Goal: Transaction & Acquisition: Purchase product/service

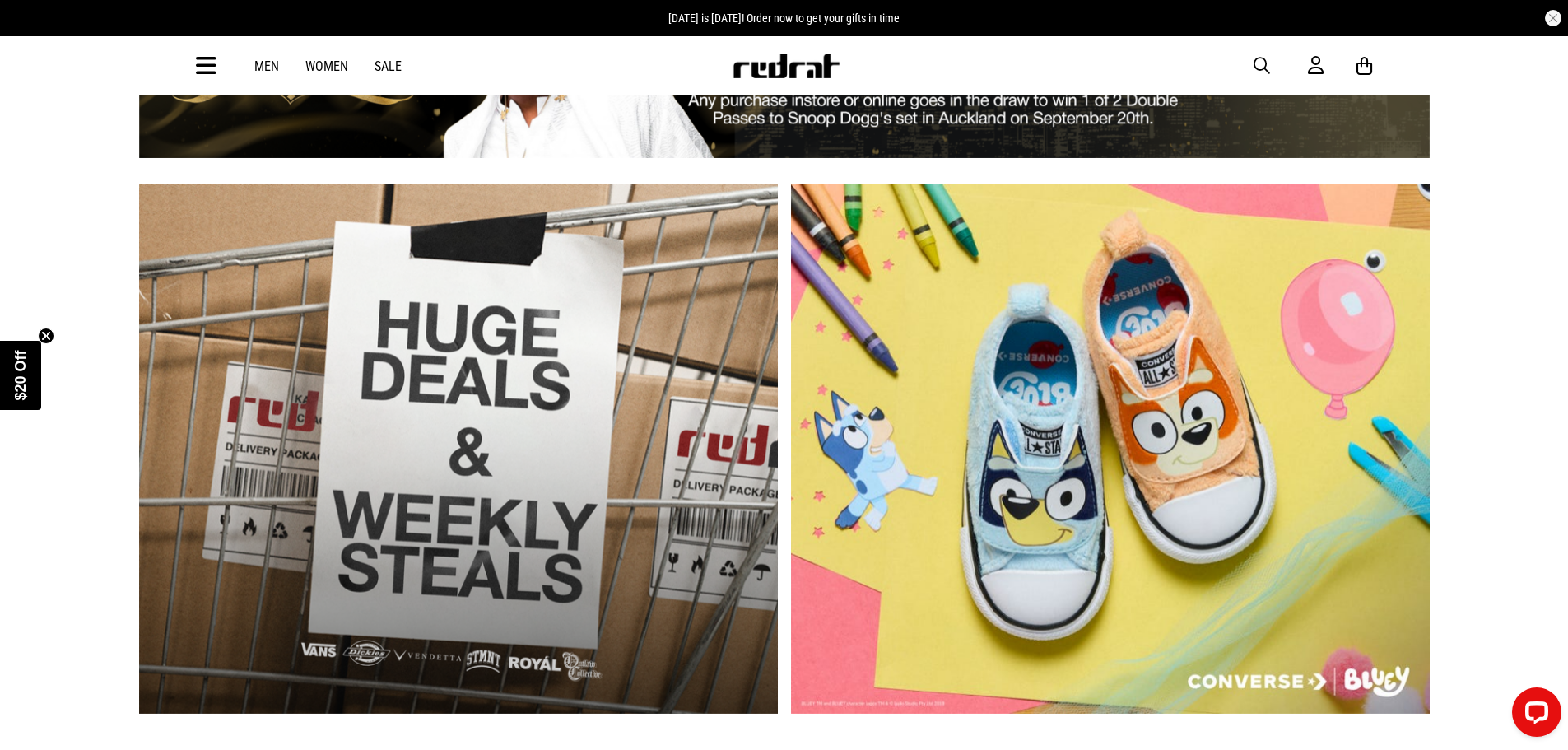
click at [196, 65] on icon at bounding box center [206, 66] width 21 height 28
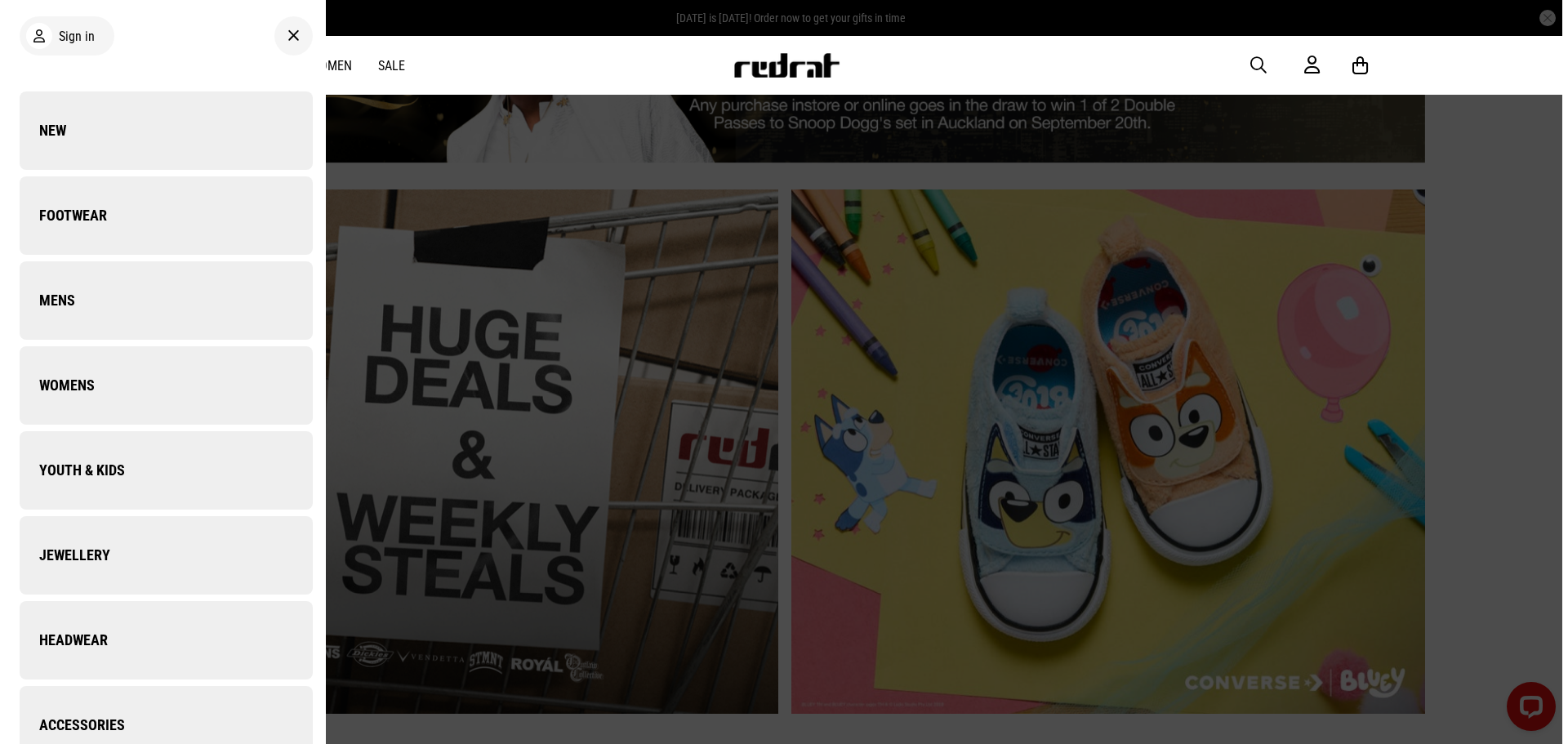
scroll to position [823, 0]
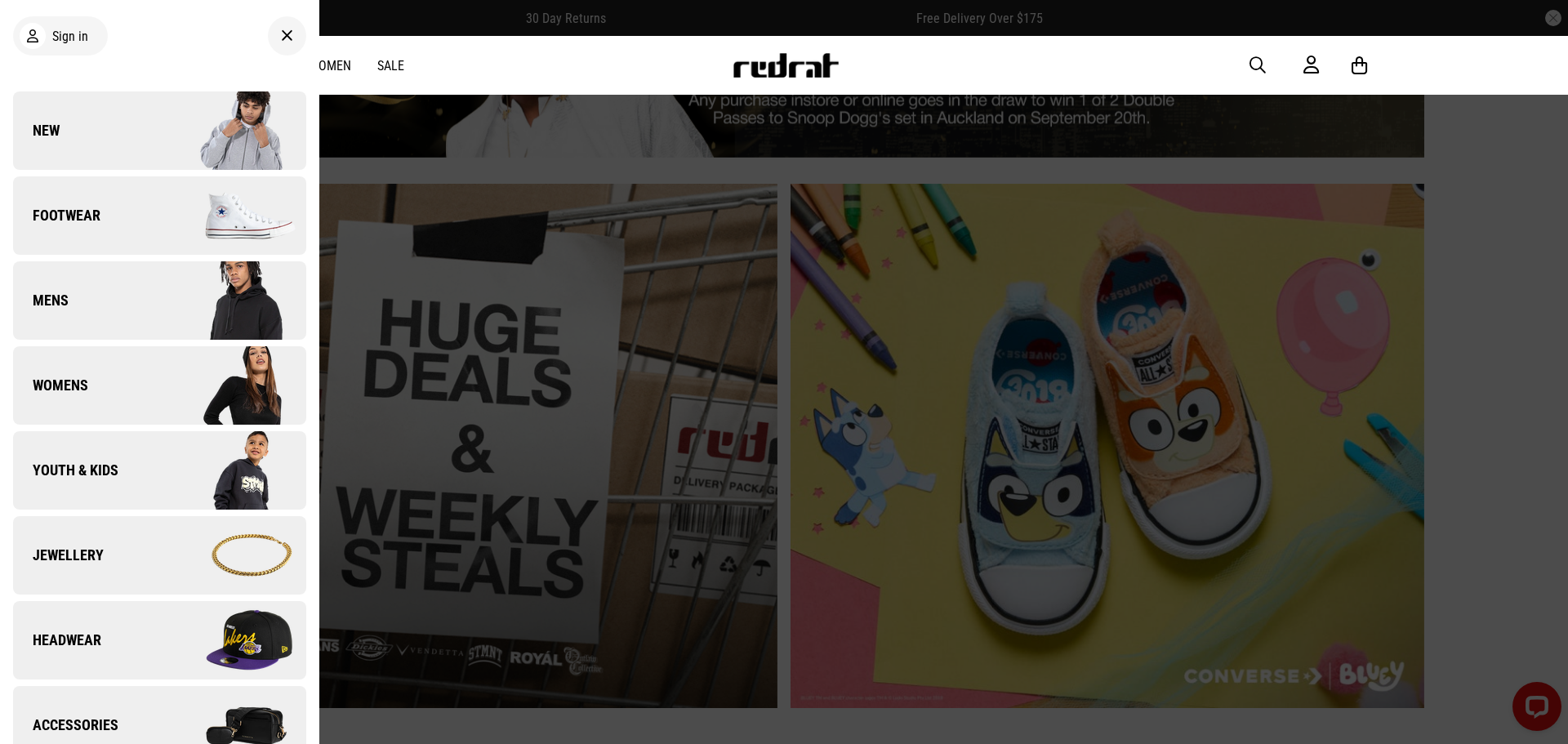
click at [121, 640] on link "Headwear" at bounding box center [160, 640] width 293 height 79
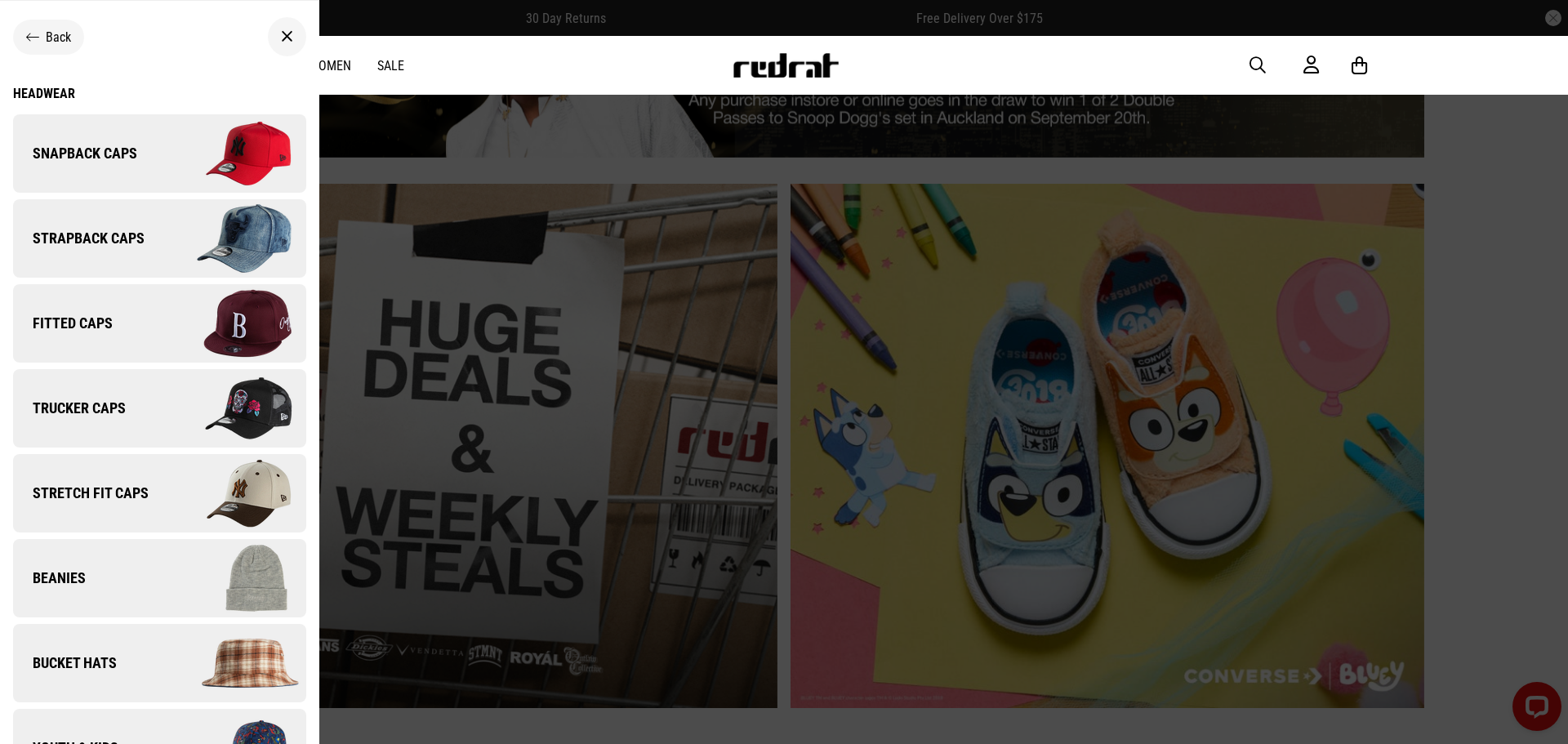
click at [129, 329] on link "Fitted Caps" at bounding box center [160, 323] width 293 height 79
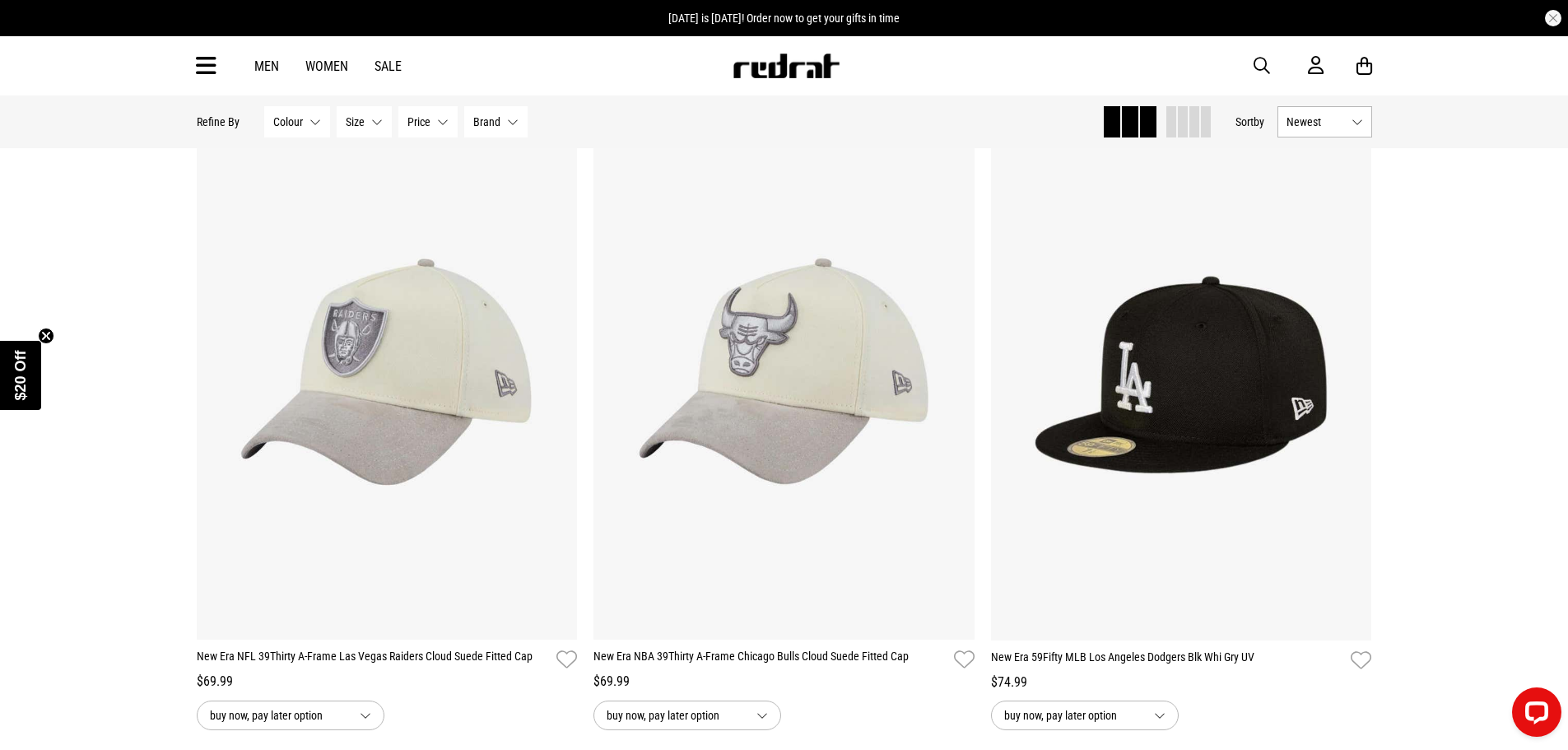
scroll to position [1647, 0]
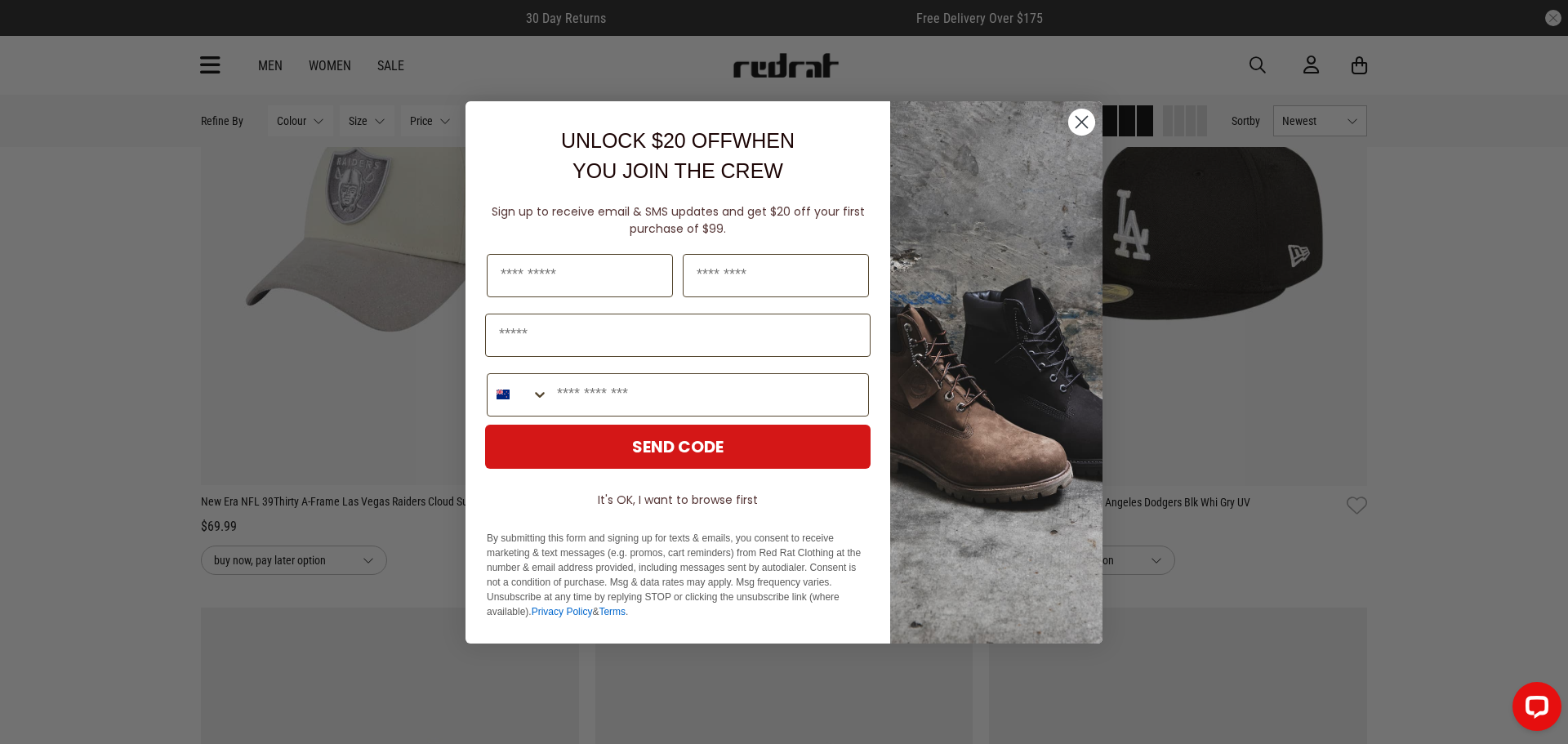
click at [1081, 122] on circle "Close dialog" at bounding box center [1081, 121] width 27 height 27
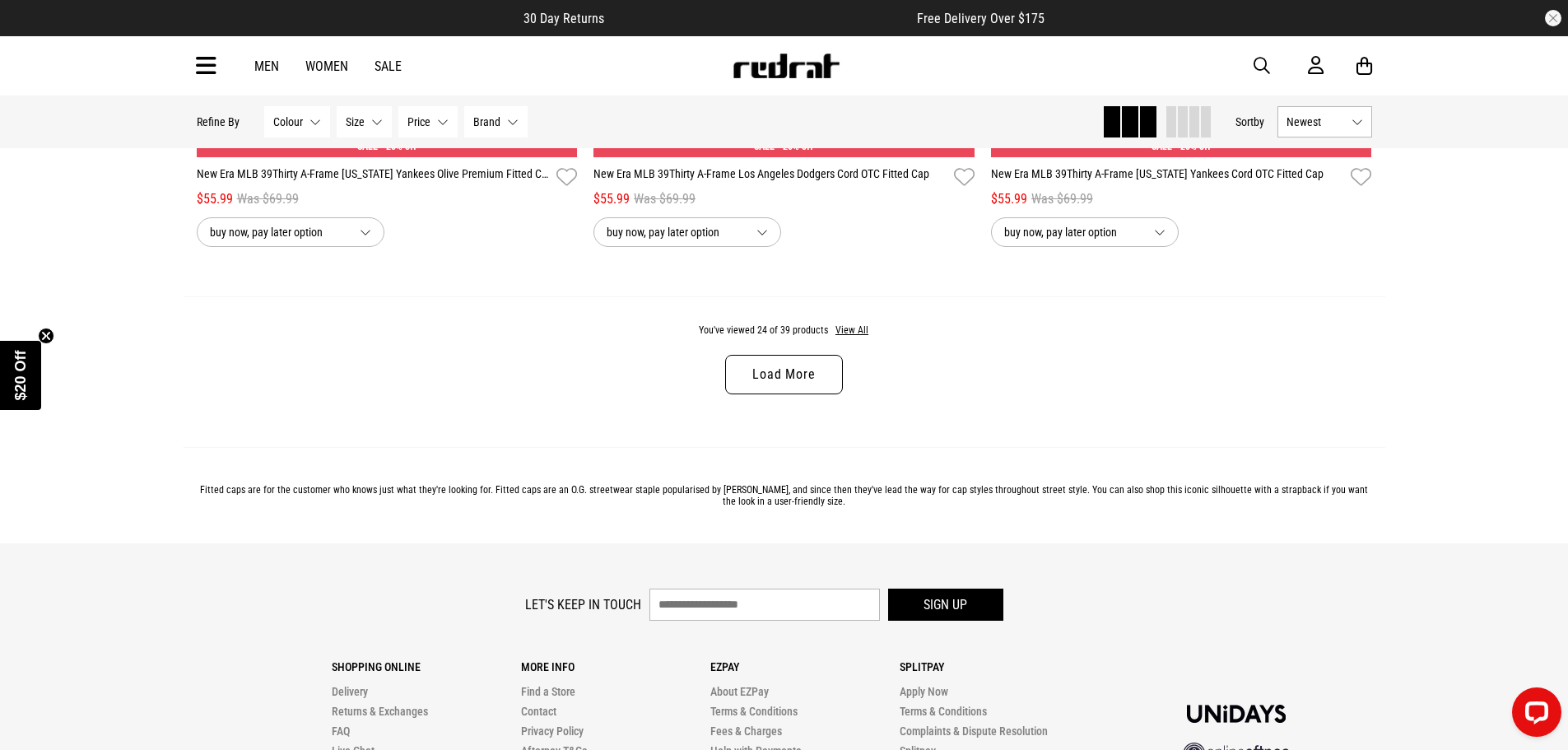
scroll to position [5270, 0]
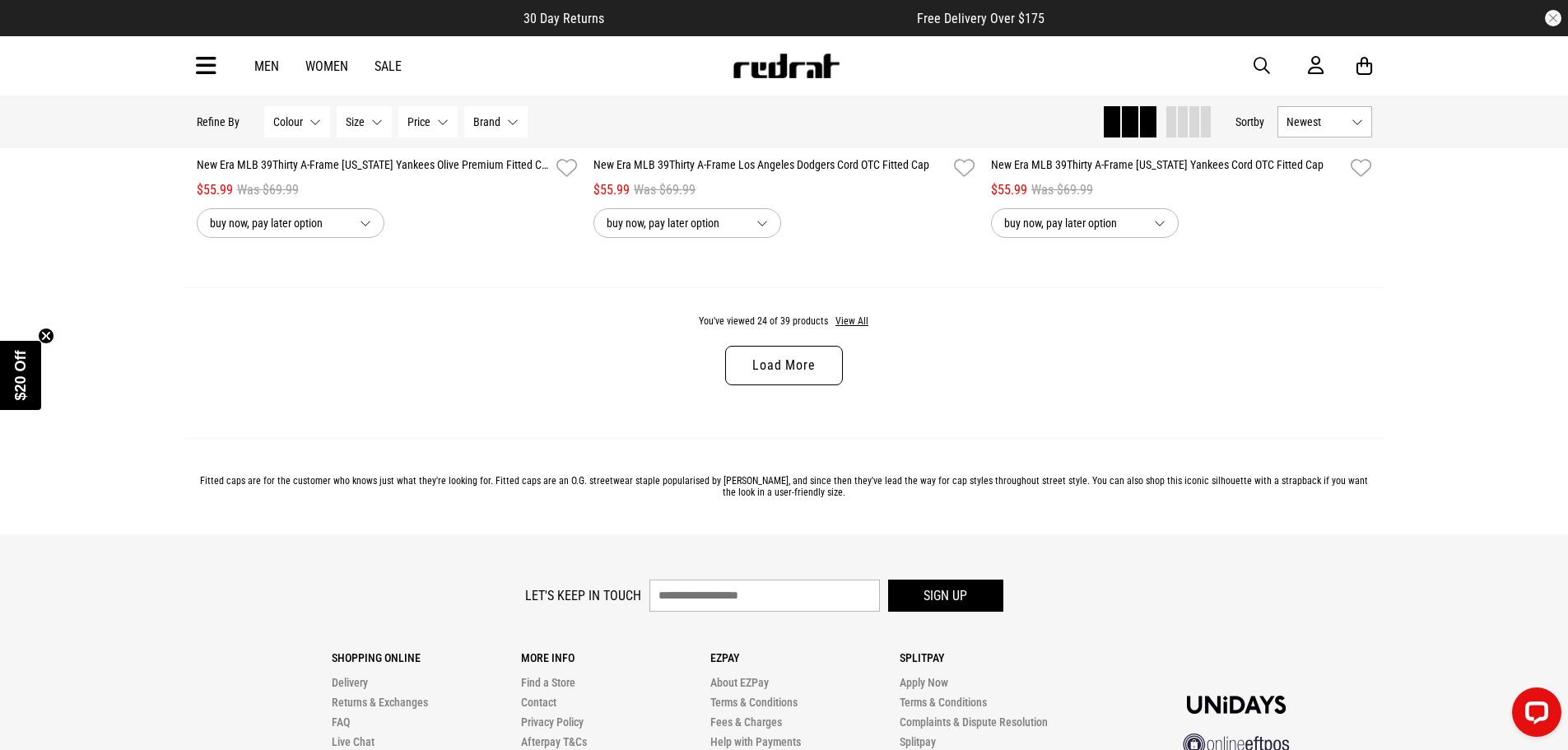
click at [813, 377] on link "Load More" at bounding box center [784, 365] width 117 height 39
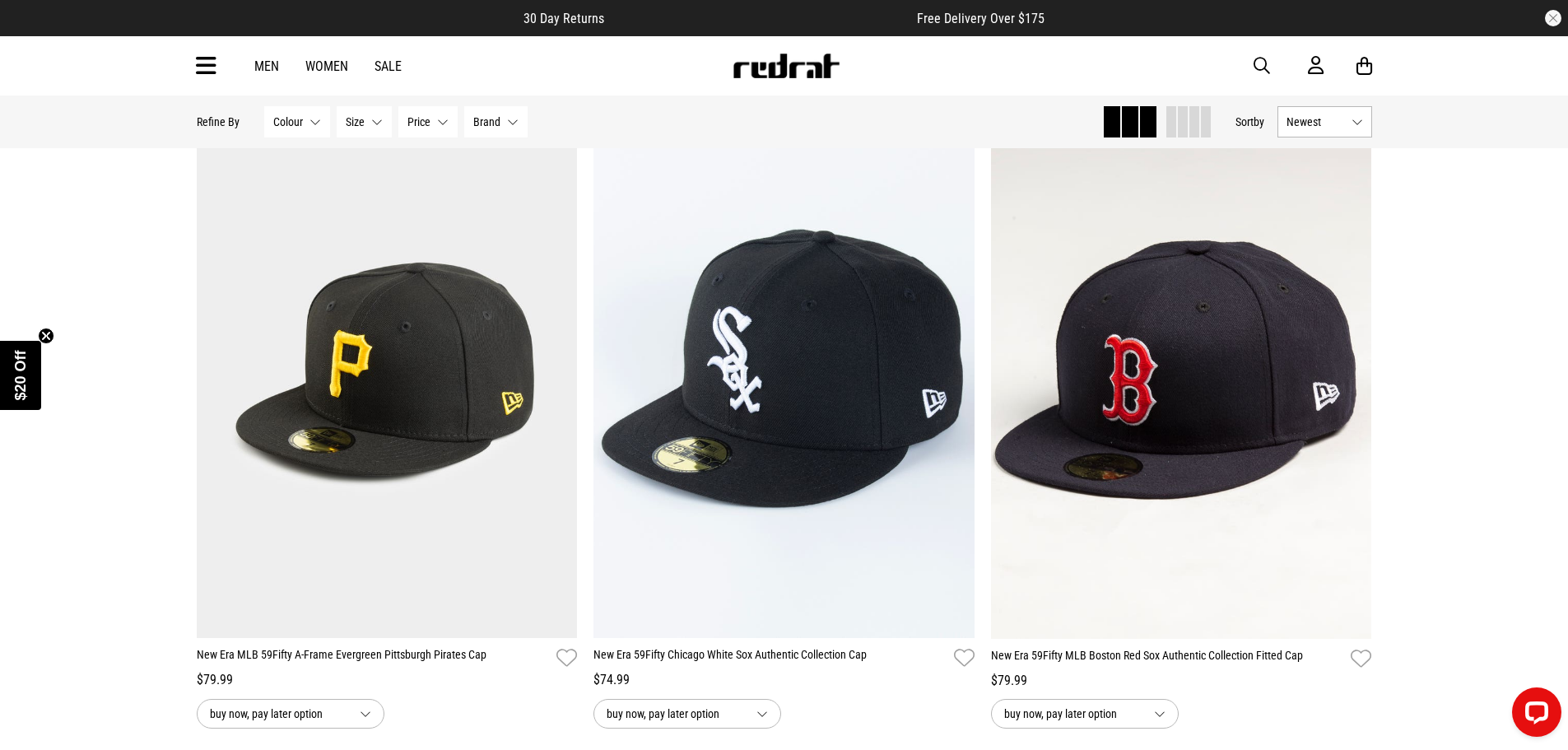
scroll to position [8152, 0]
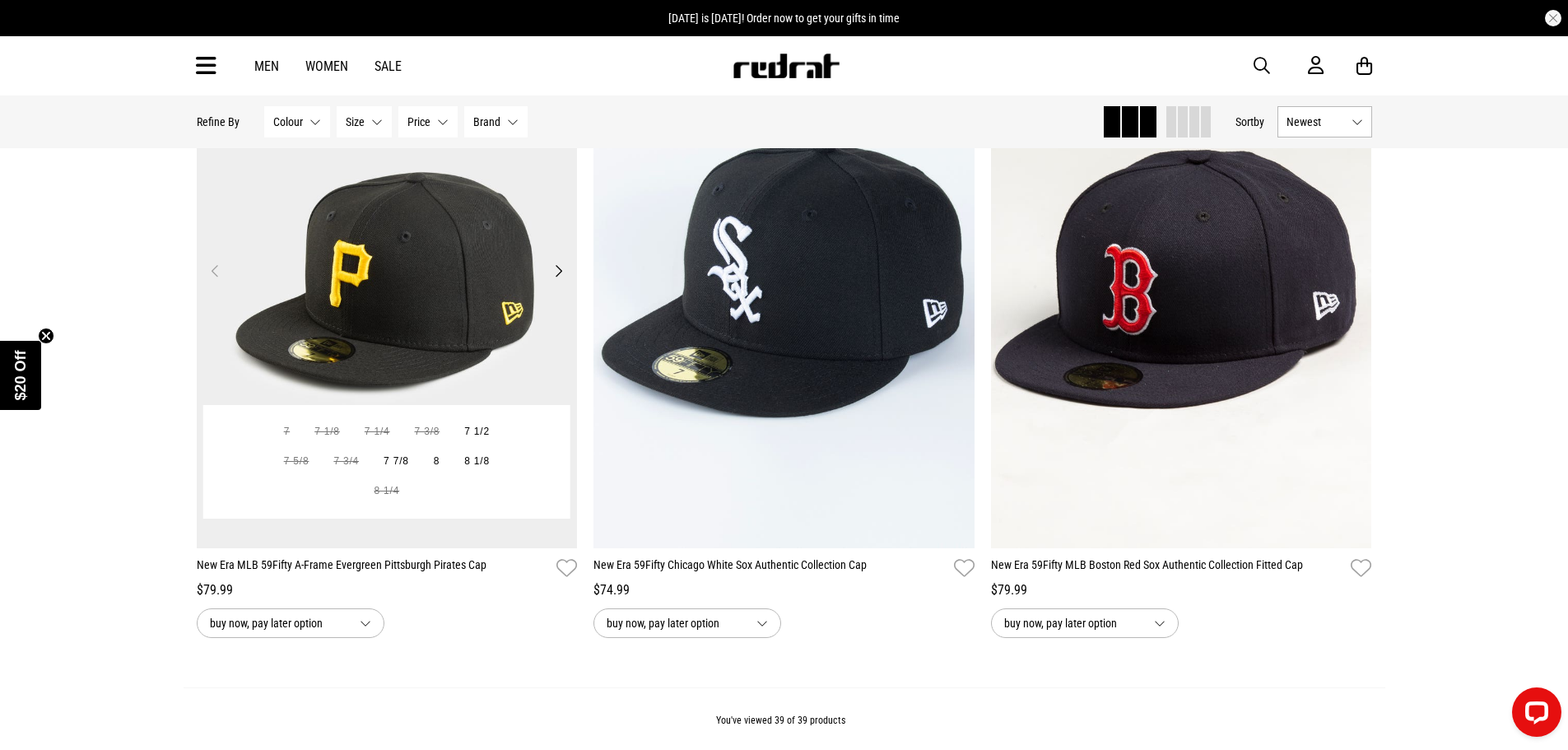
click at [420, 370] on img at bounding box center [387, 281] width 381 height 534
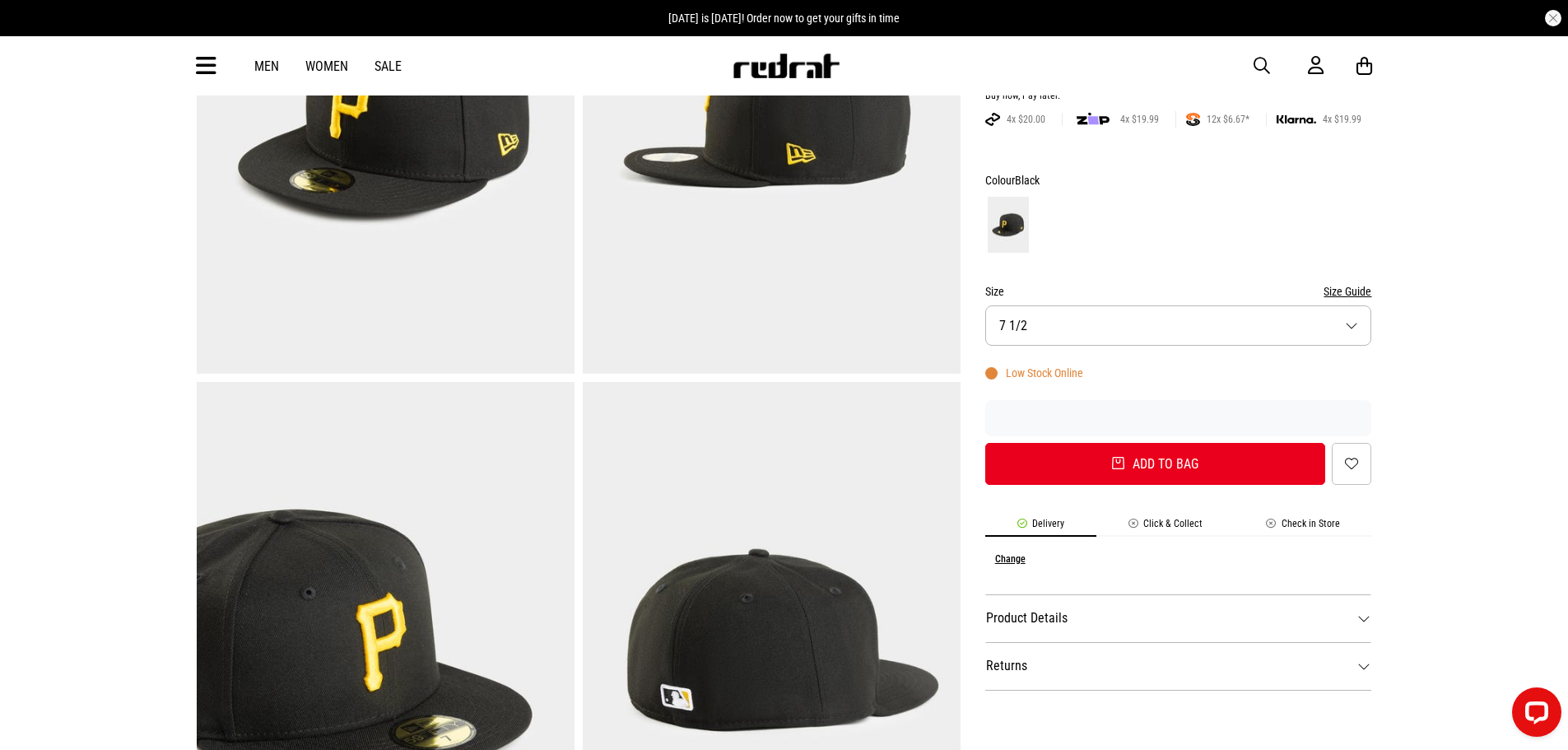
scroll to position [330, 0]
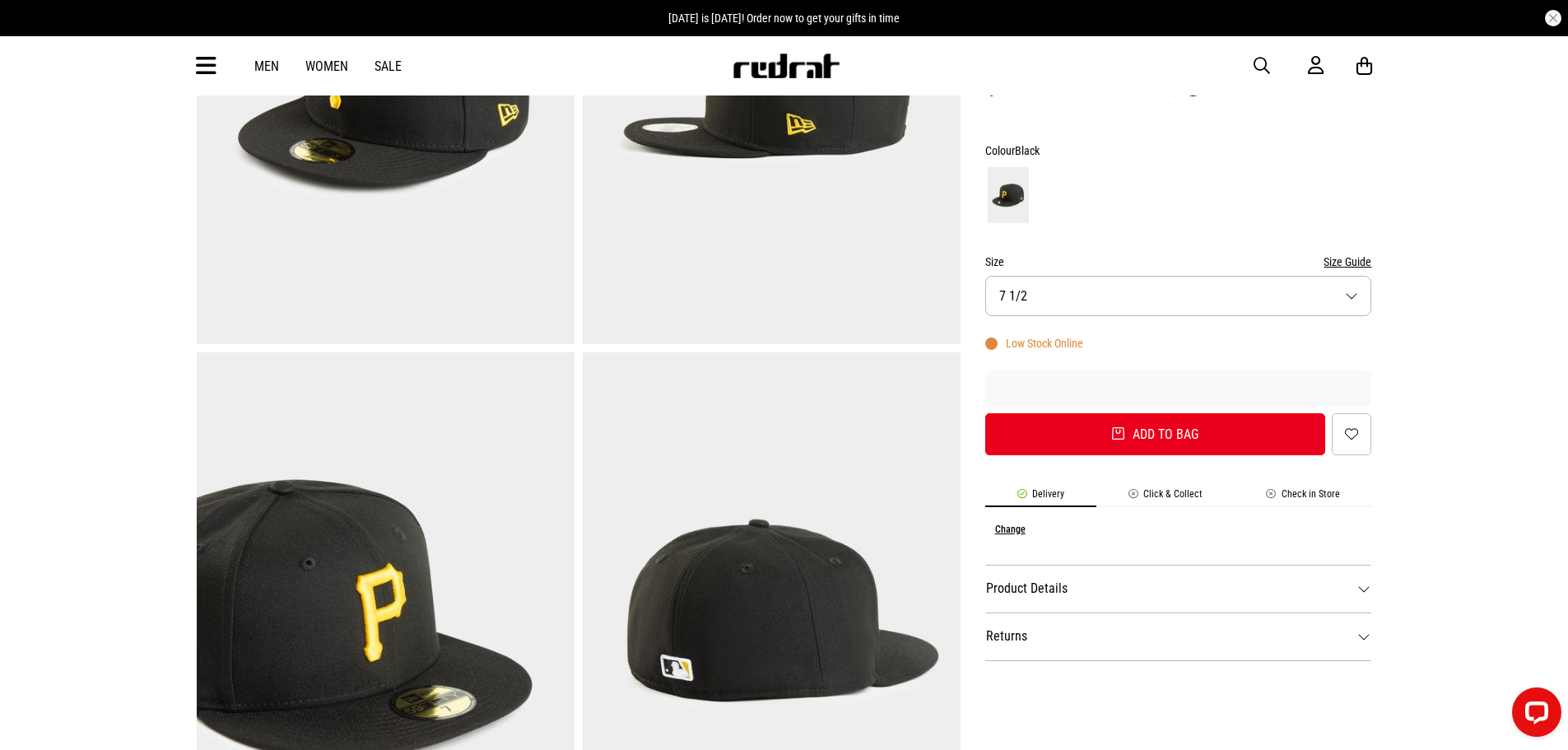
click at [1189, 300] on button "Size 7 1/2" at bounding box center [1179, 296] width 387 height 40
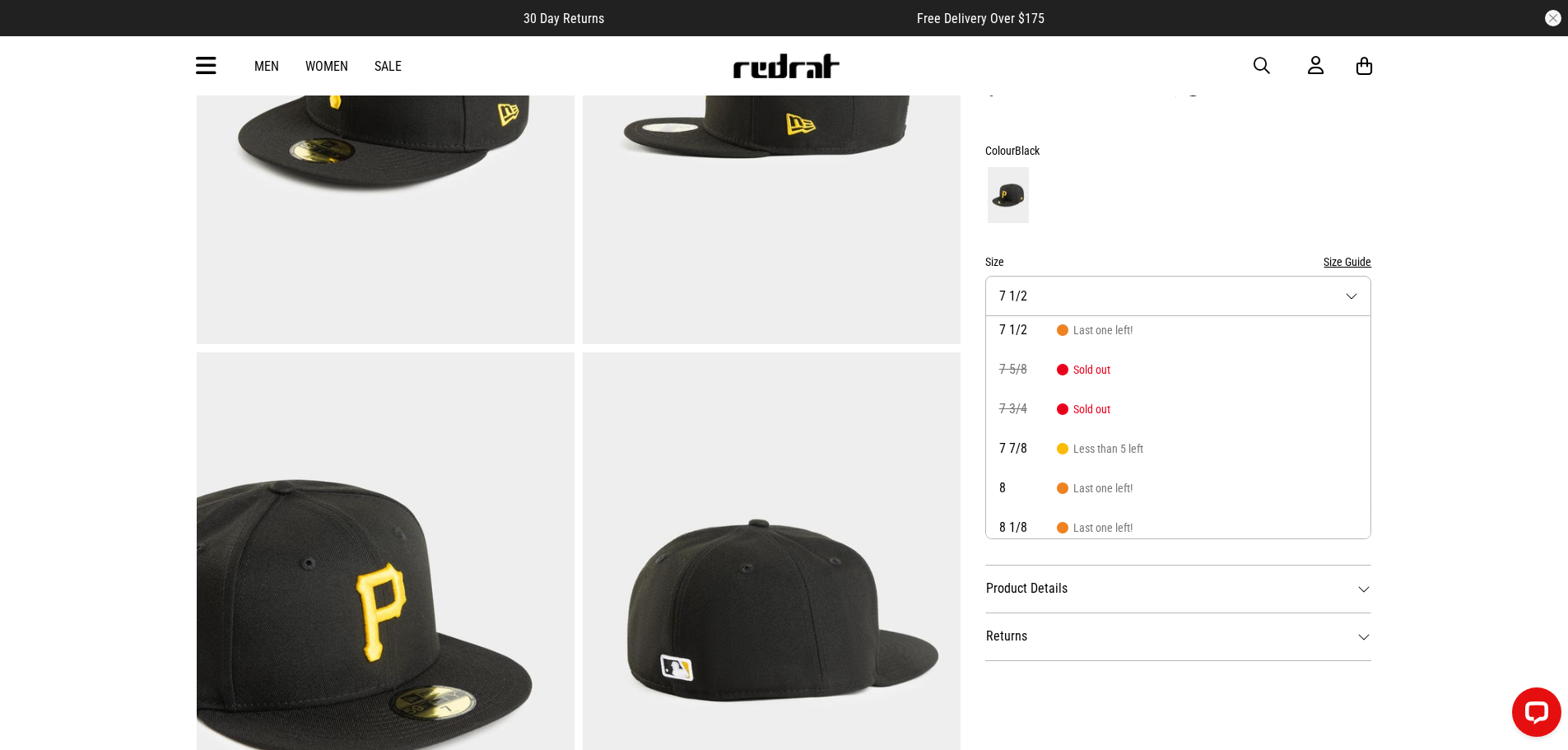
scroll to position [164, 0]
click at [1122, 447] on span "Less than 5 left" at bounding box center [1100, 448] width 87 height 13
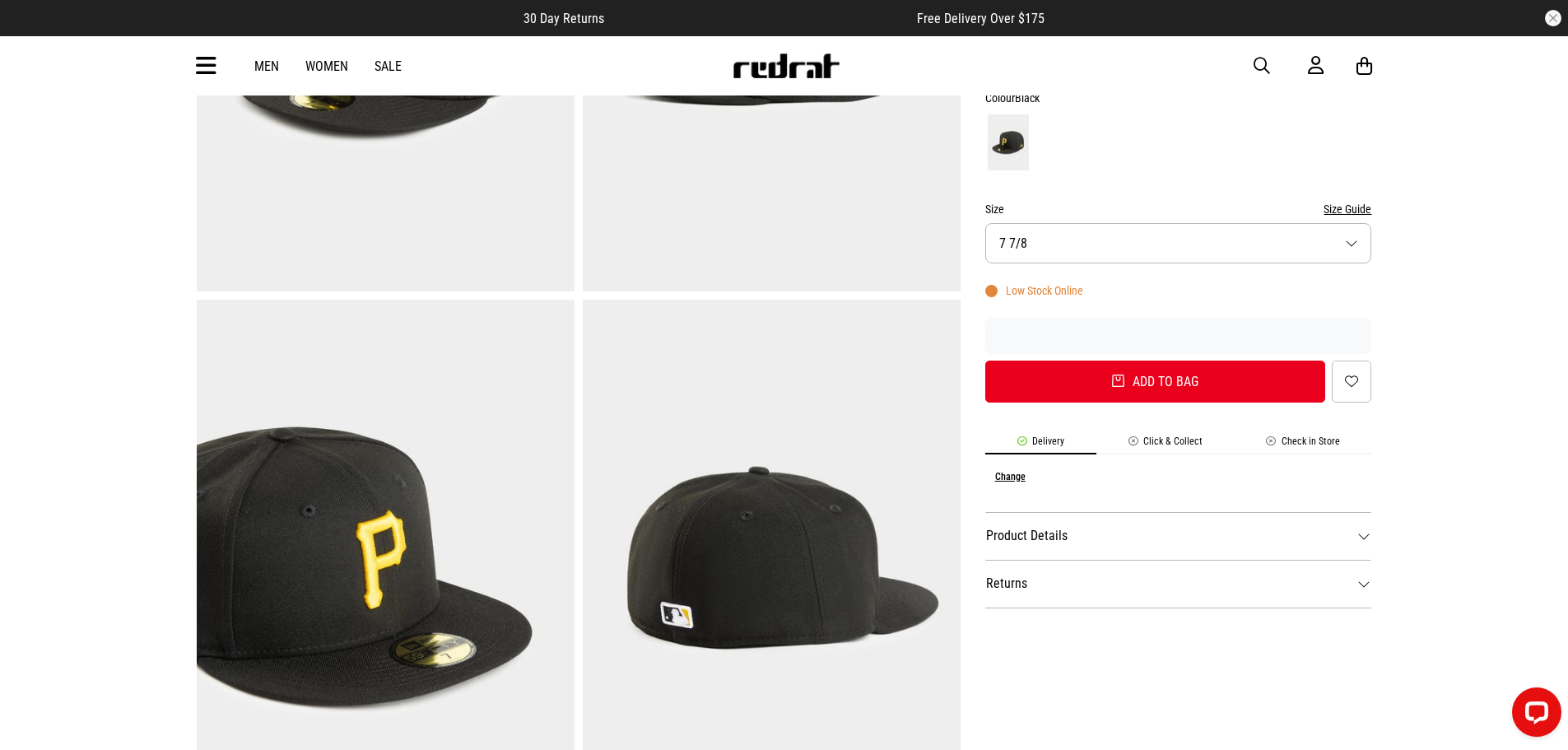
scroll to position [412, 0]
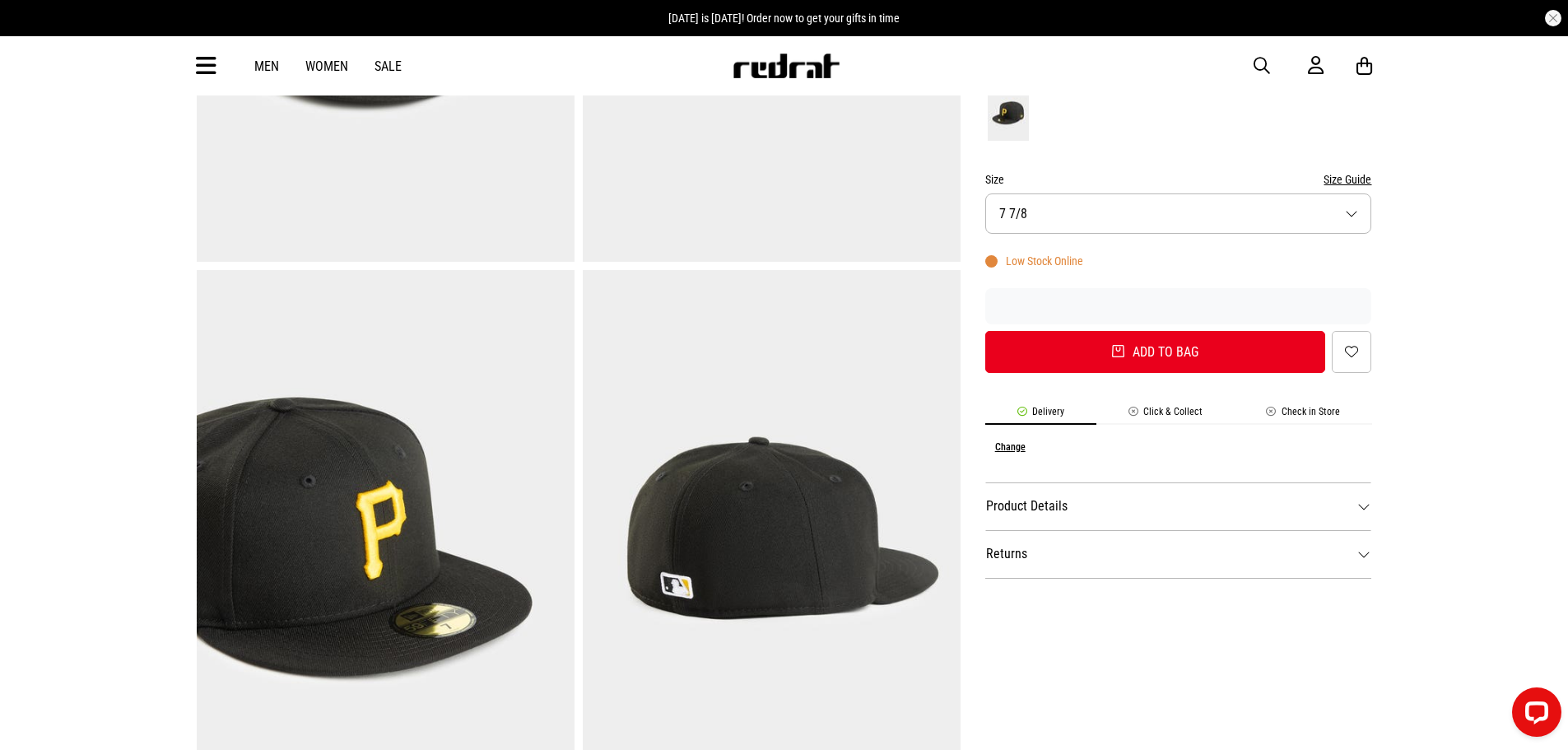
click at [1323, 414] on li "Check in Store" at bounding box center [1304, 415] width 138 height 19
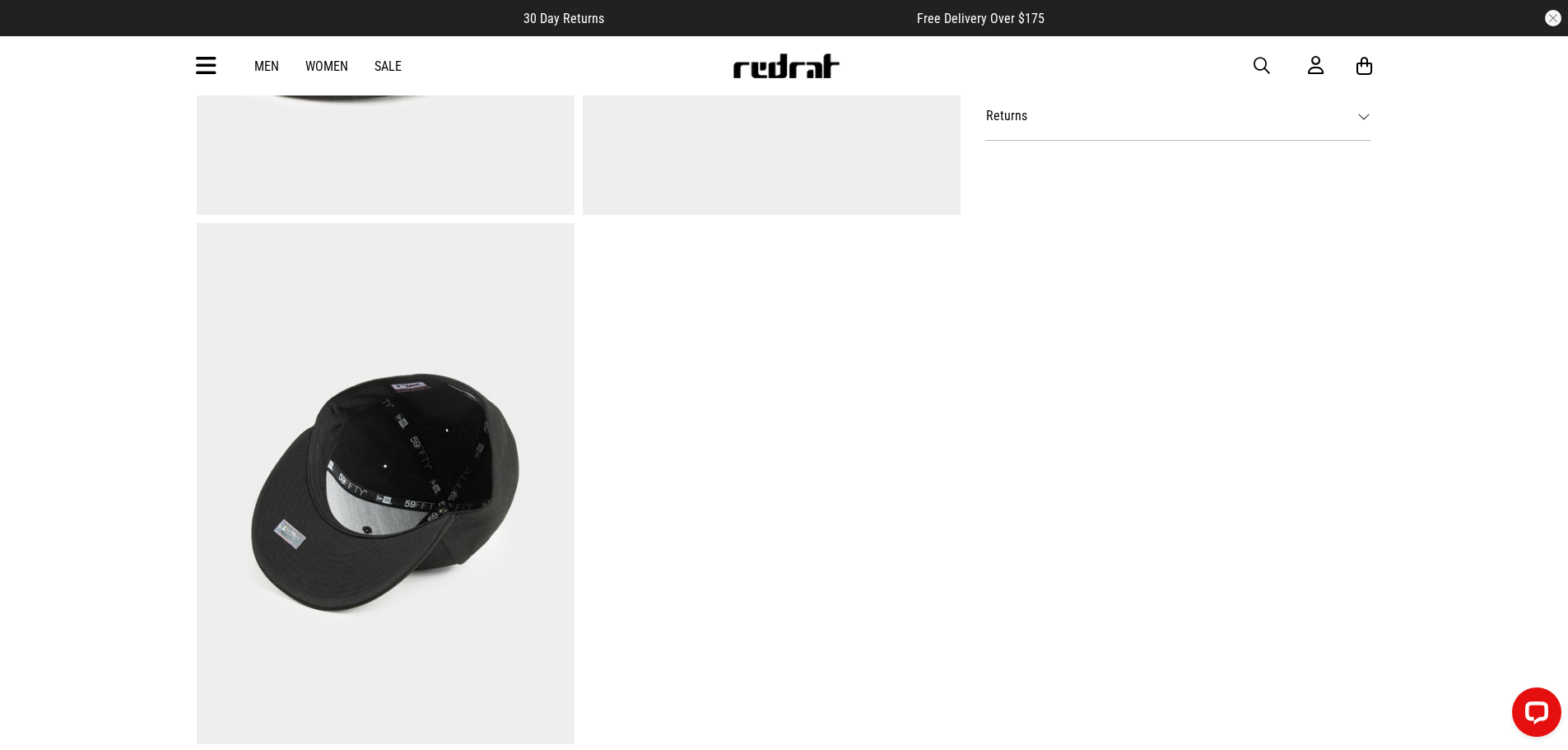
scroll to position [576, 0]
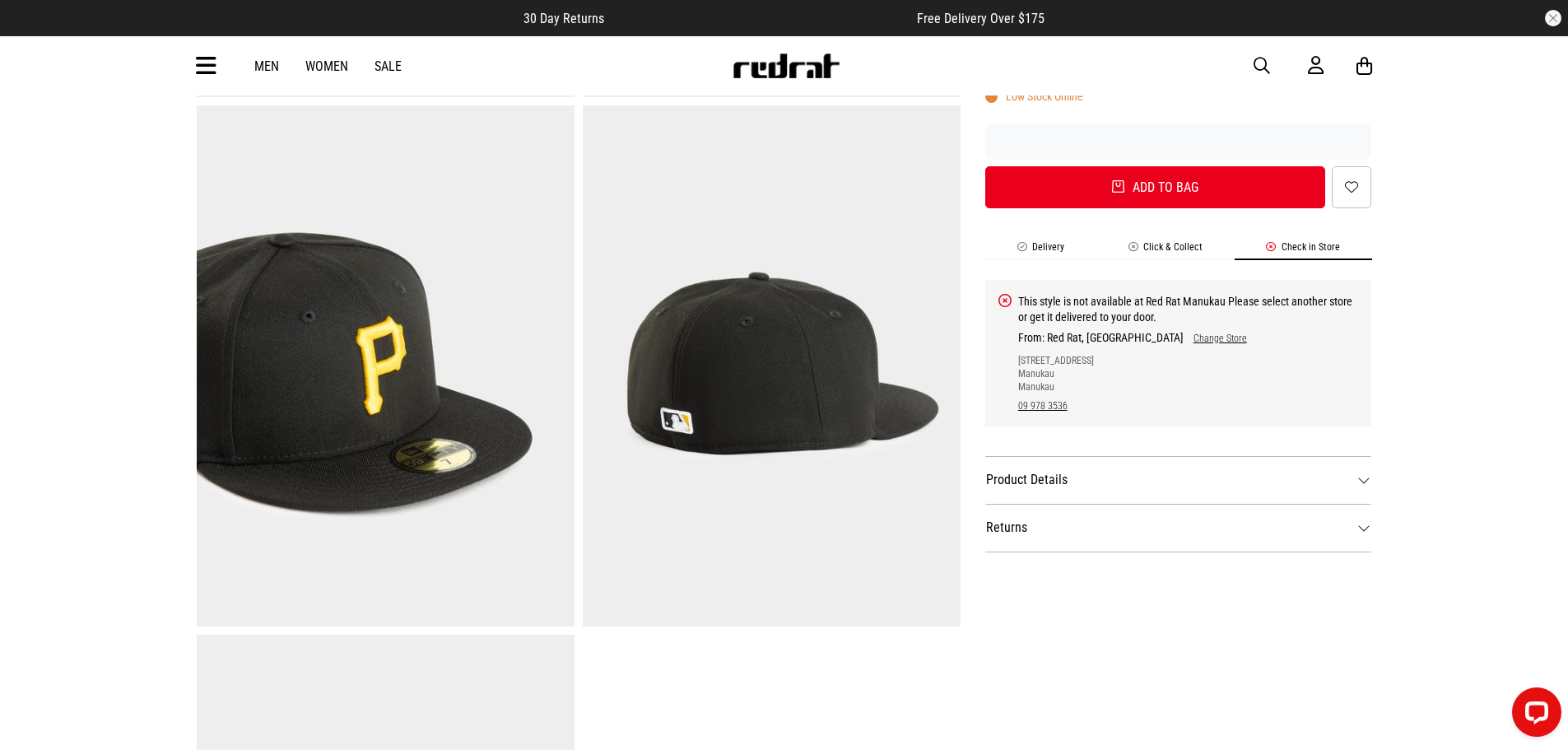
click at [1184, 338] on link "Change Store" at bounding box center [1215, 339] width 63 height 12
select select "**"
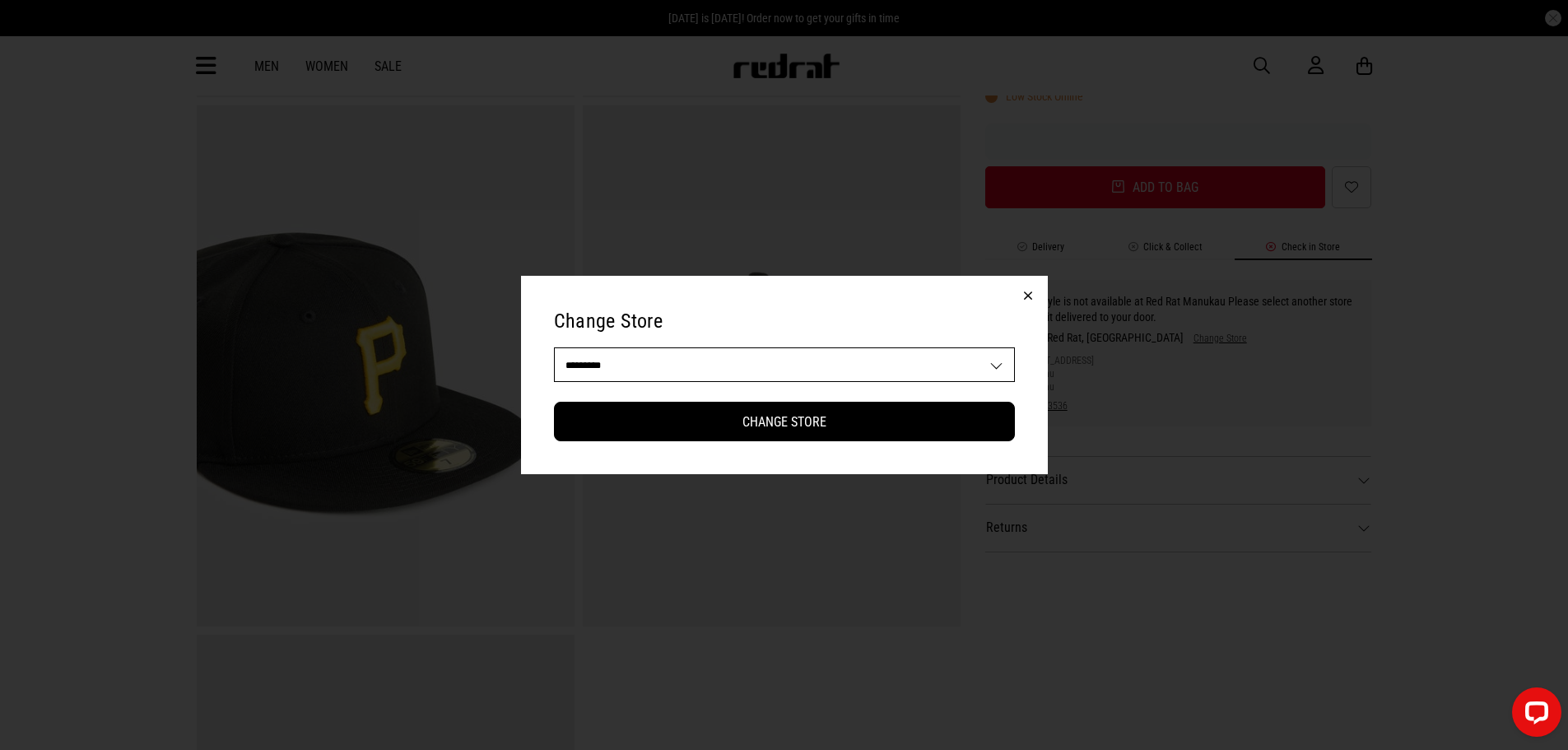
click at [934, 358] on select "**********" at bounding box center [784, 365] width 460 height 33
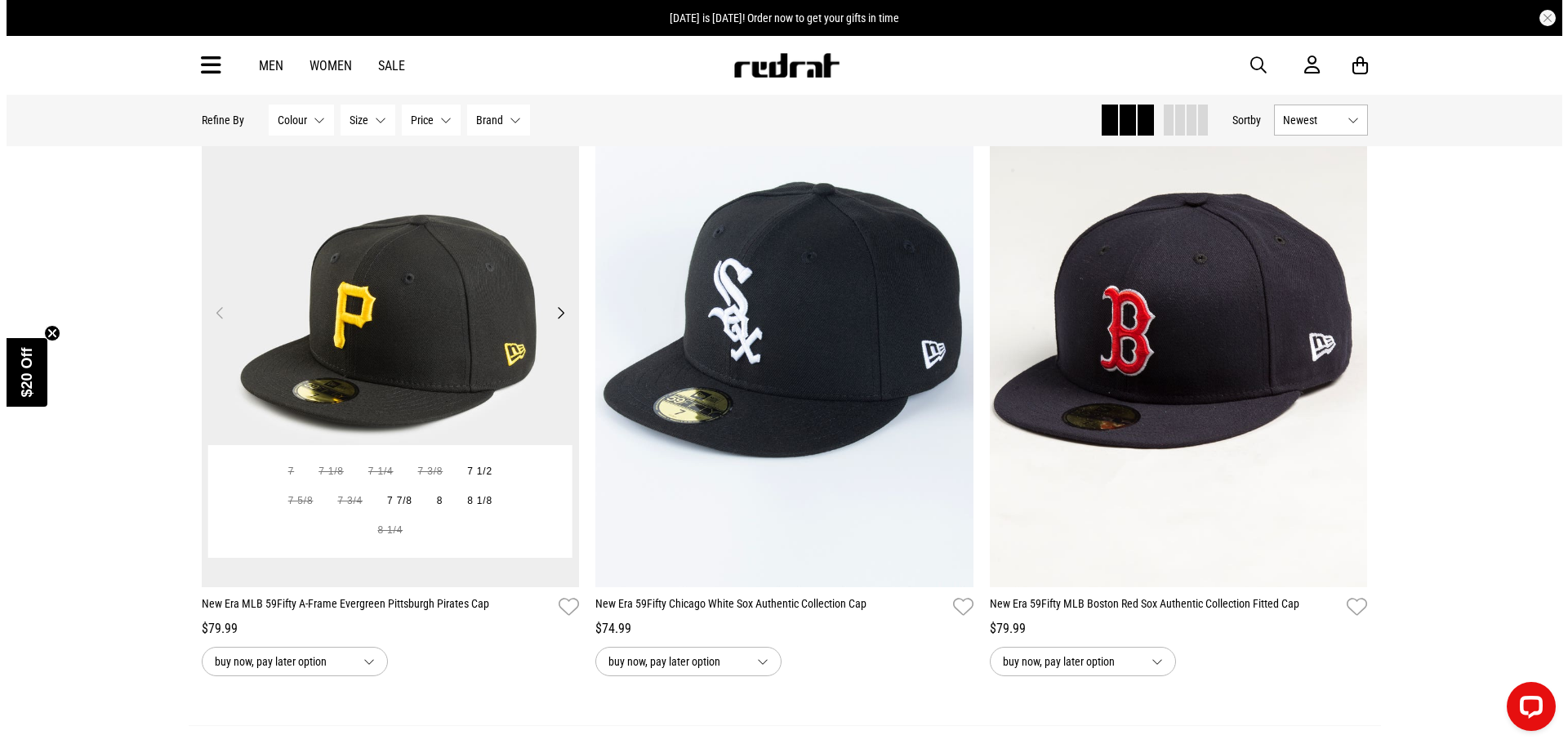
scroll to position [3033, 0]
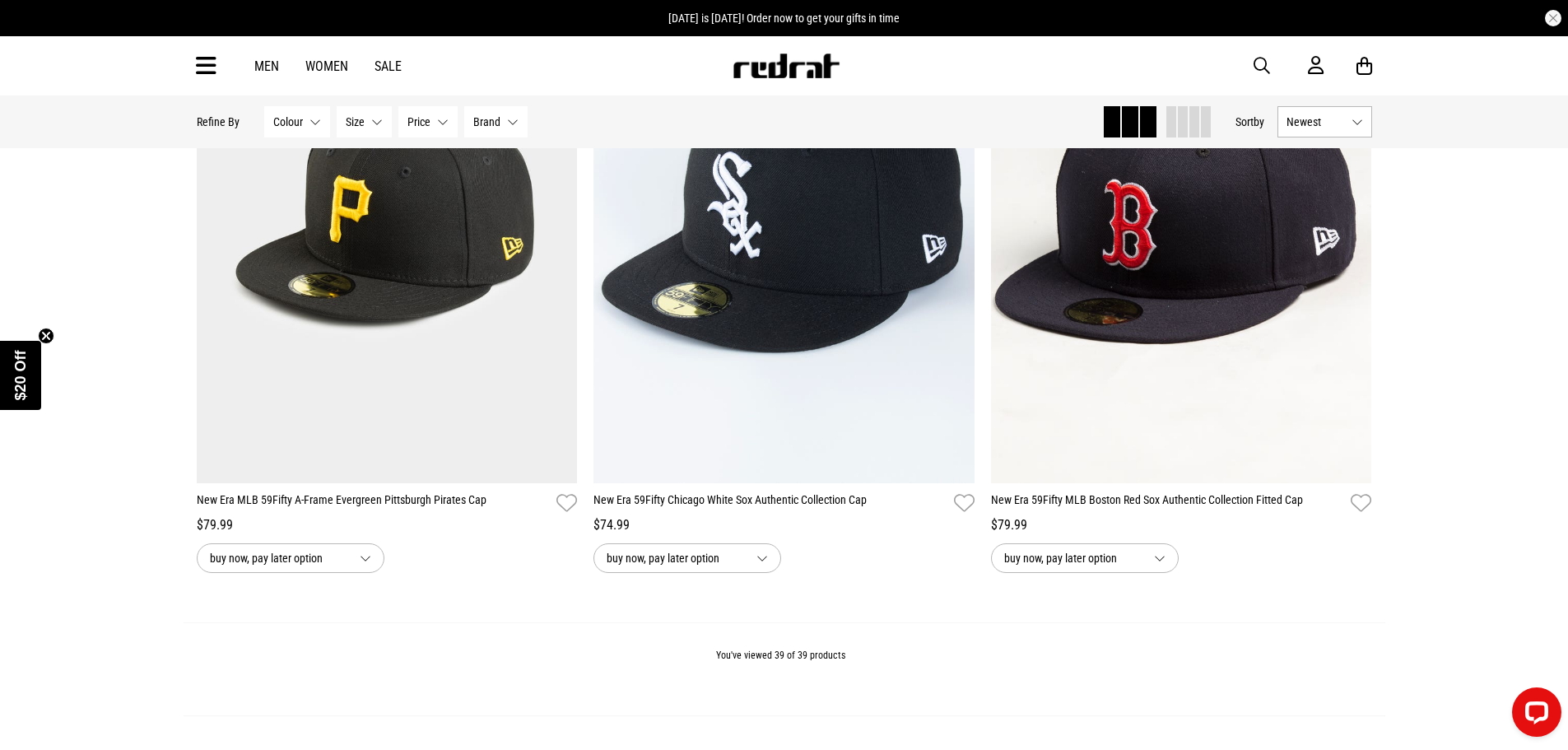
click at [217, 64] on div "Men Women Sale Sign in New Back Footwear Back Mens Back Womens Back Youth & Kid…" at bounding box center [784, 65] width 1202 height 59
click at [209, 63] on icon at bounding box center [206, 66] width 21 height 28
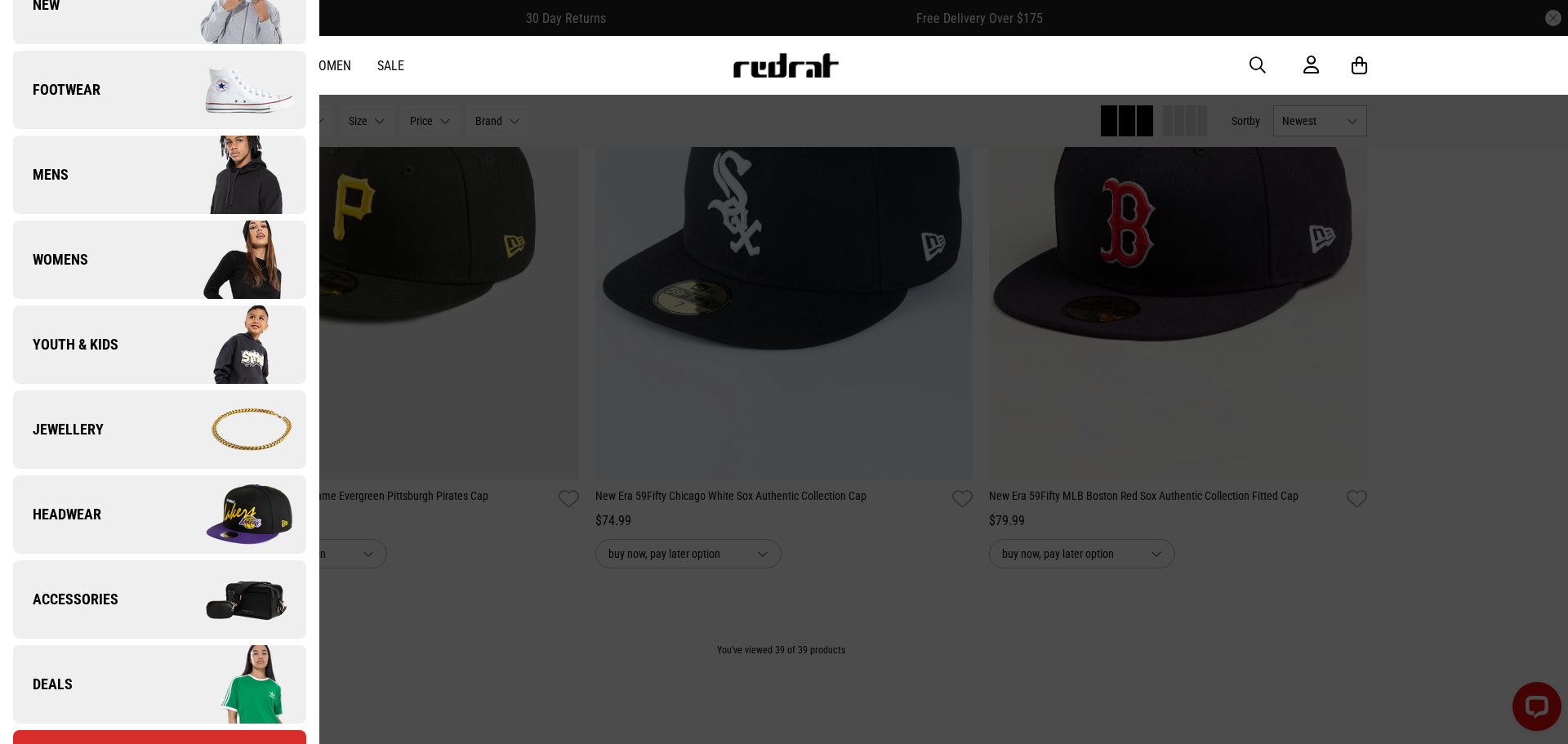
scroll to position [327, 0]
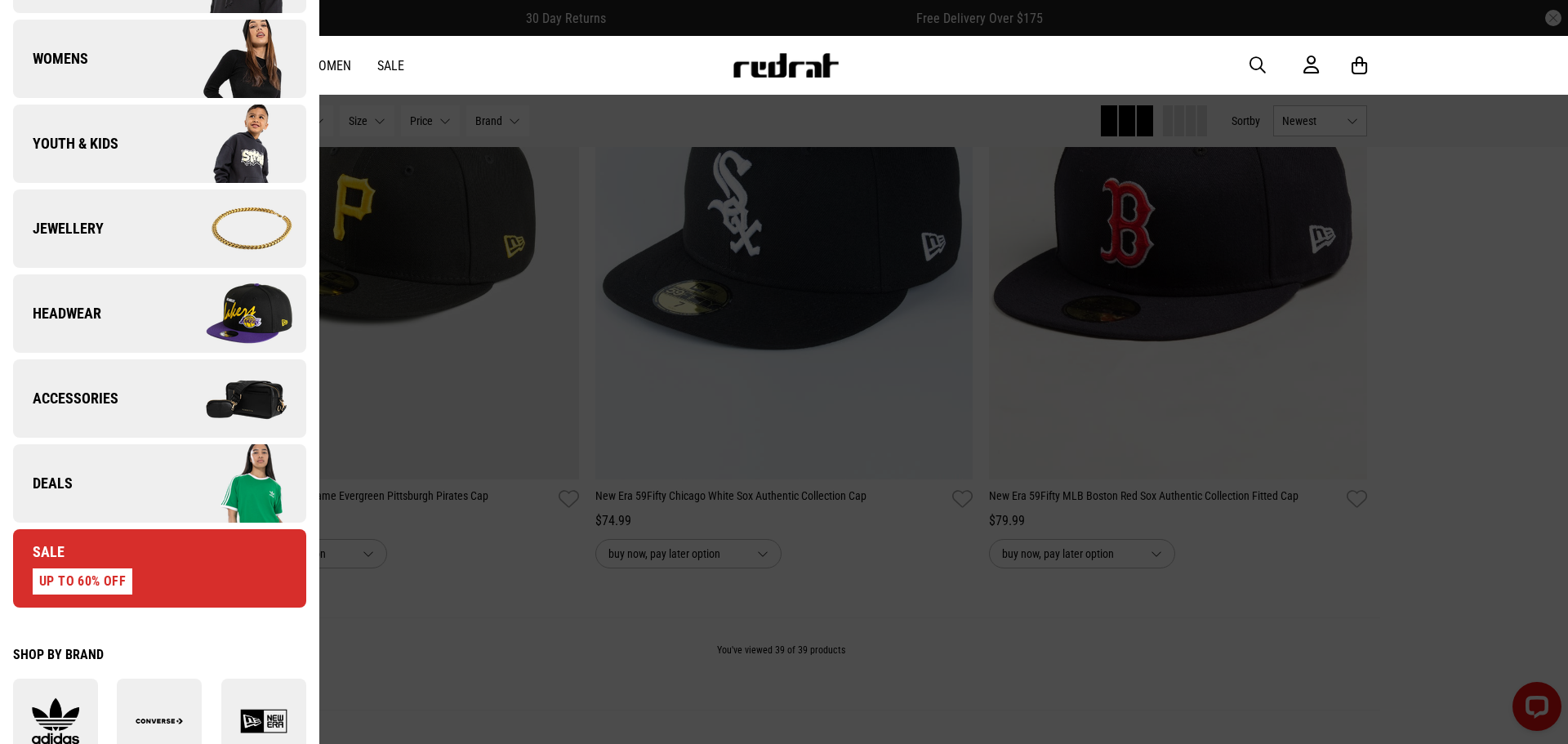
click at [105, 297] on link "Headwear" at bounding box center [160, 314] width 293 height 79
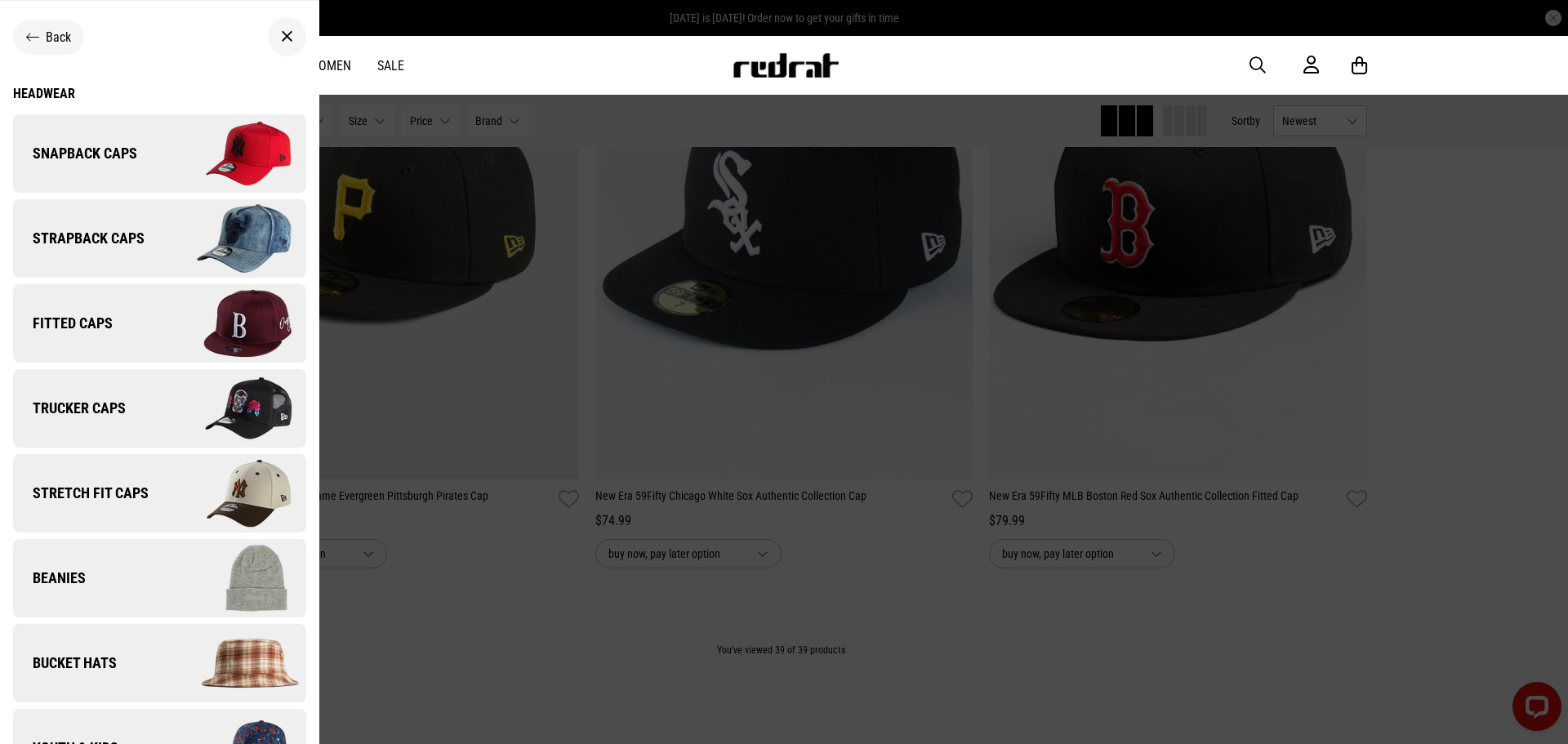
scroll to position [134, 0]
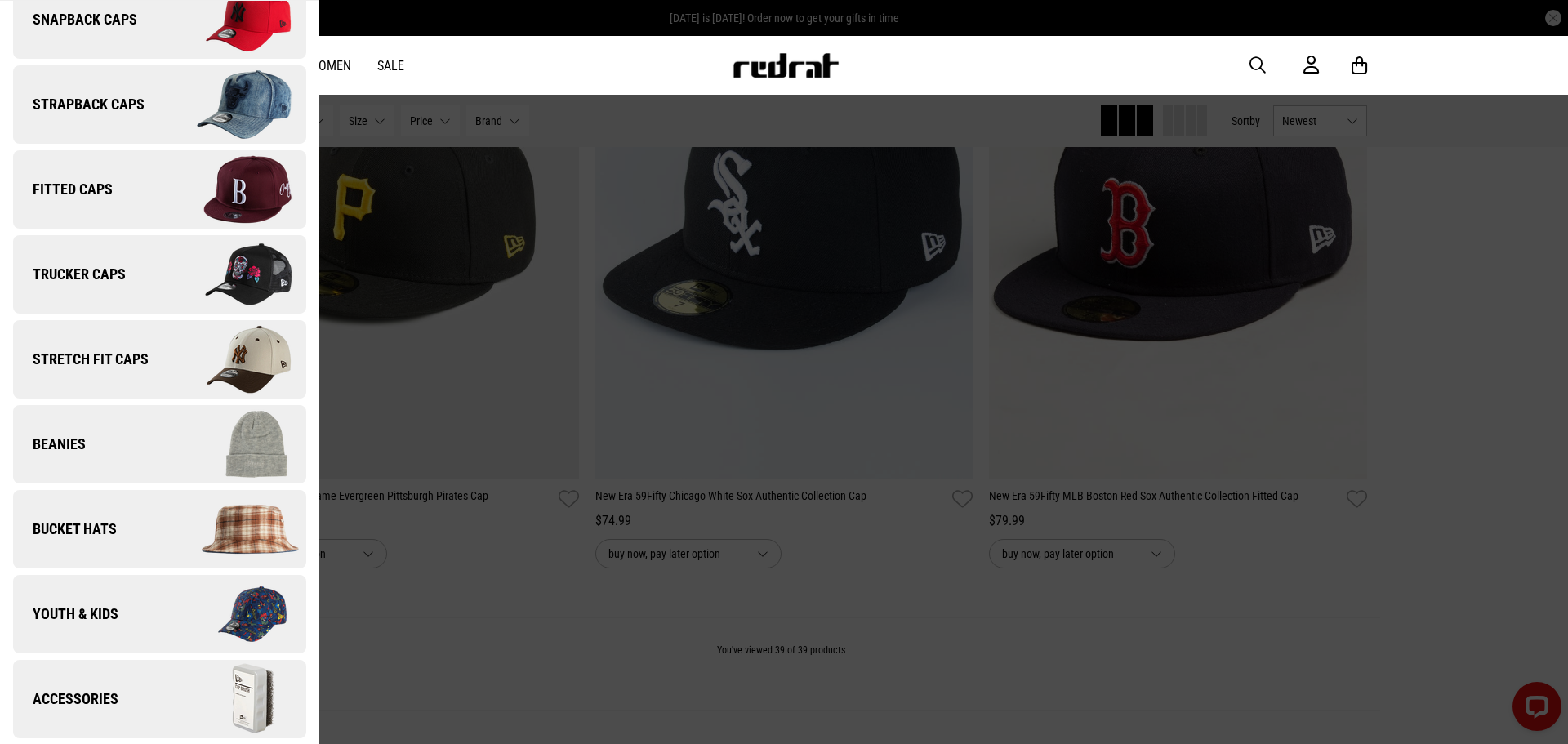
click at [164, 528] on img at bounding box center [232, 529] width 146 height 82
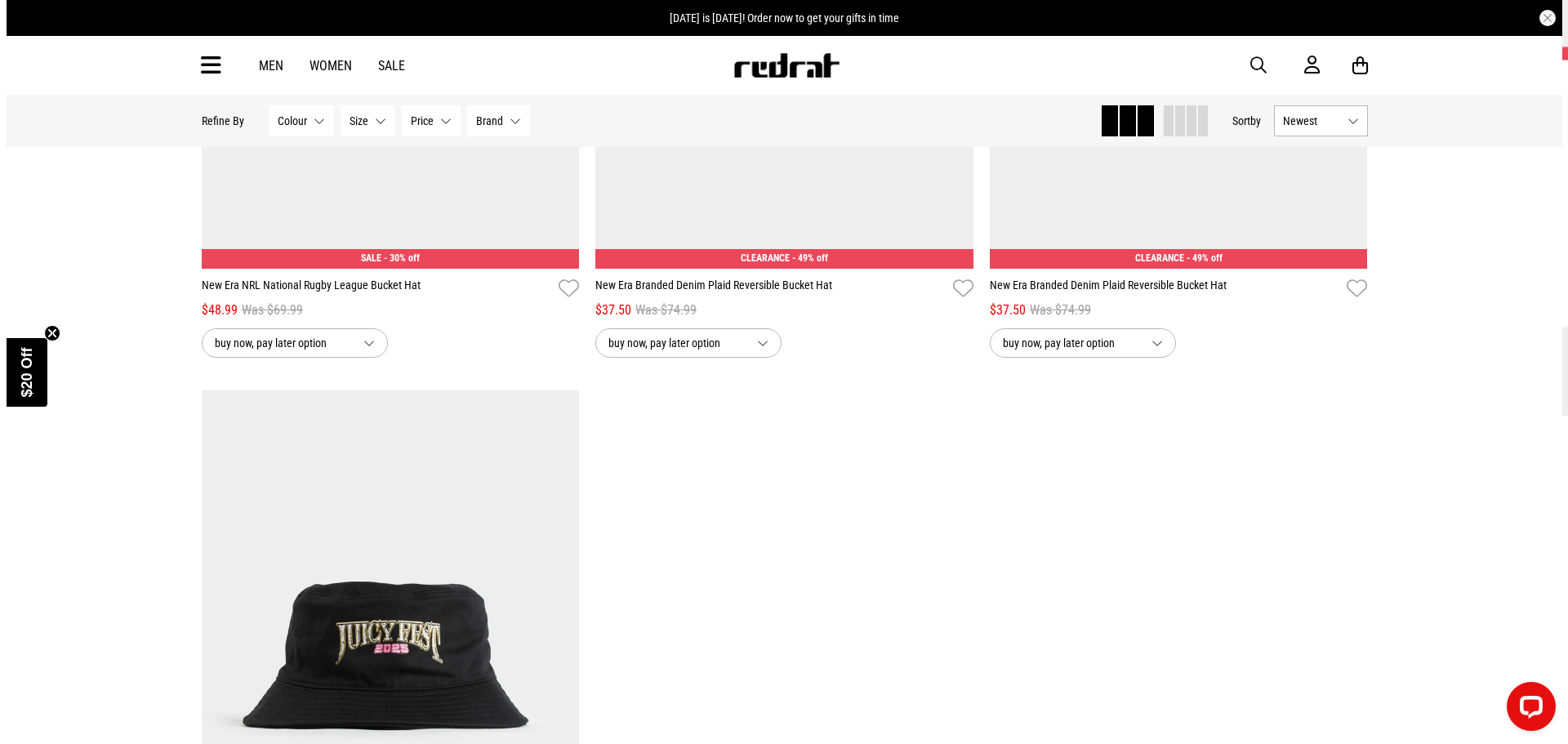
scroll to position [735, 0]
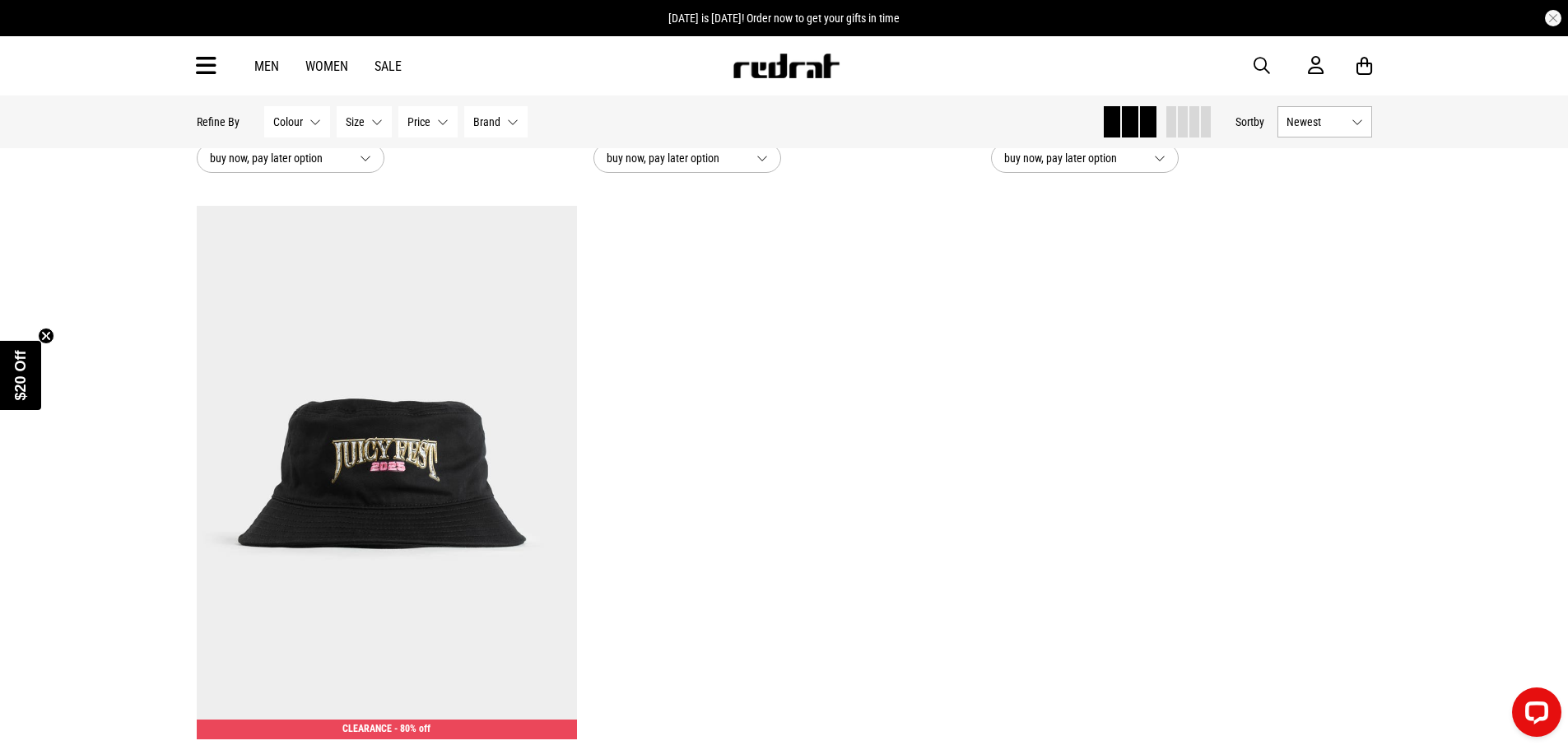
click at [201, 69] on icon at bounding box center [206, 66] width 21 height 28
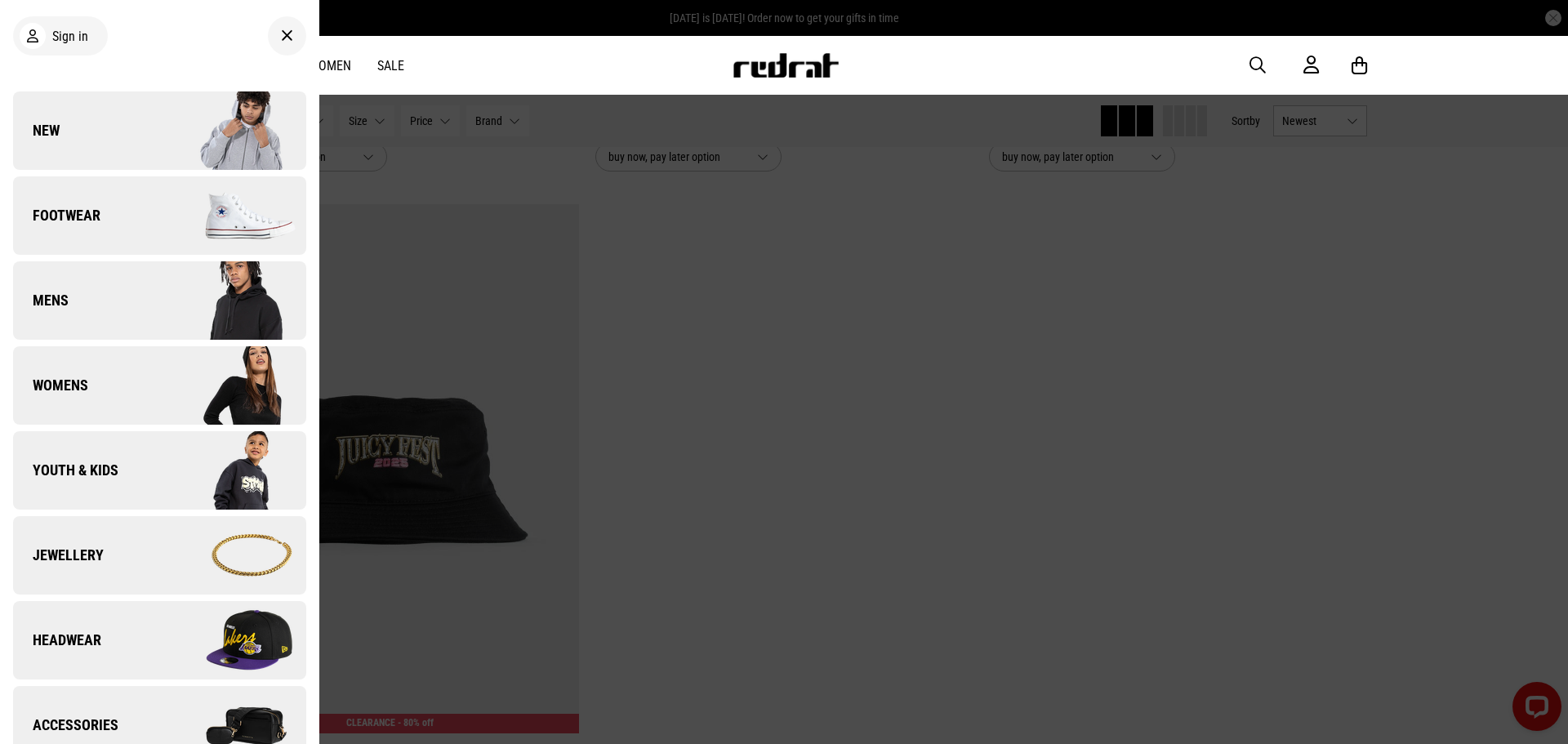
click at [98, 637] on span "Headwear" at bounding box center [57, 641] width 89 height 20
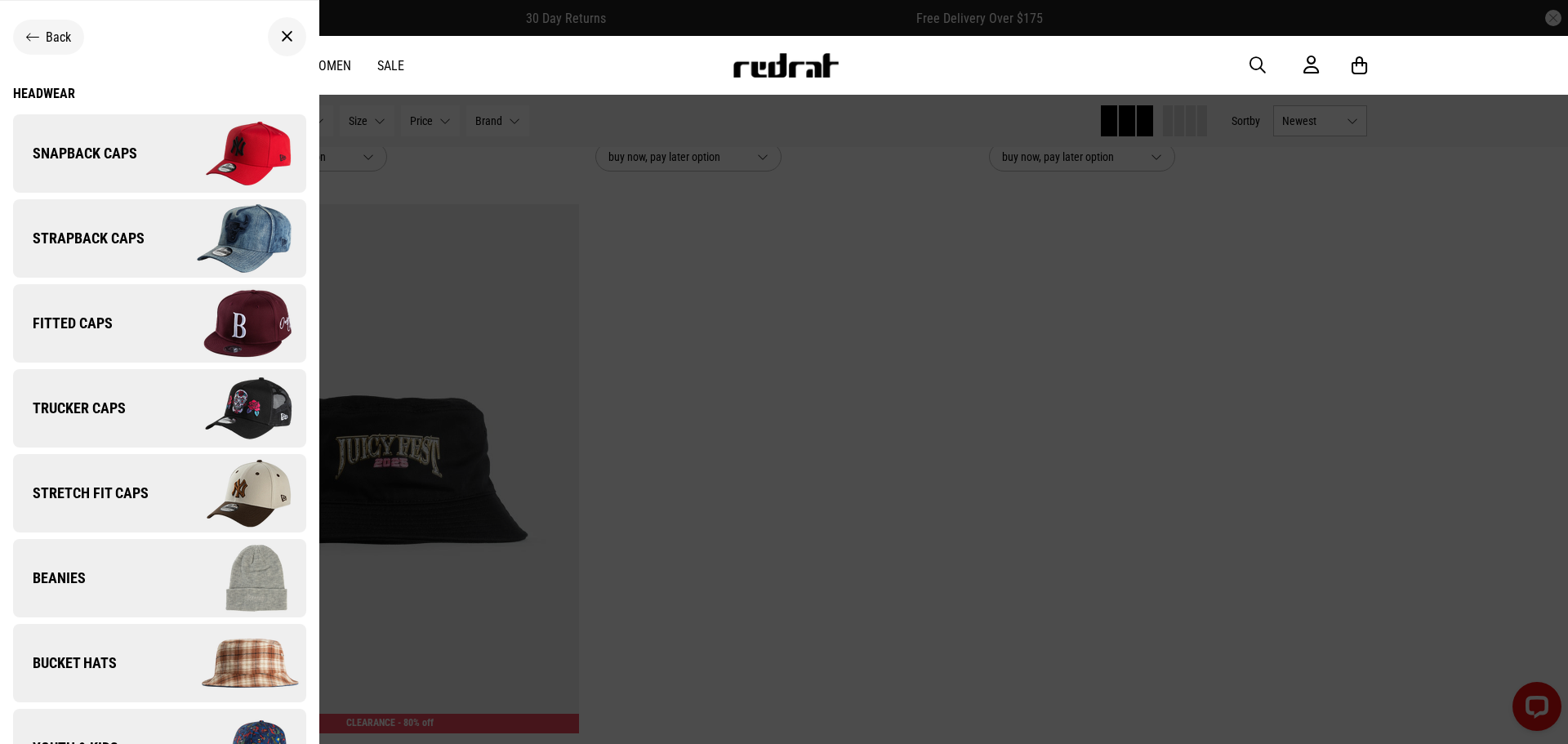
click at [103, 246] on span "Strapback Caps" at bounding box center [79, 238] width 132 height 20
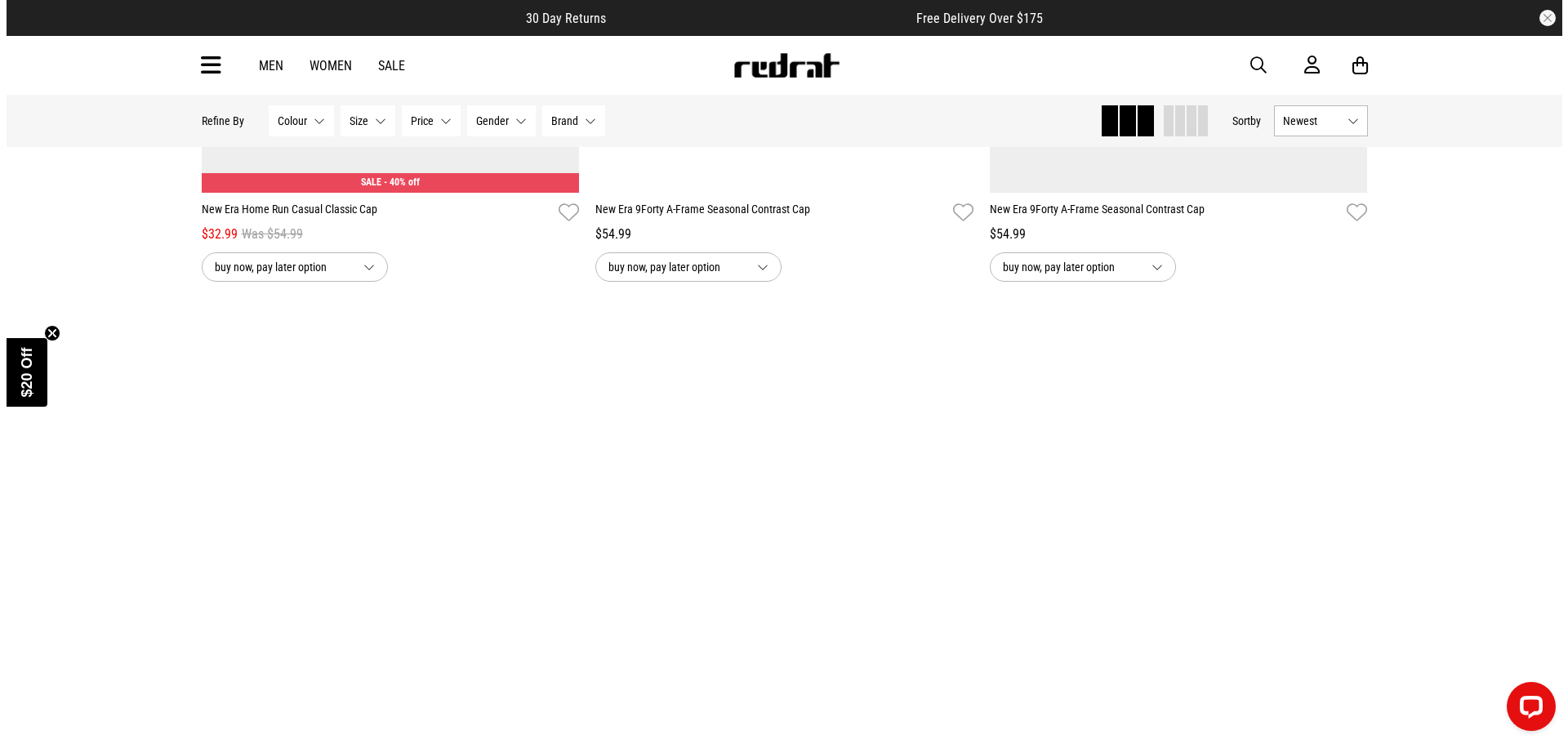
scroll to position [3431, 0]
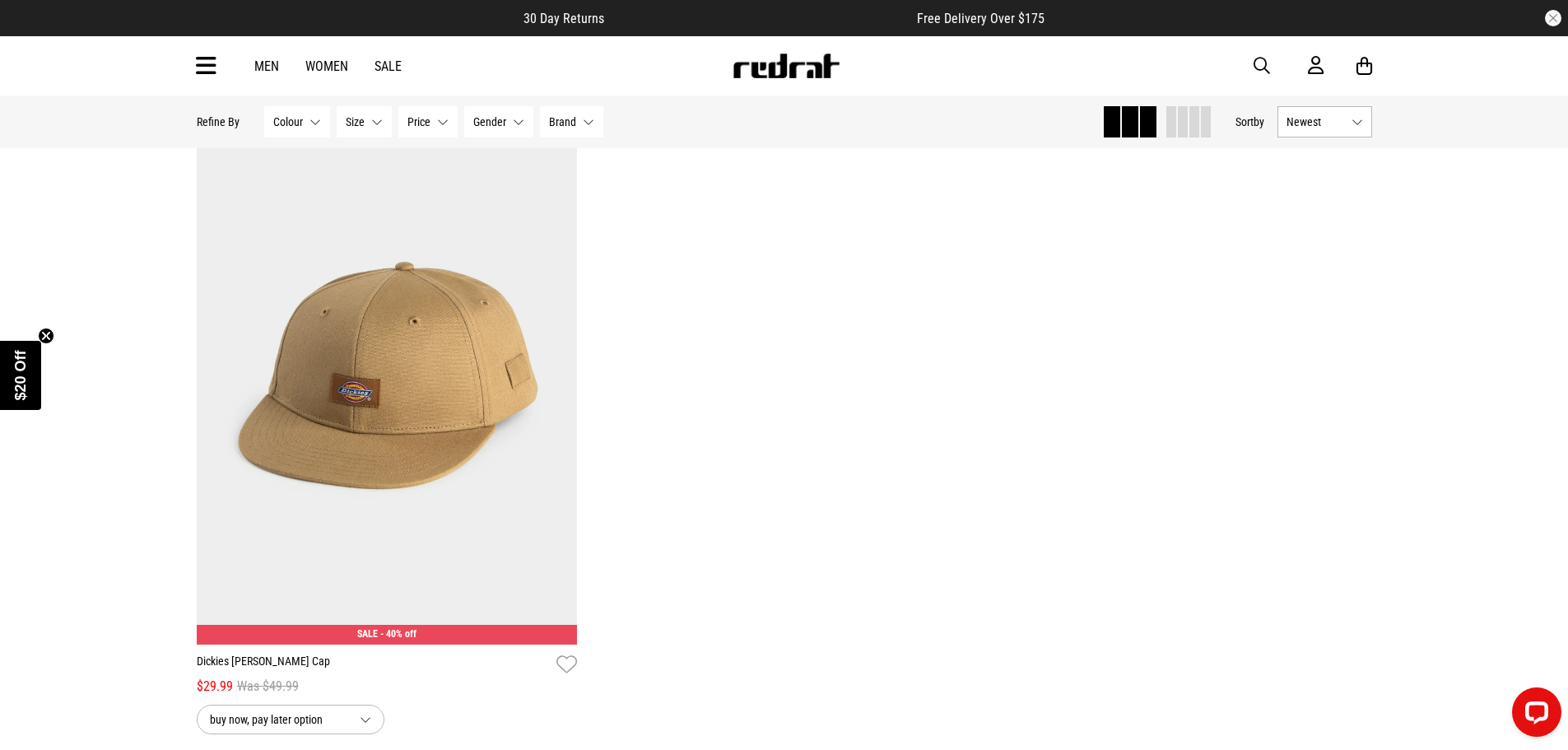
click at [201, 65] on icon at bounding box center [206, 66] width 21 height 28
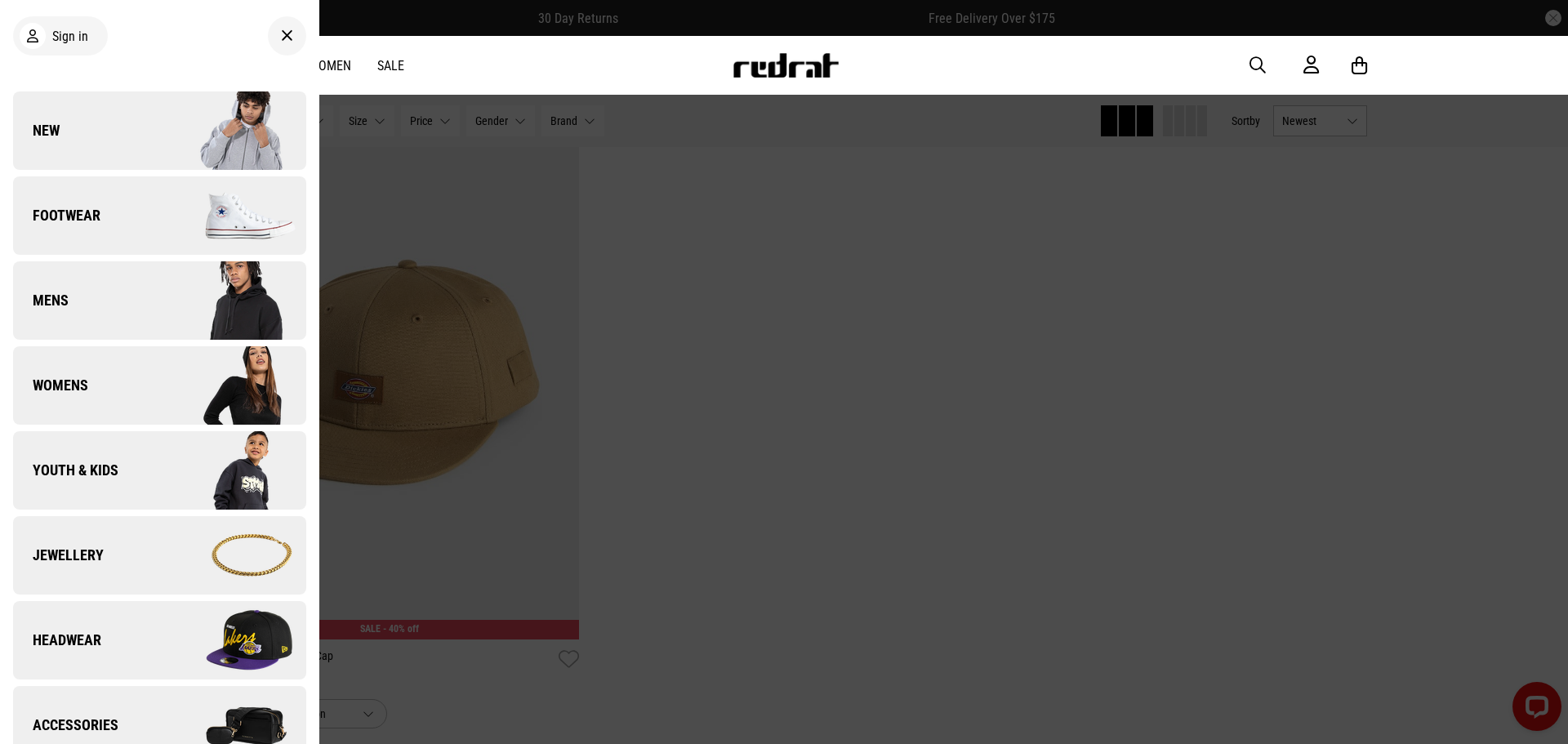
click at [68, 641] on span "Headwear" at bounding box center [57, 641] width 89 height 20
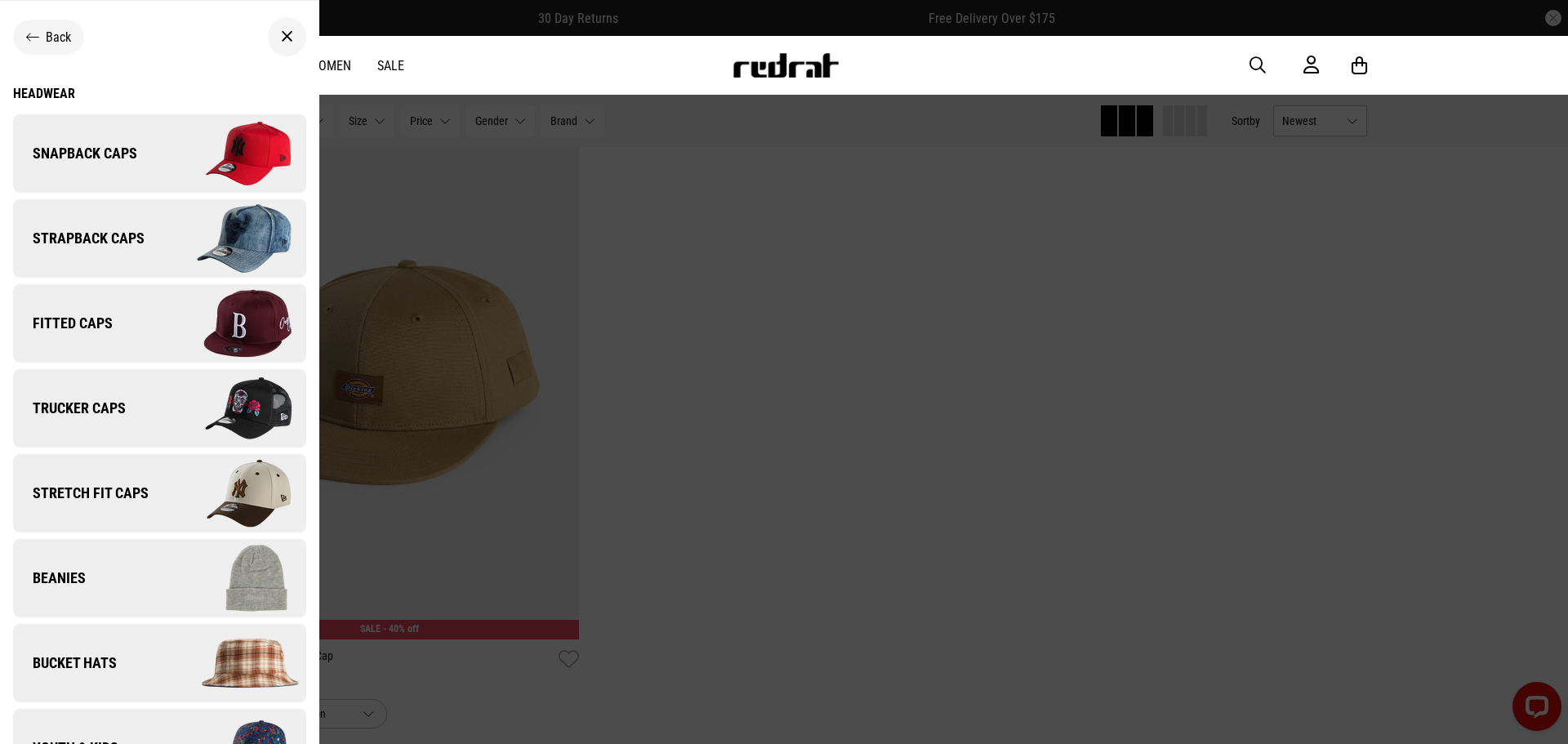
click at [128, 175] on link "Snapback Caps" at bounding box center [160, 153] width 293 height 79
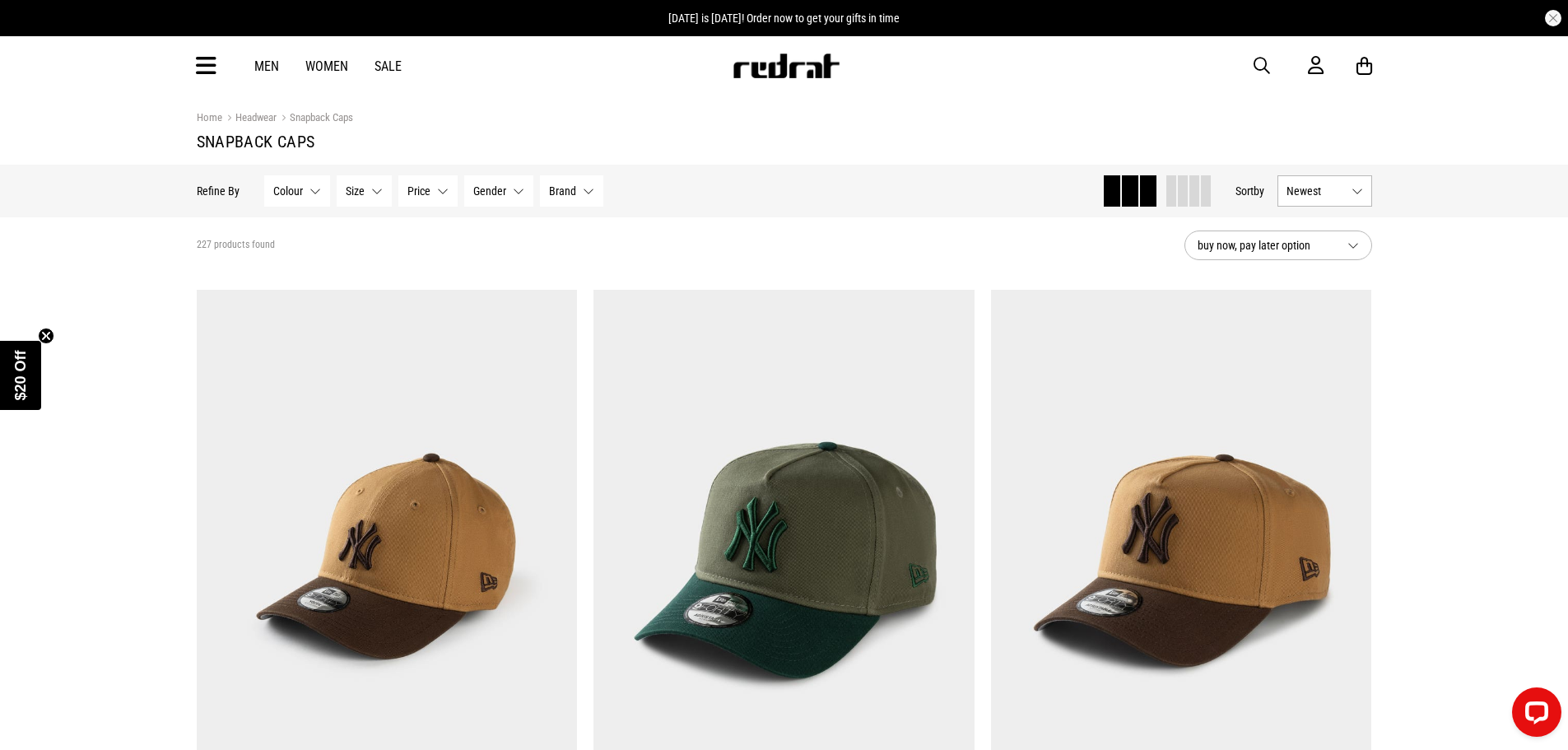
click at [377, 196] on button "Size None selected" at bounding box center [364, 191] width 55 height 32
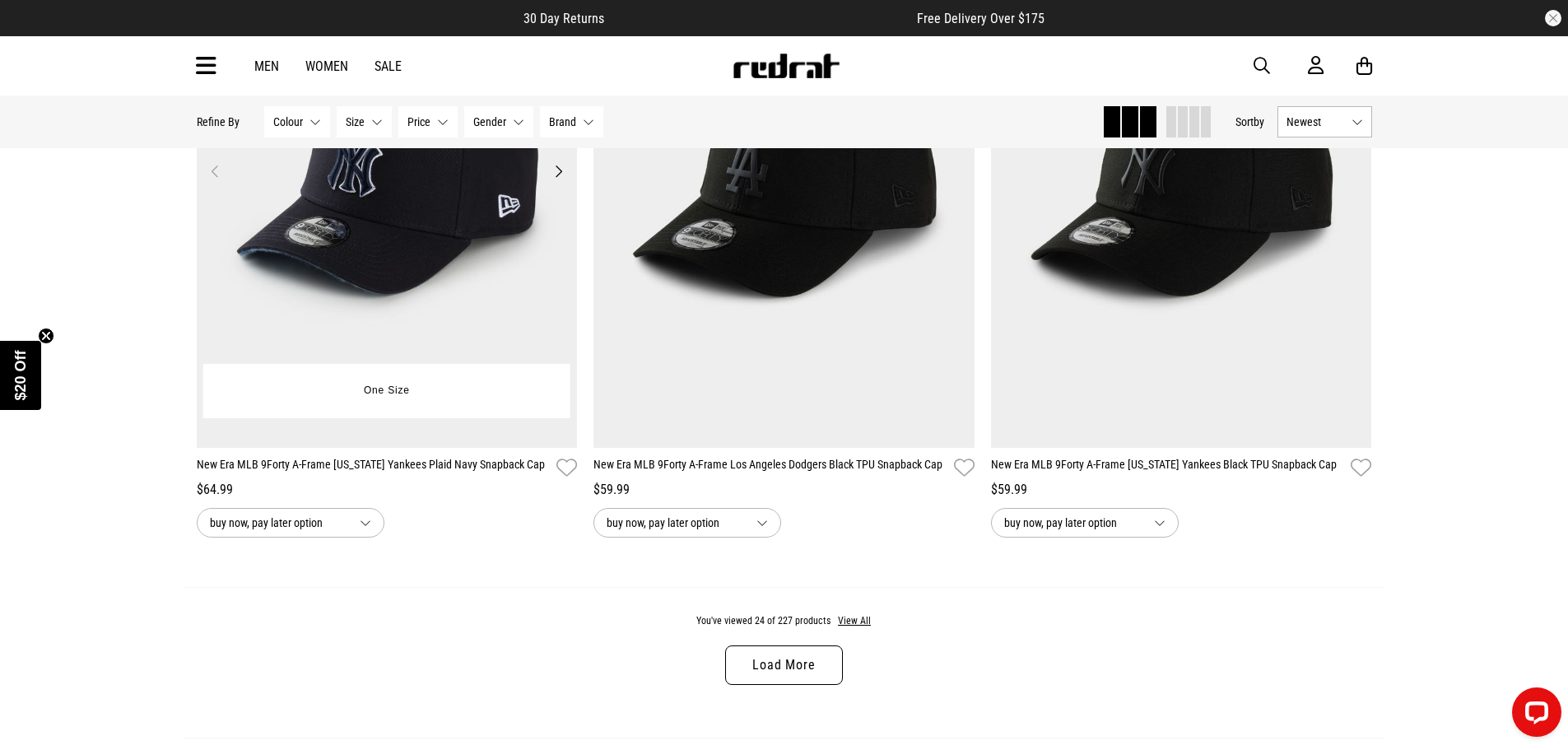
scroll to position [4940, 0]
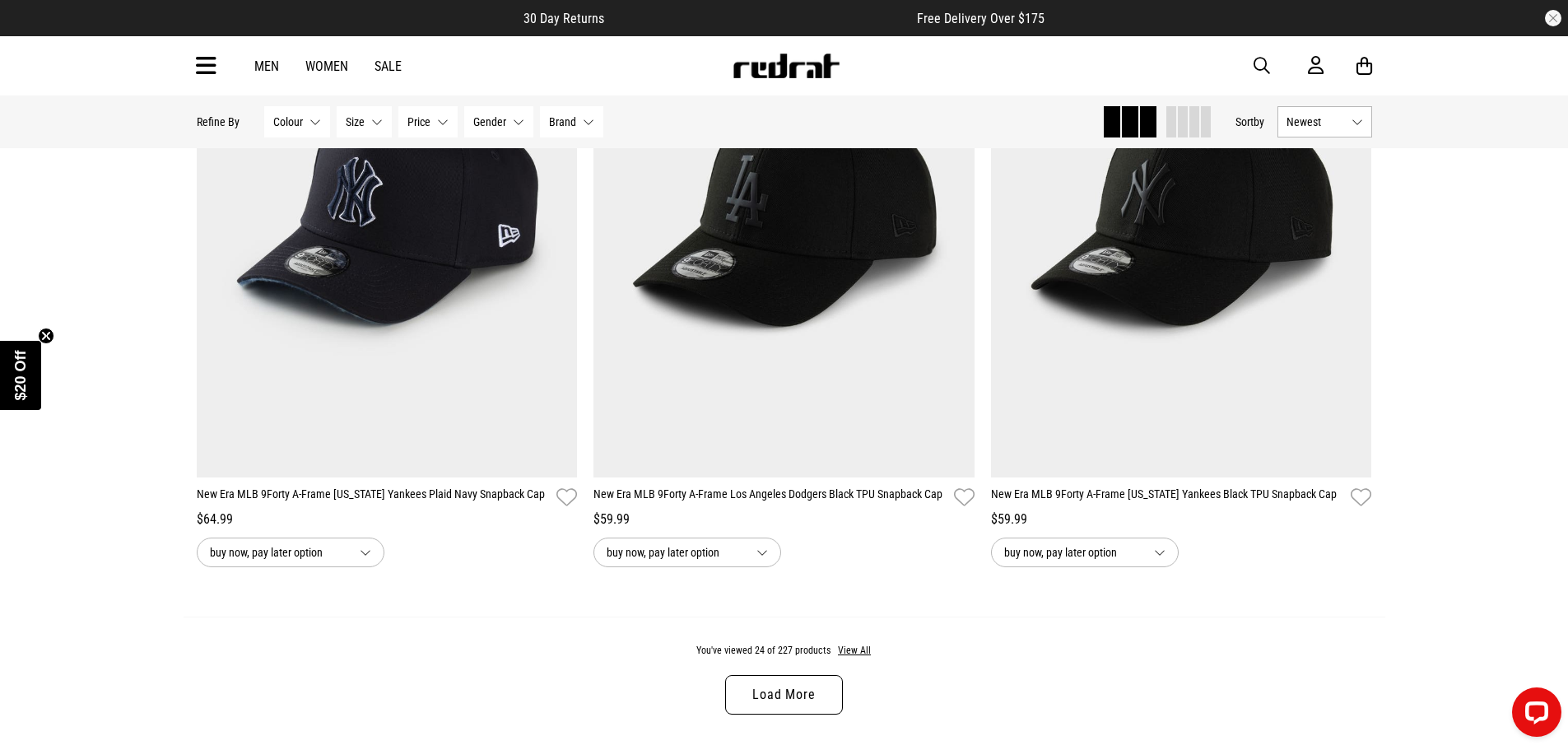
click at [741, 697] on link "Load More" at bounding box center [784, 694] width 117 height 39
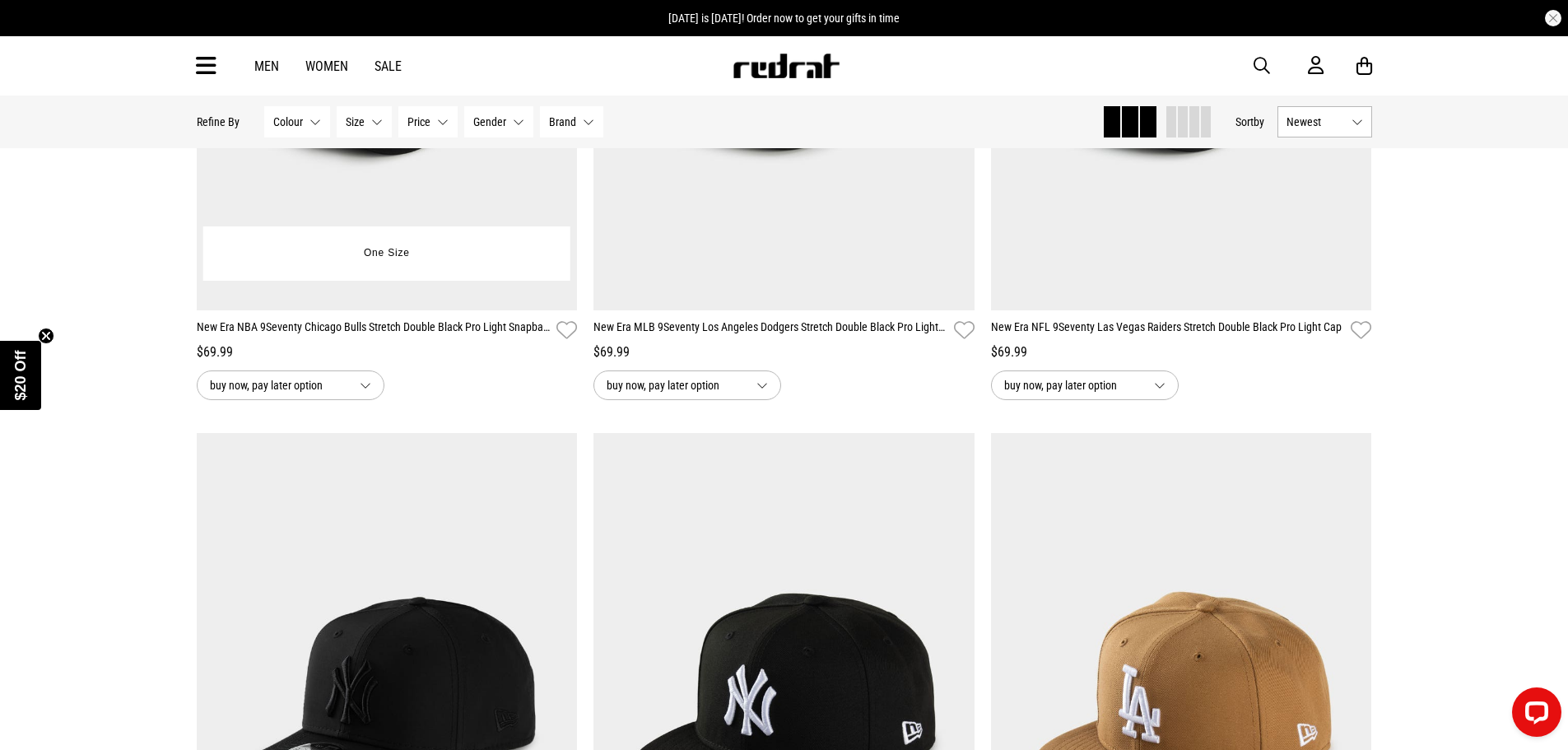
scroll to position [6176, 0]
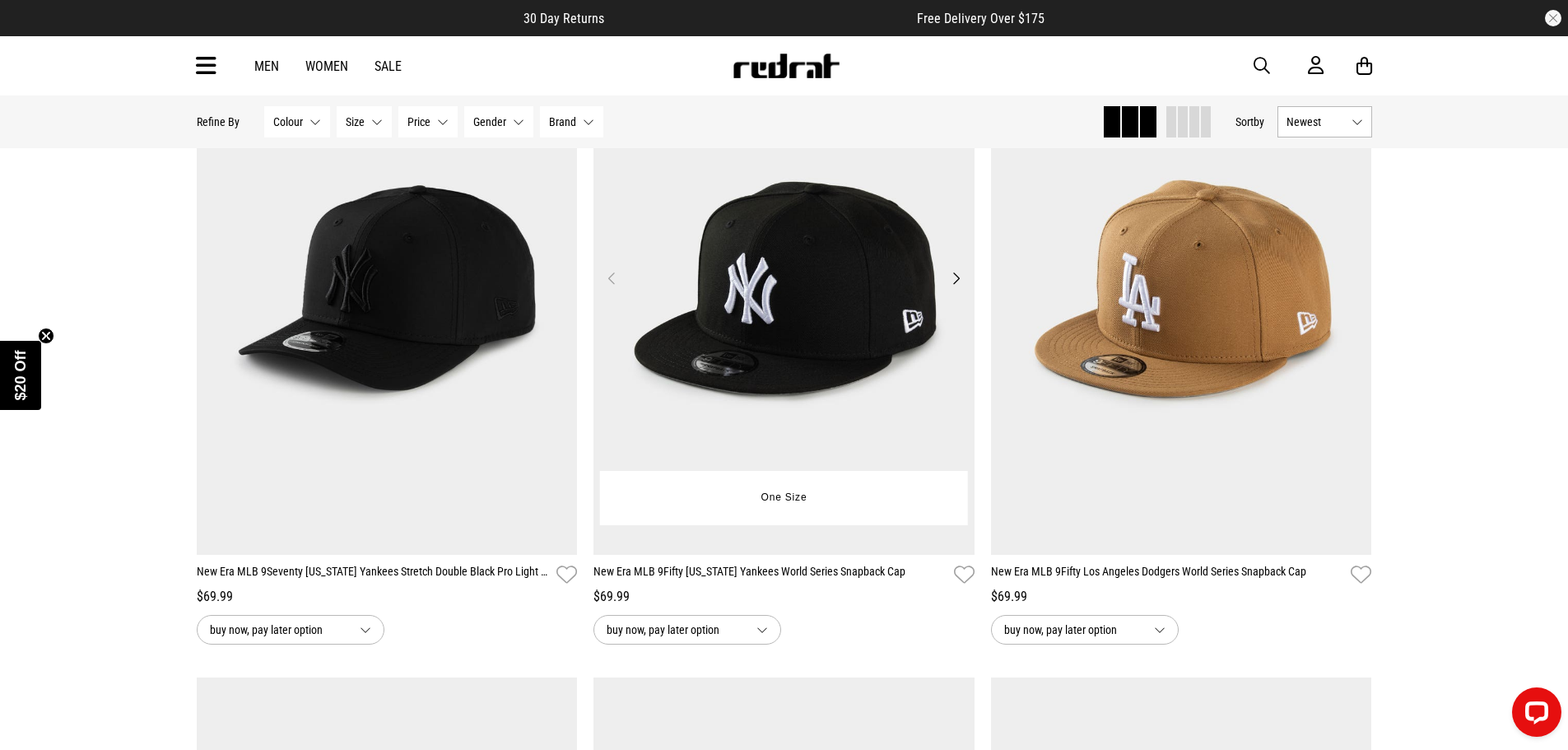
click at [957, 288] on button "Next" at bounding box center [956, 279] width 21 height 20
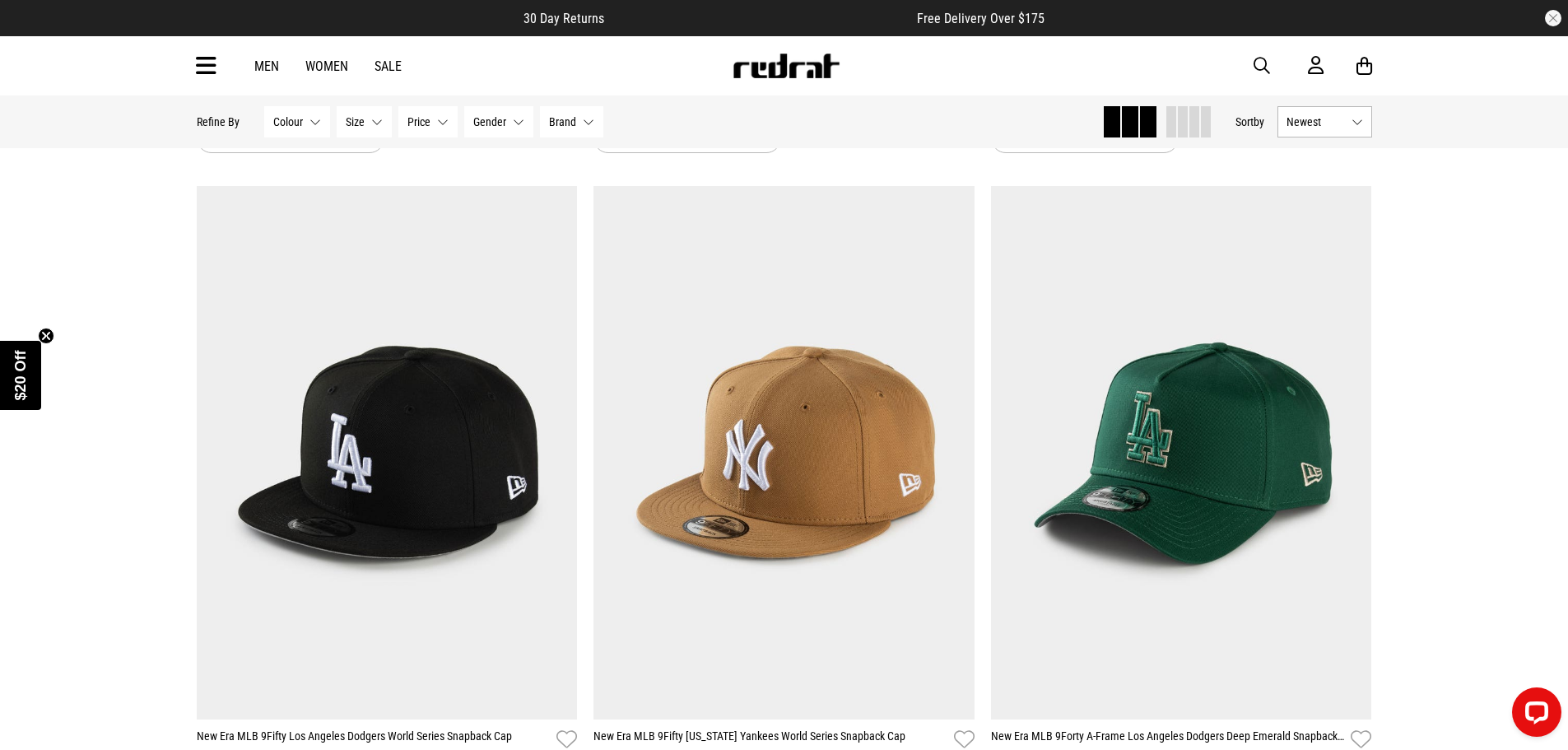
scroll to position [6670, 0]
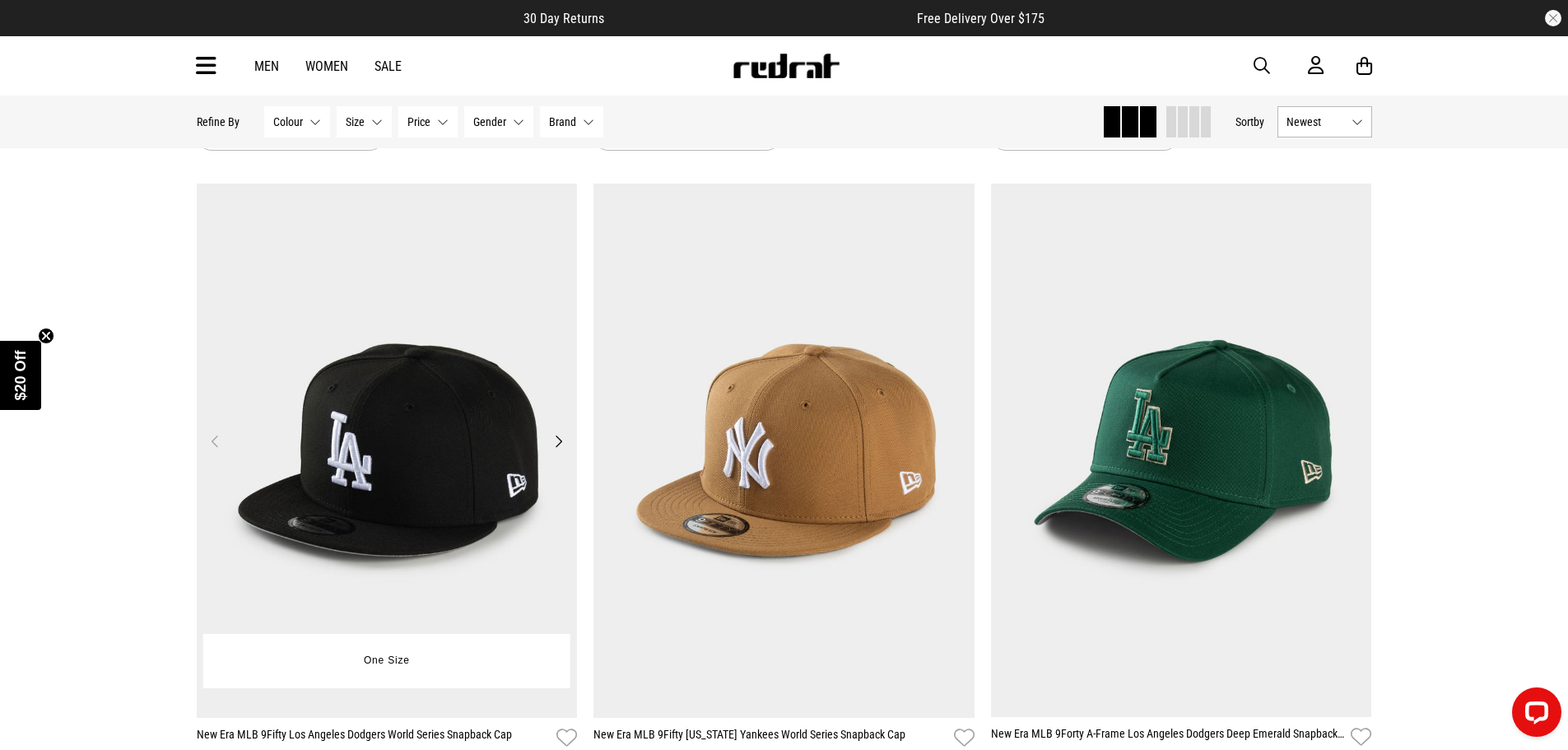
click at [555, 451] on button "Next" at bounding box center [558, 441] width 21 height 20
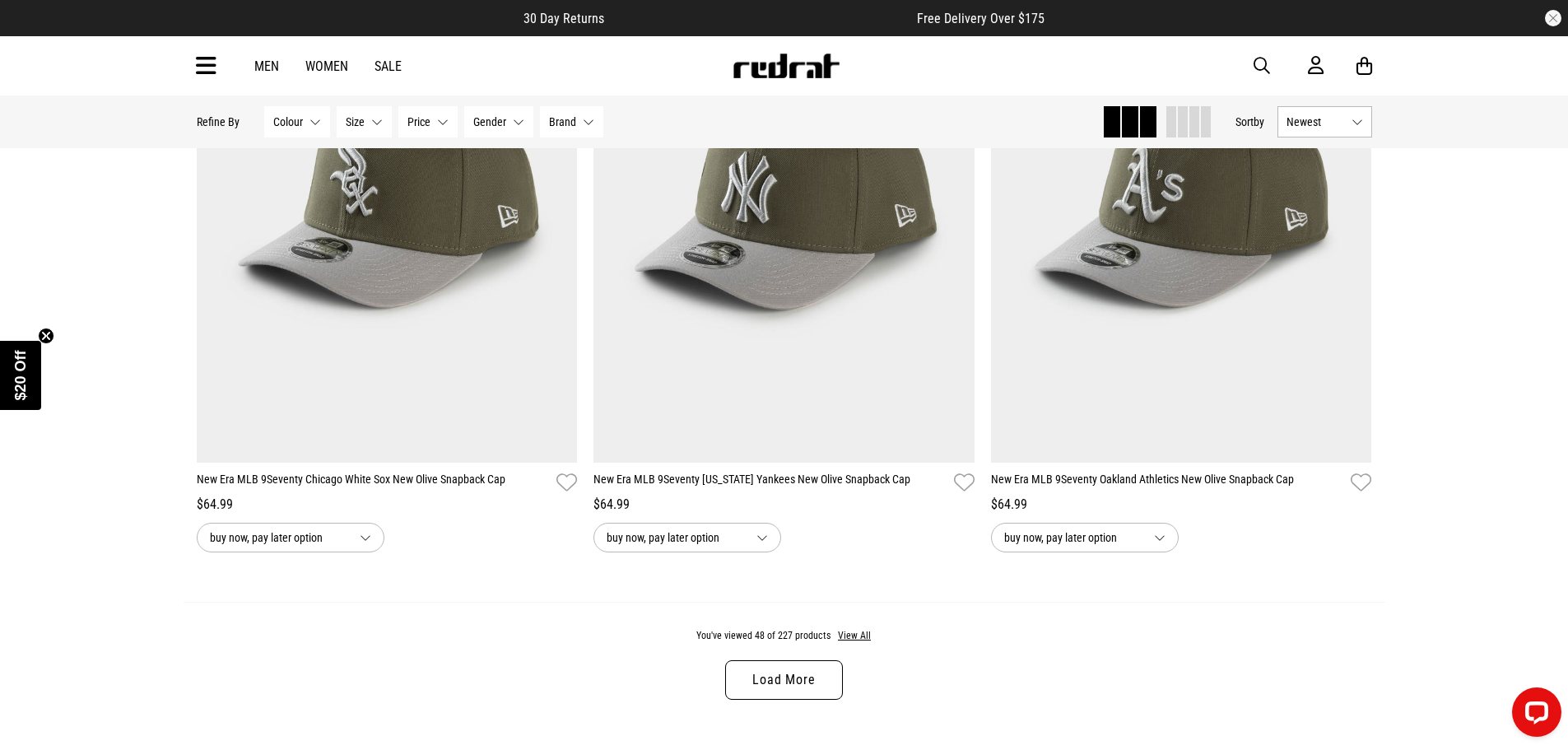
scroll to position [10458, 0]
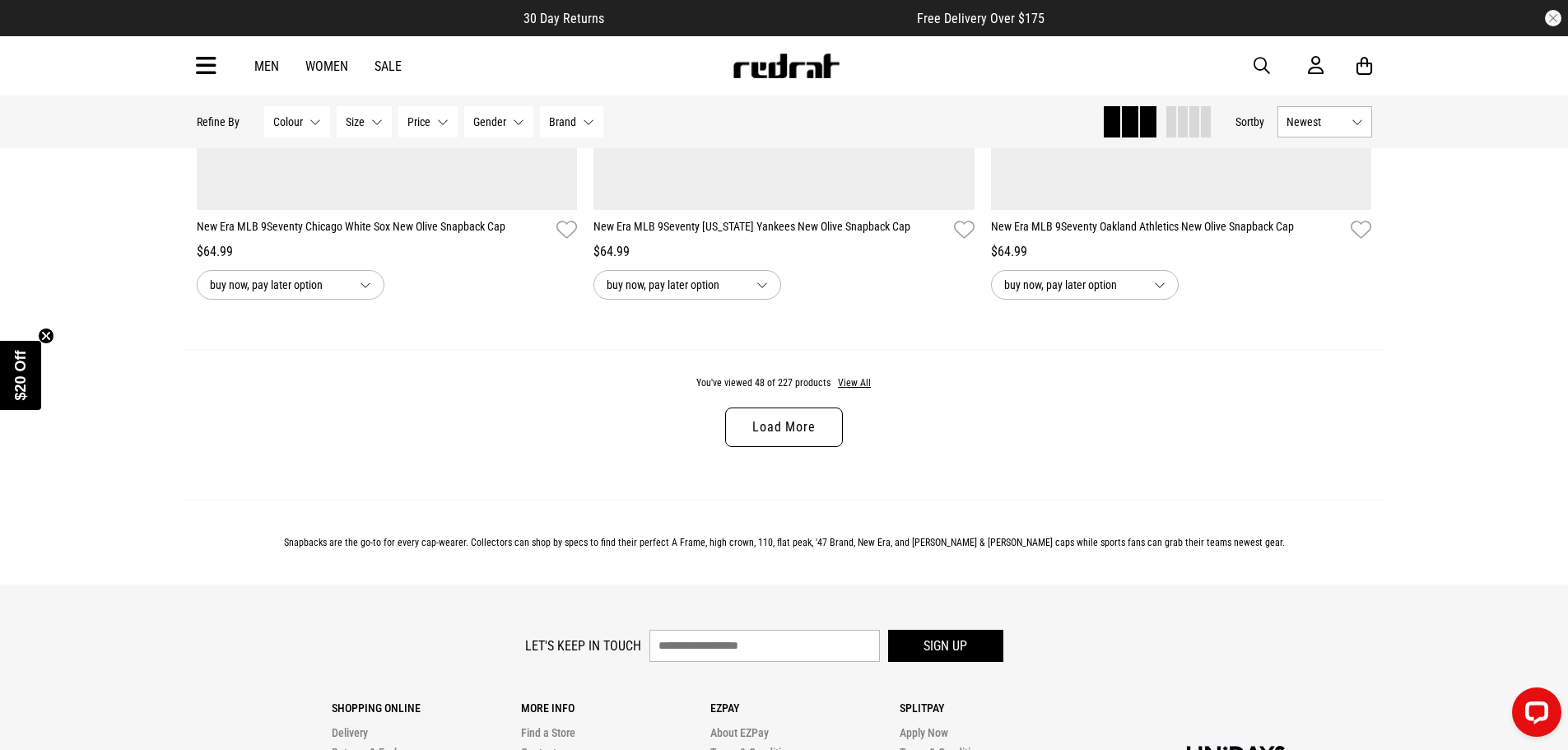
click at [783, 447] on link "Load More" at bounding box center [784, 427] width 117 height 39
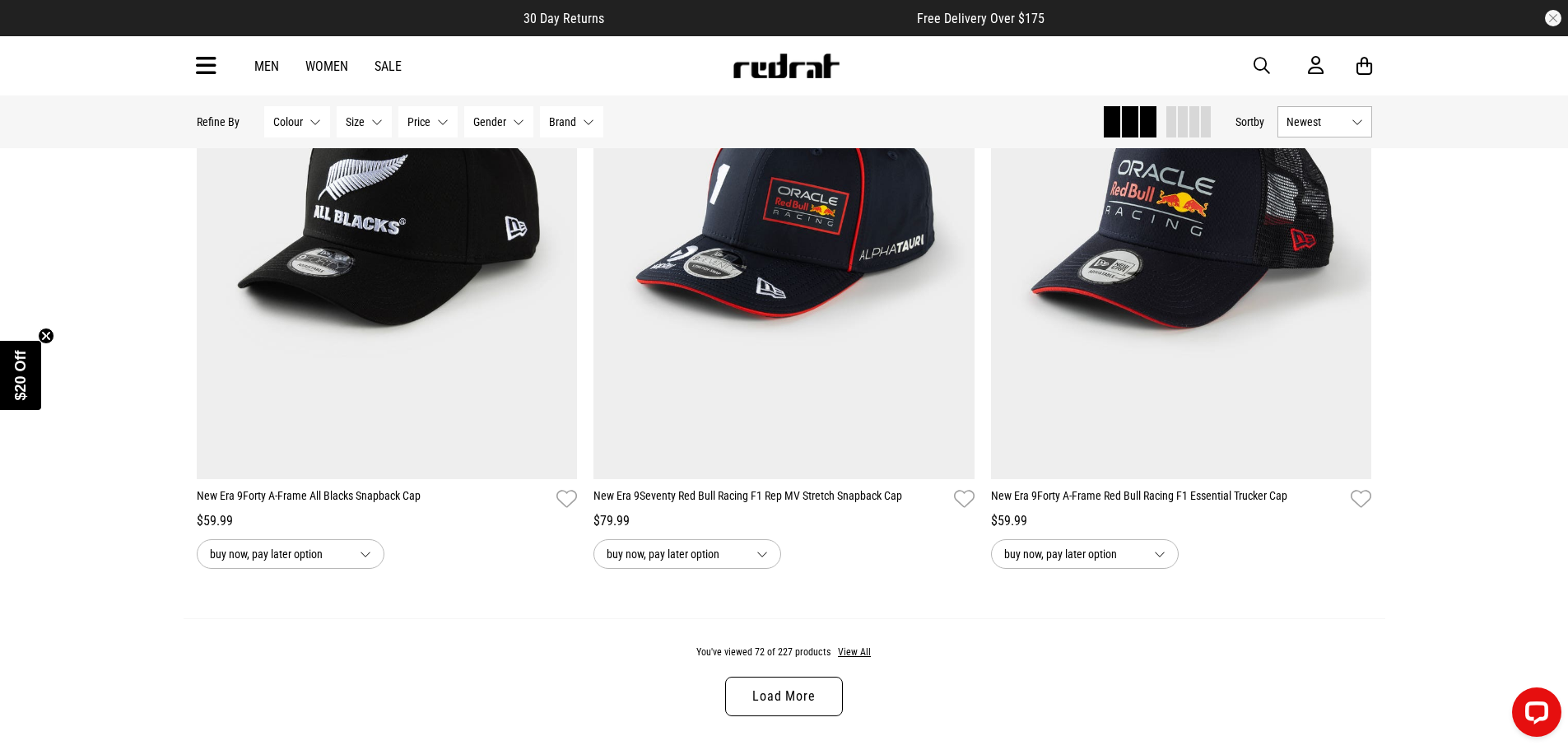
scroll to position [15564, 0]
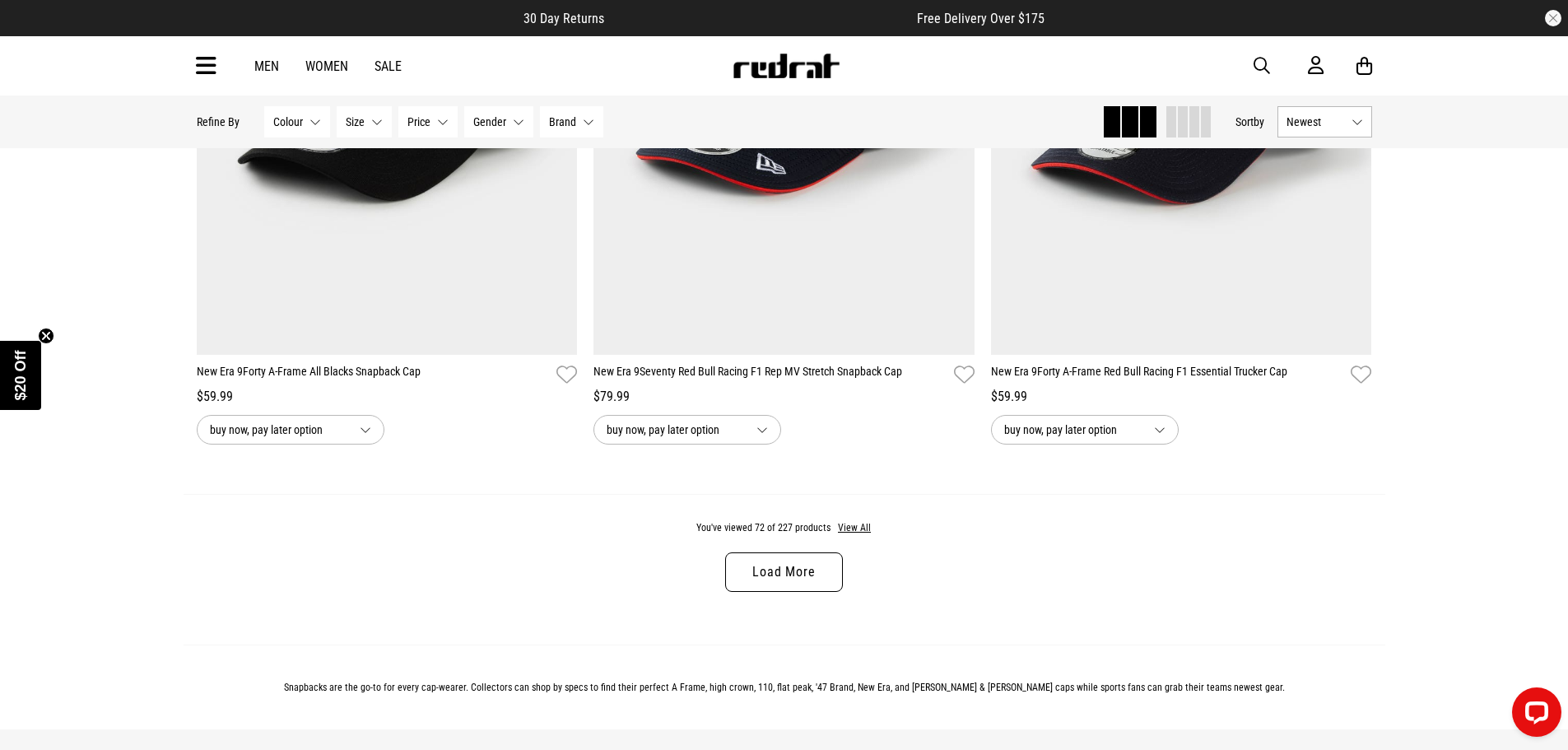
click at [786, 580] on link "Load More" at bounding box center [784, 571] width 117 height 39
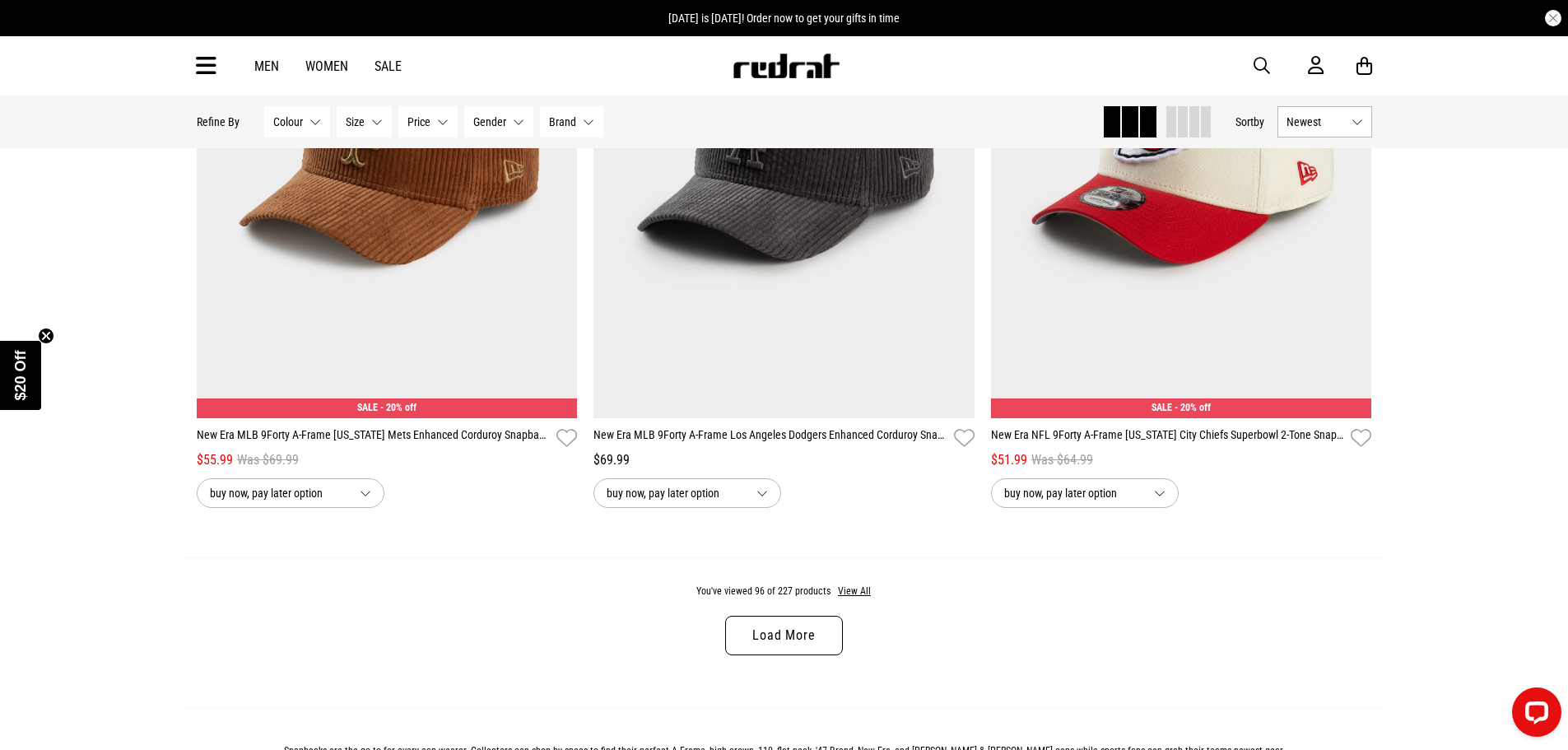
scroll to position [20669, 0]
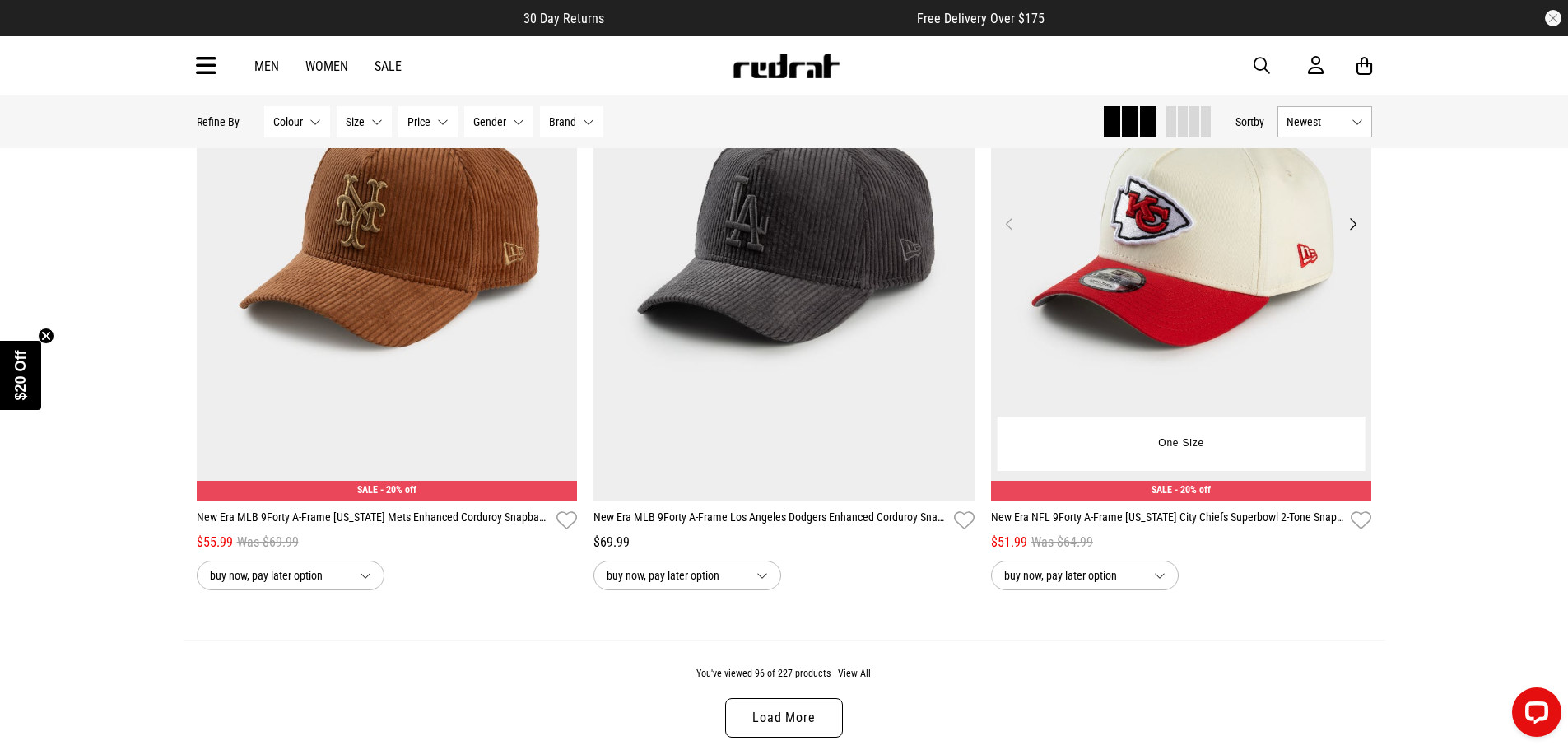
click at [1359, 234] on button "Next" at bounding box center [1353, 224] width 21 height 20
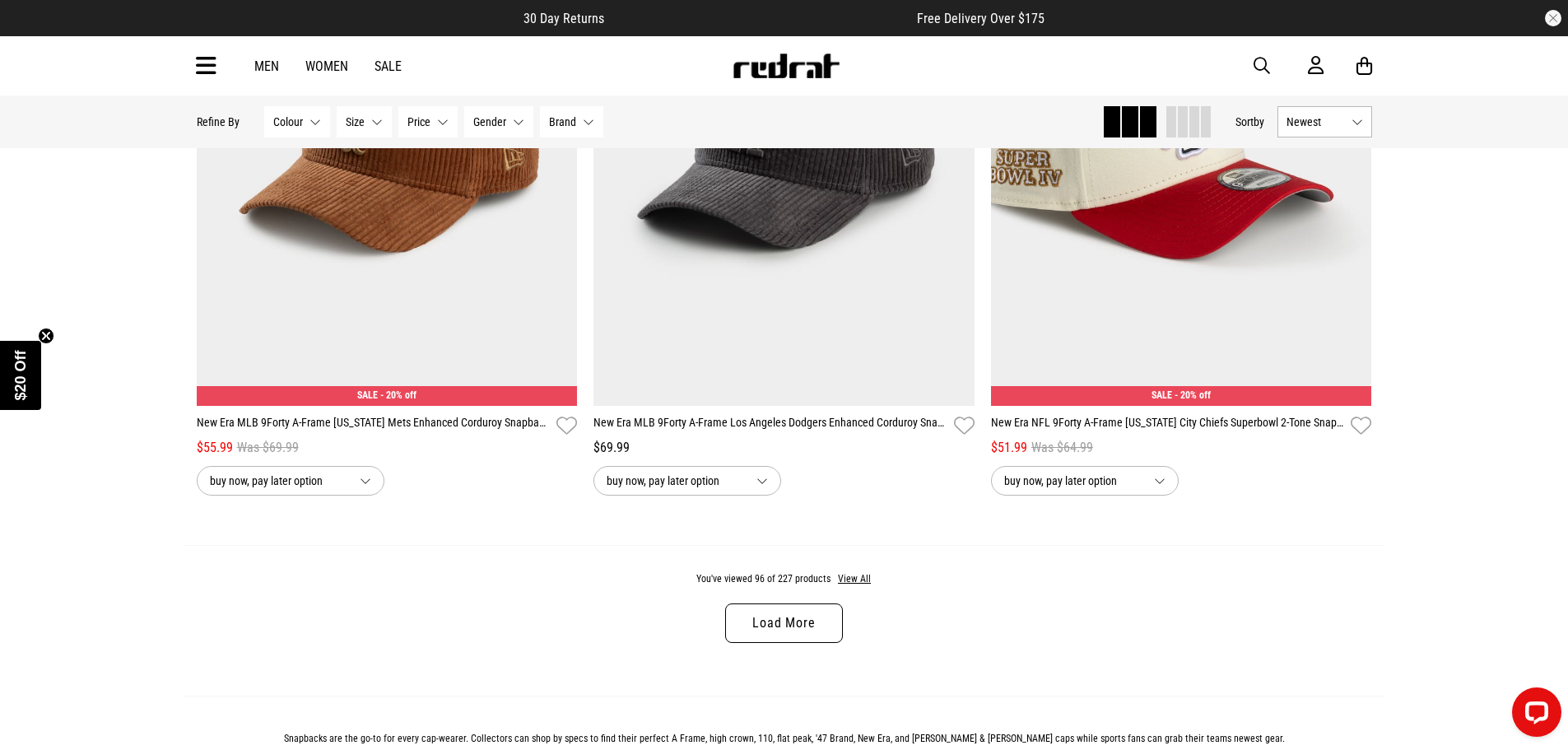
scroll to position [20998, 0]
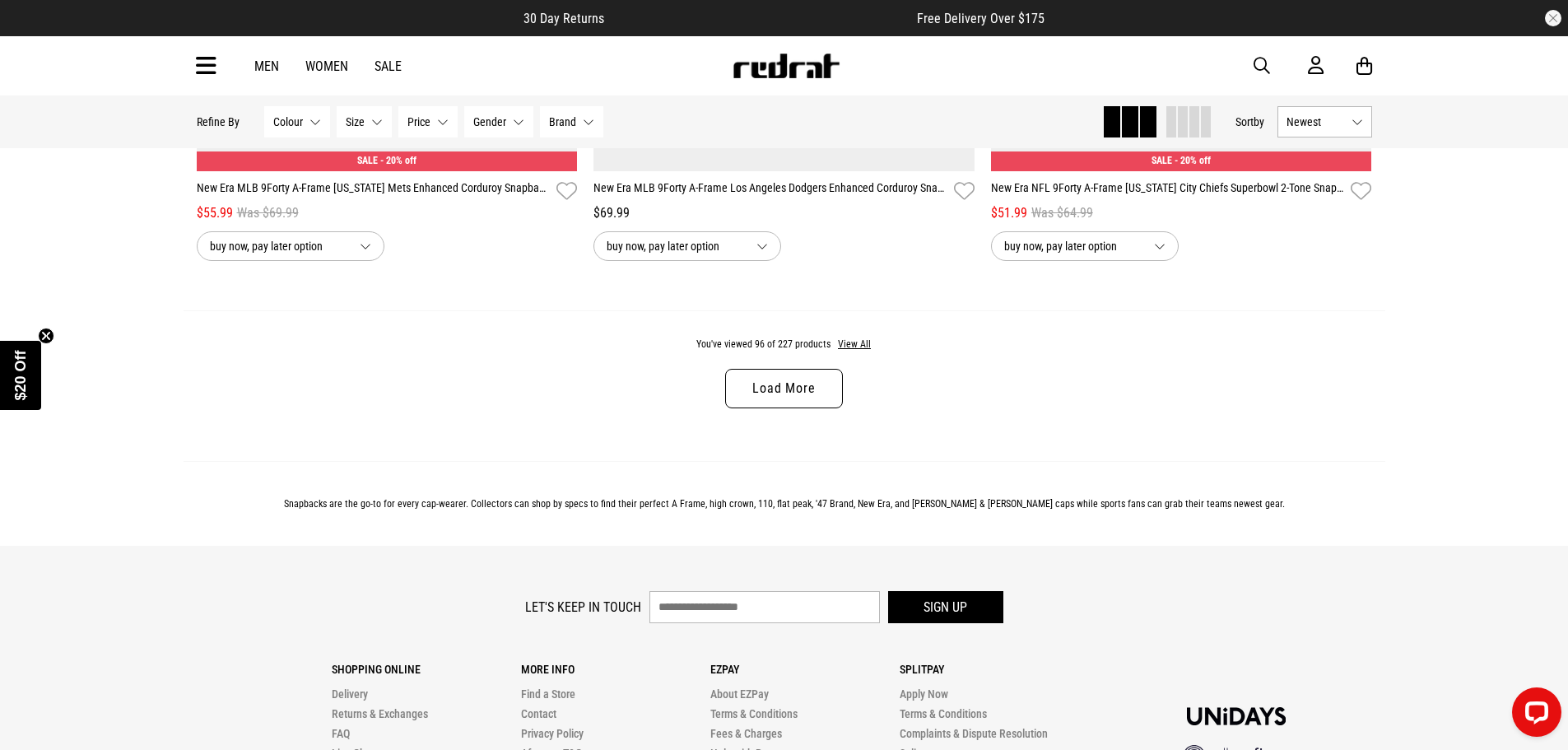
click at [822, 409] on link "Load More" at bounding box center [784, 388] width 117 height 39
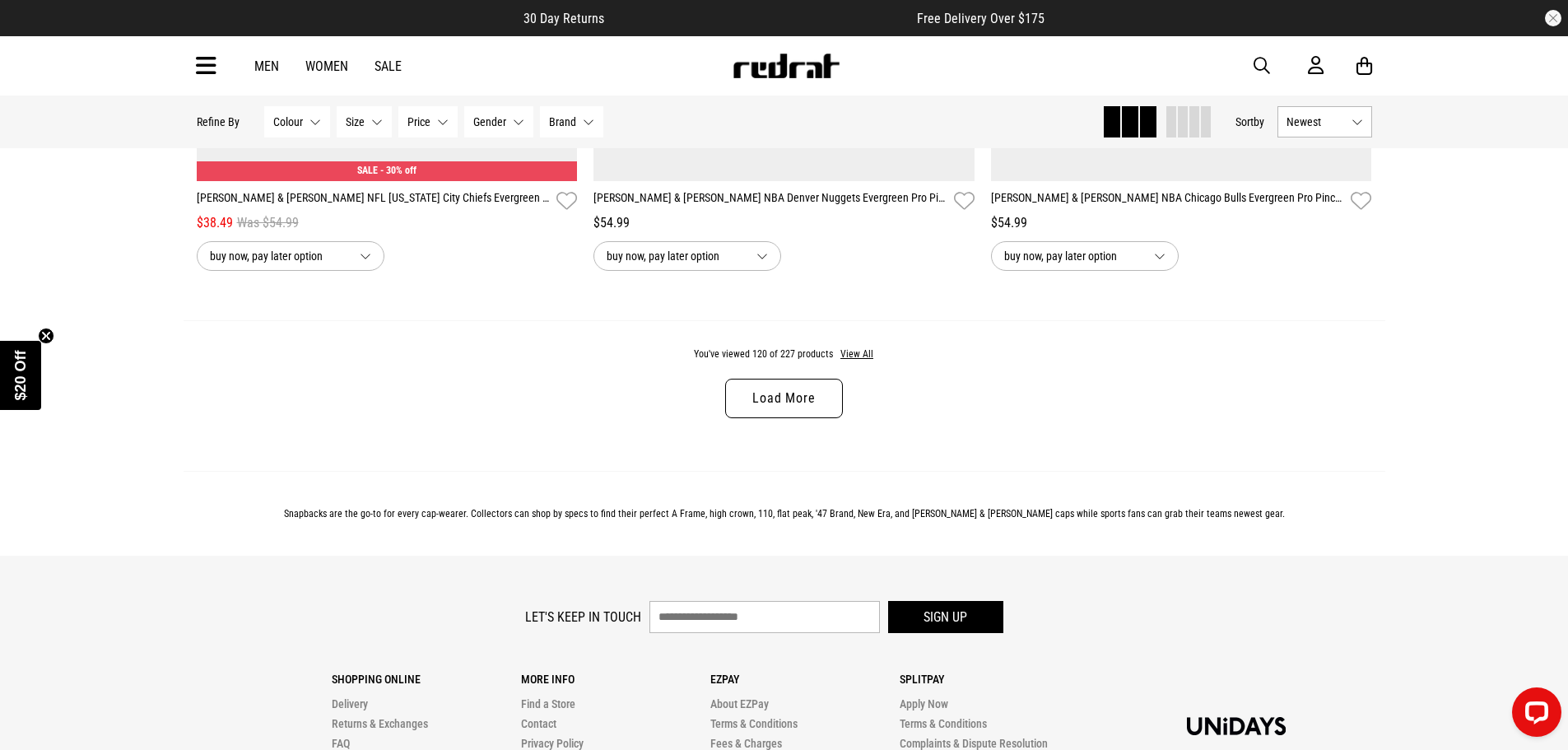
scroll to position [26268, 0]
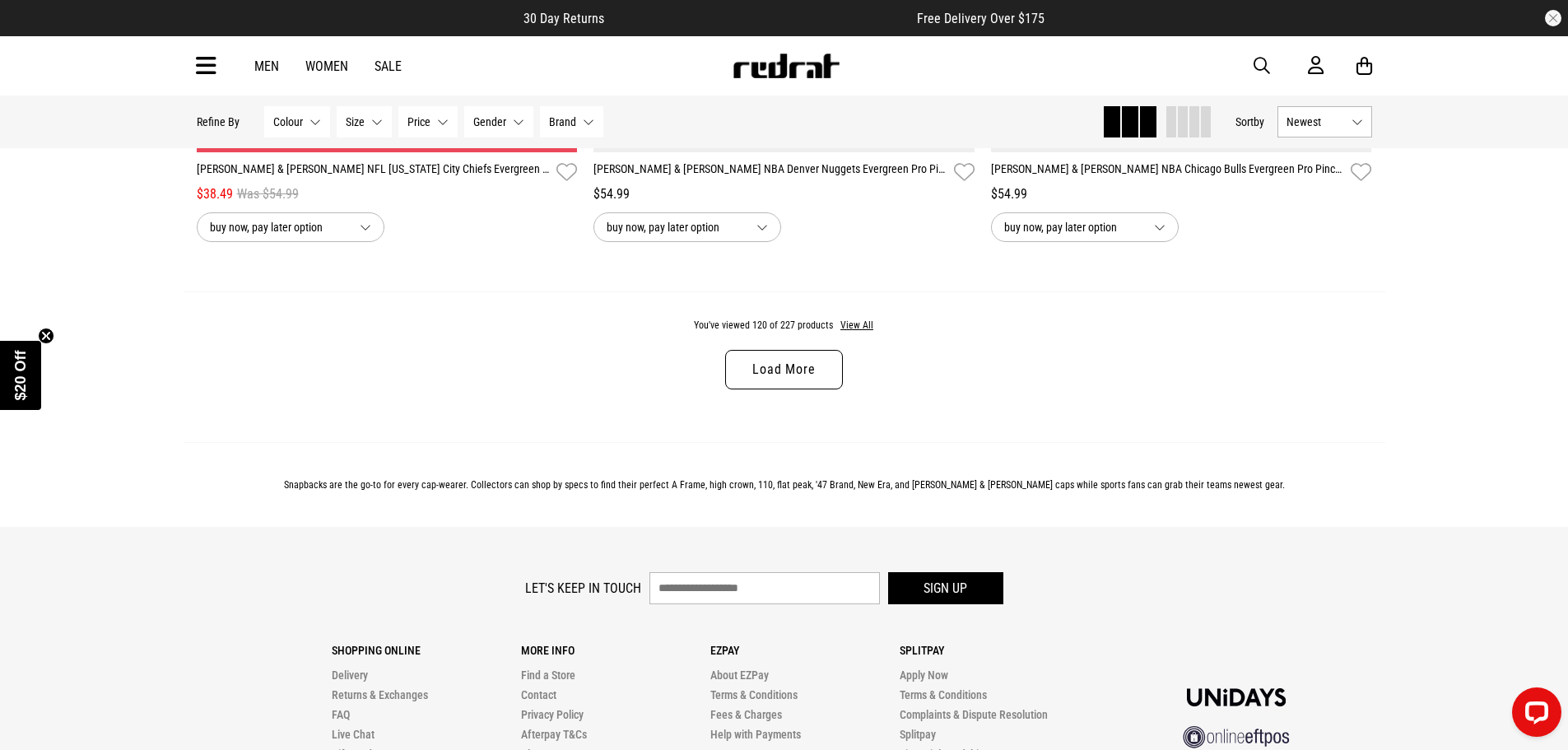
click at [818, 390] on link "Load More" at bounding box center [784, 370] width 117 height 39
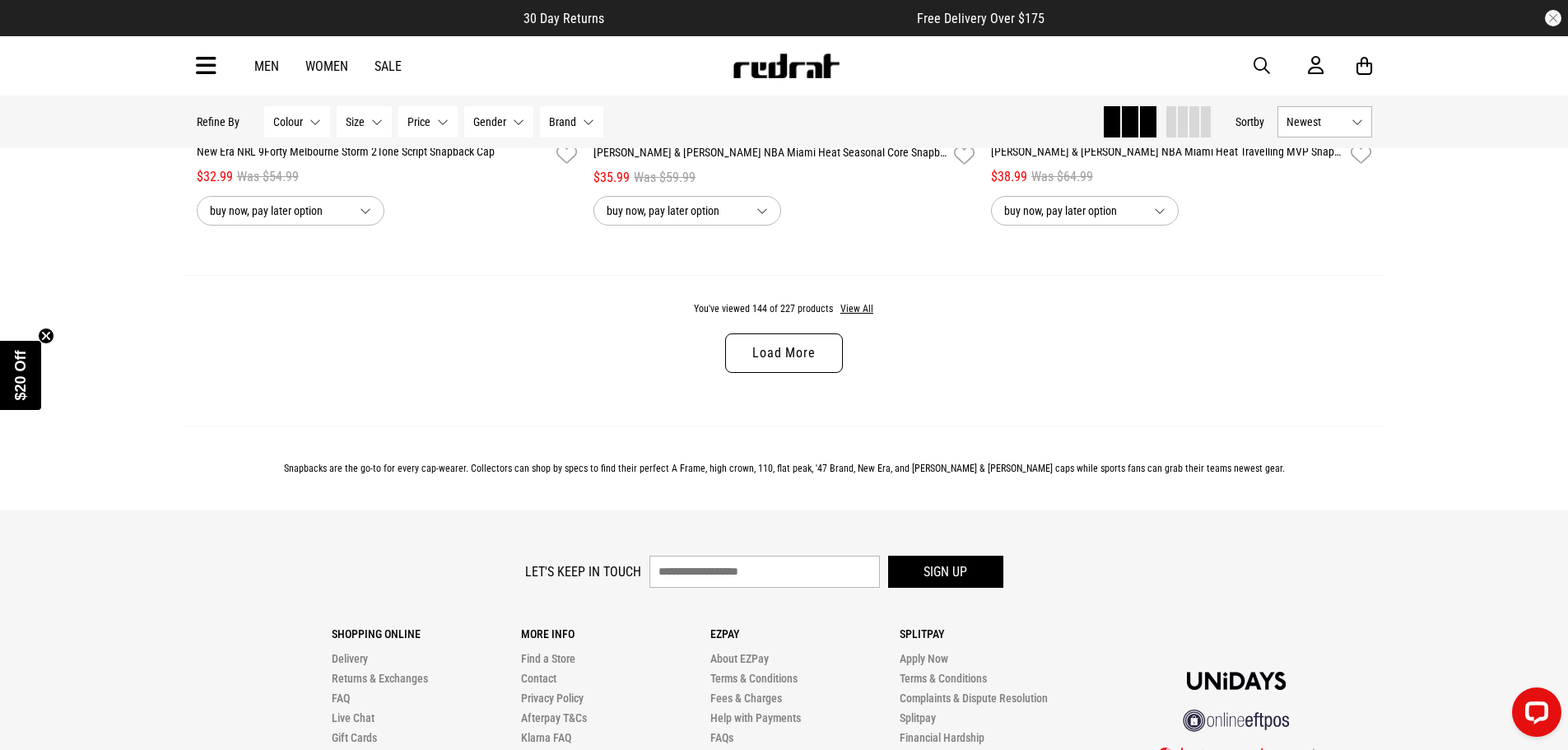
scroll to position [31539, 0]
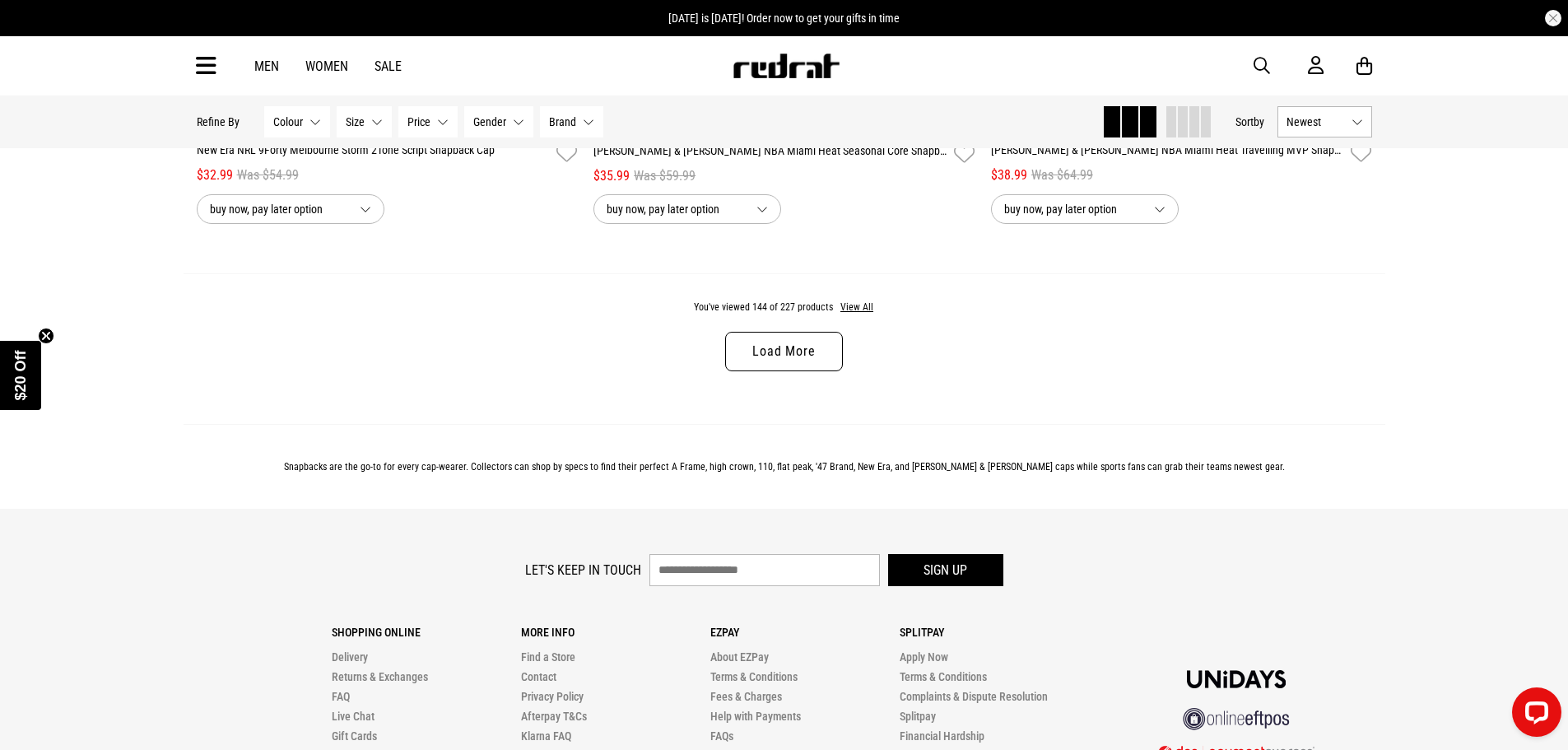
click at [776, 371] on link "Load More" at bounding box center [784, 351] width 117 height 39
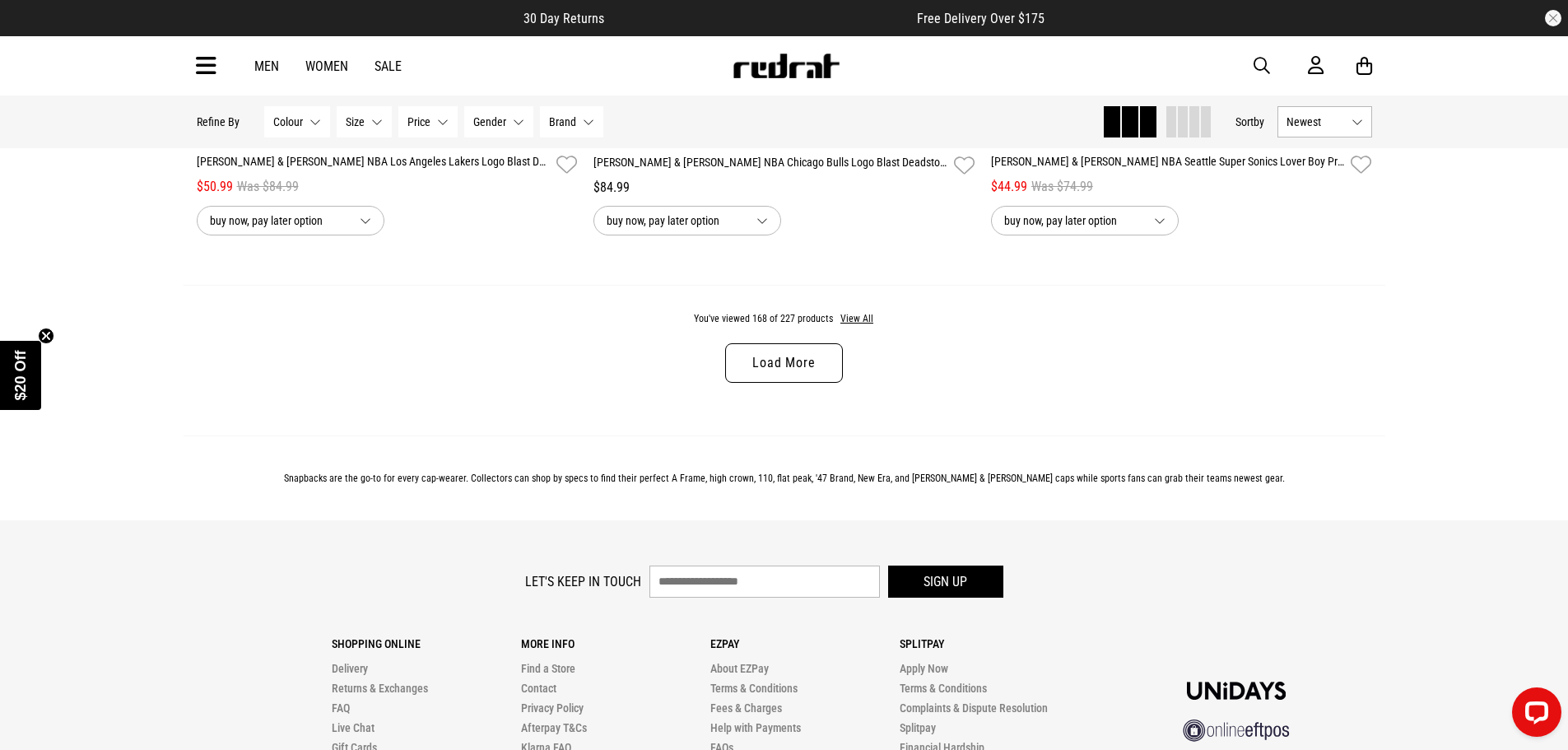
scroll to position [36809, 0]
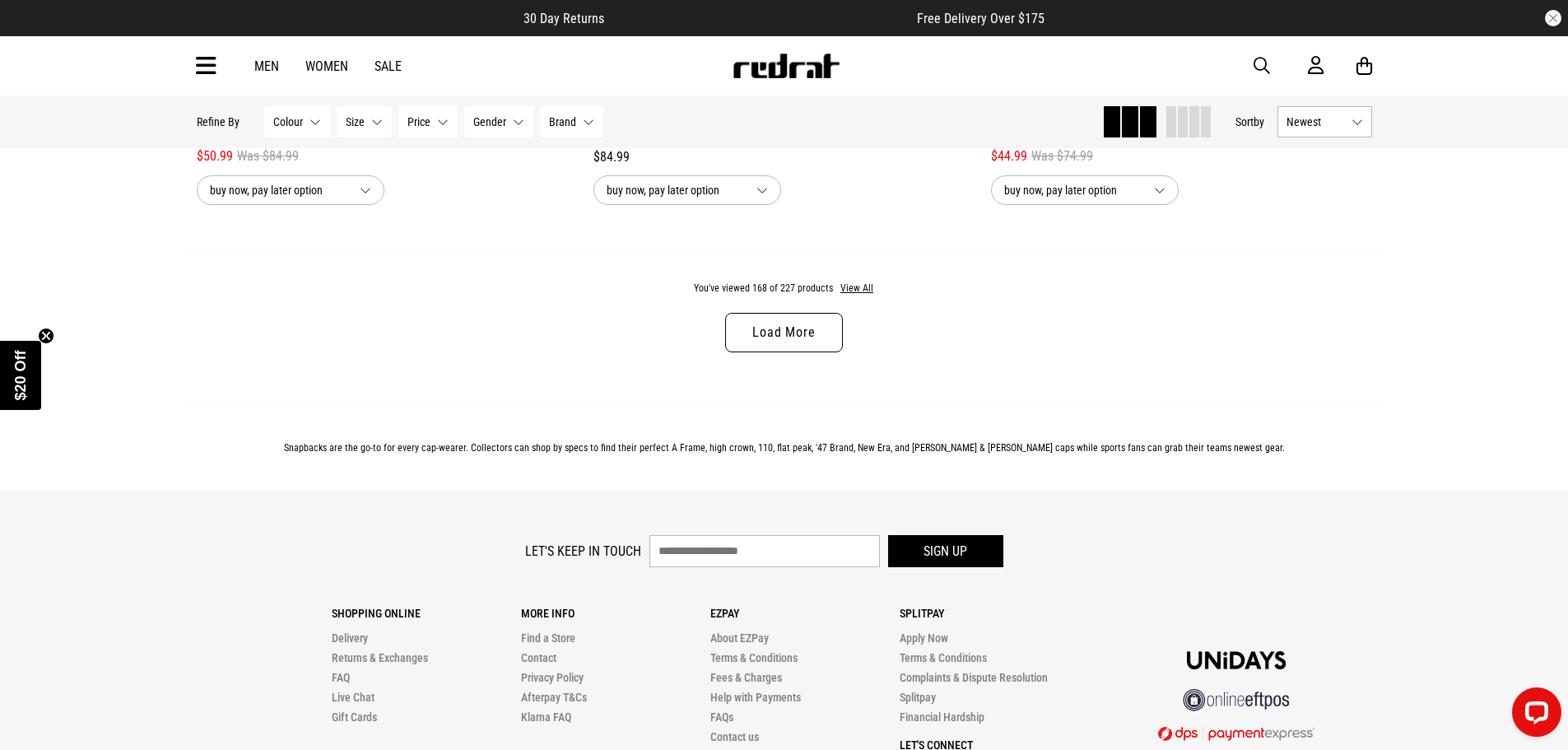
click at [795, 352] on link "Load More" at bounding box center [784, 332] width 117 height 39
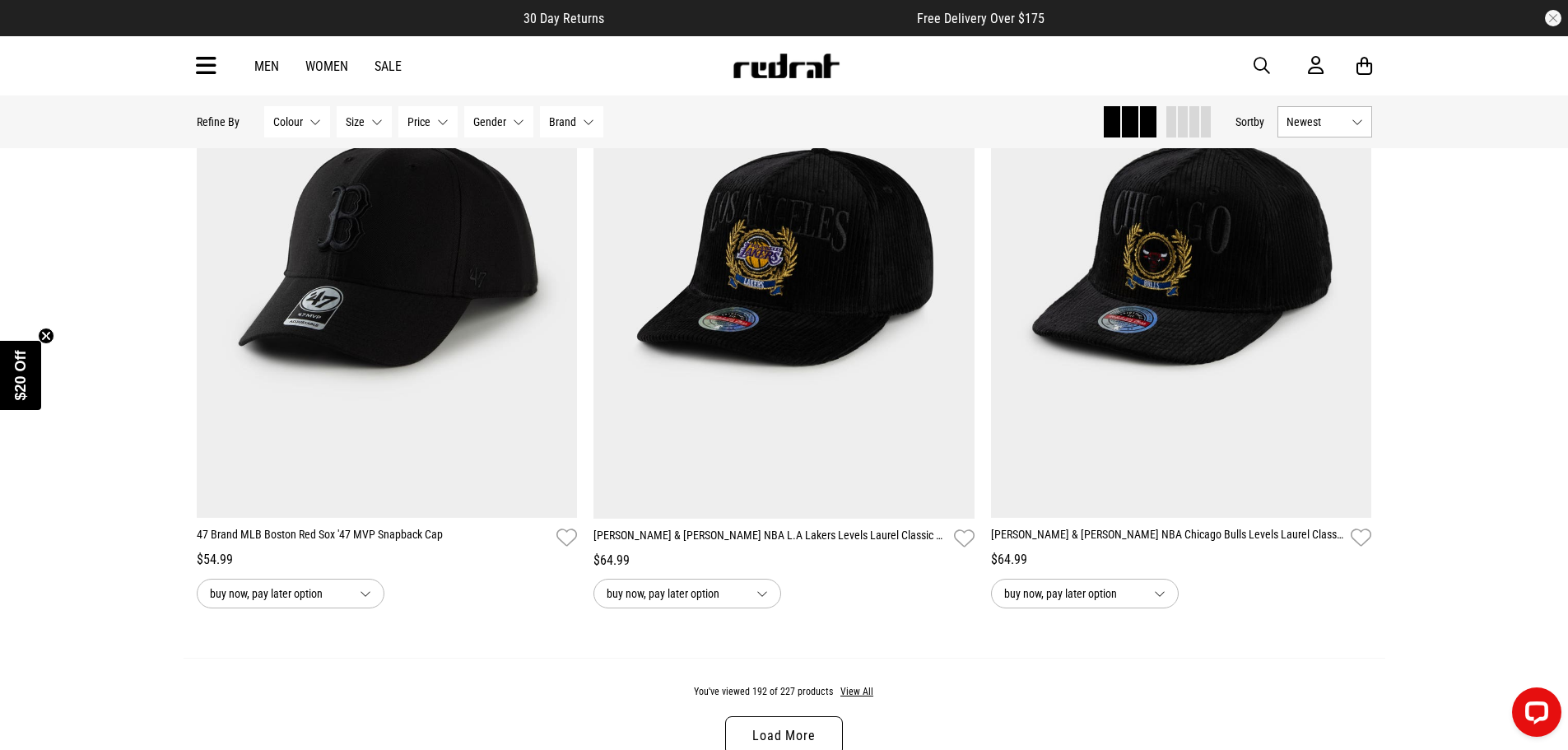
scroll to position [41915, 0]
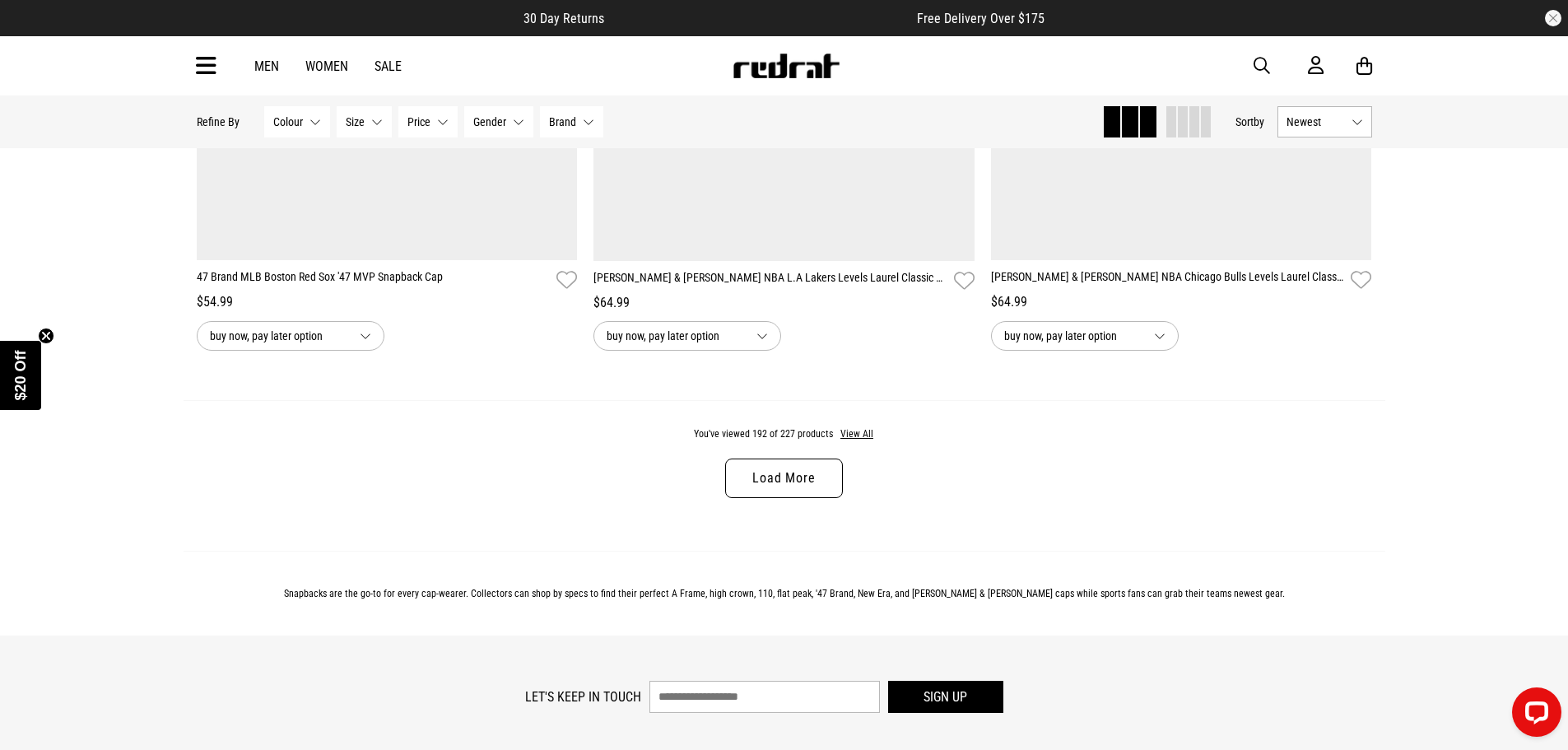
click at [826, 498] on link "Load More" at bounding box center [784, 478] width 117 height 39
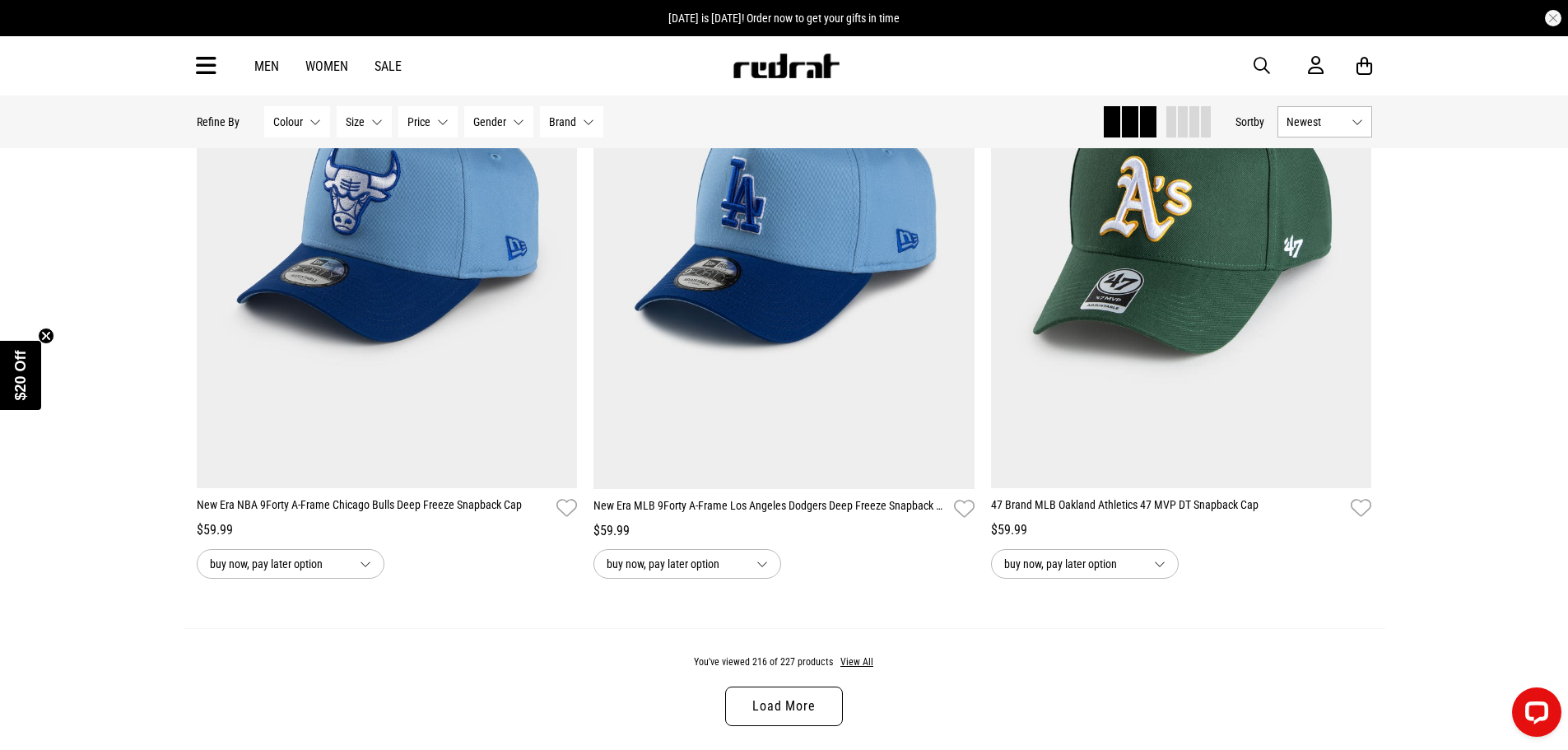
scroll to position [47349, 0]
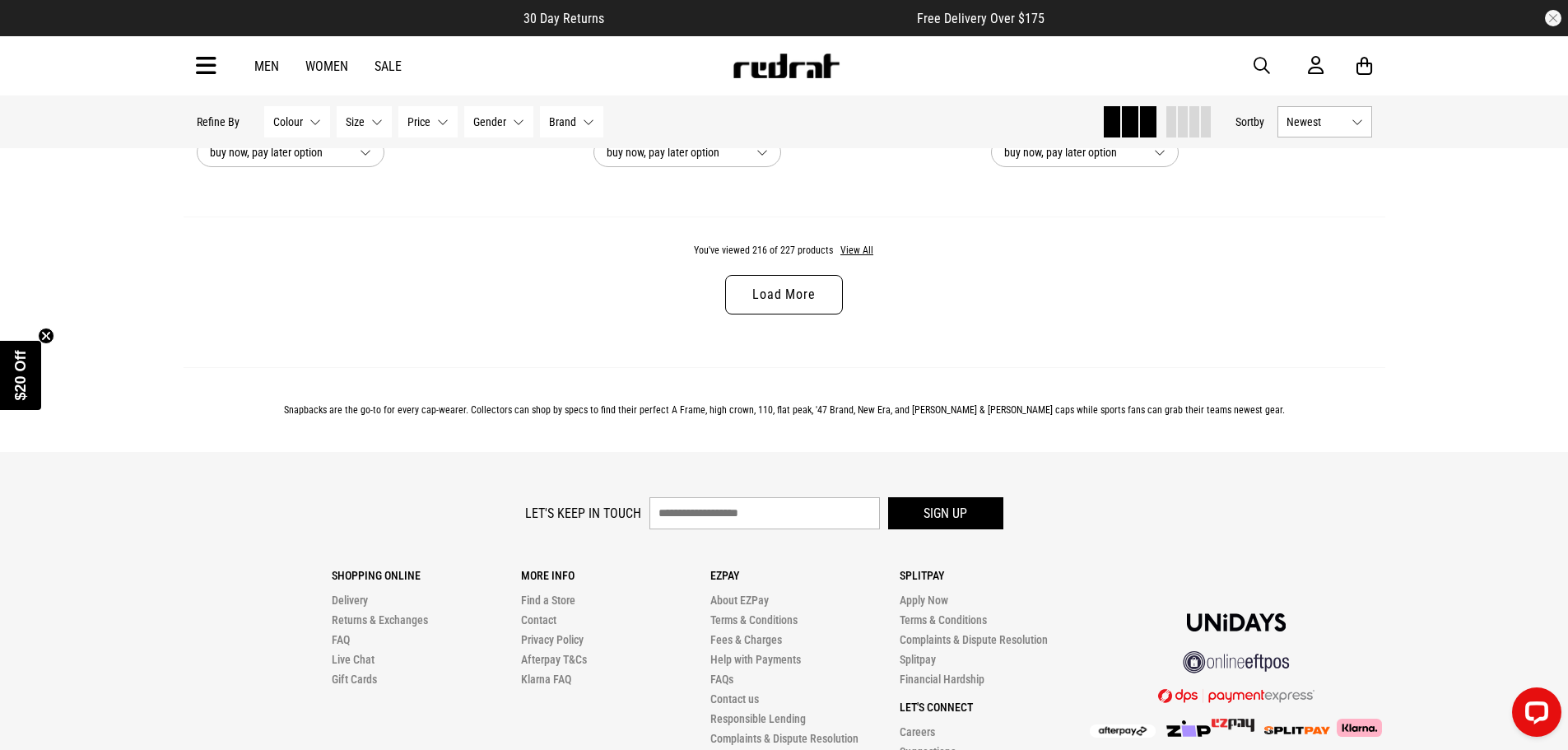
click at [762, 315] on link "Load More" at bounding box center [784, 294] width 117 height 39
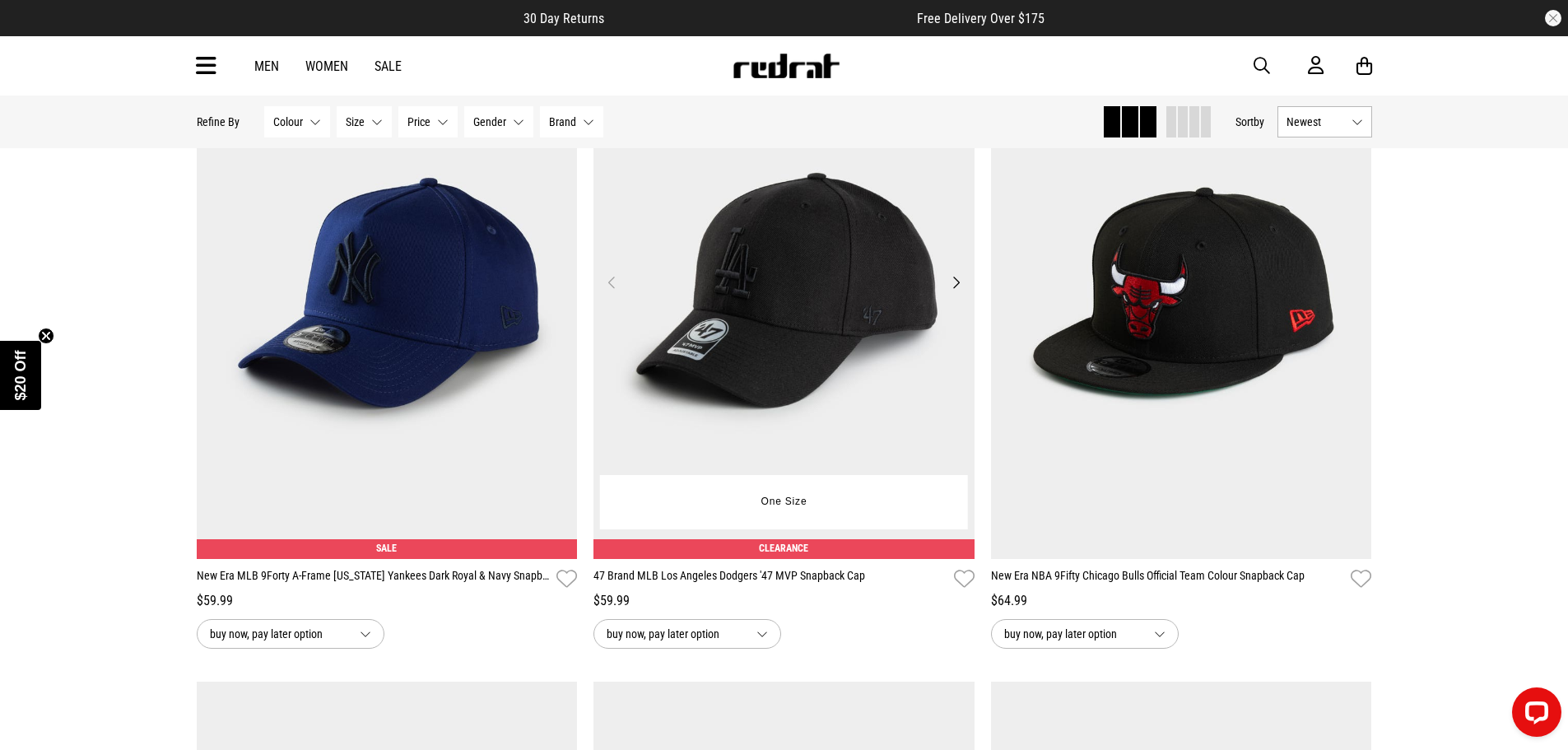
scroll to position [48173, 0]
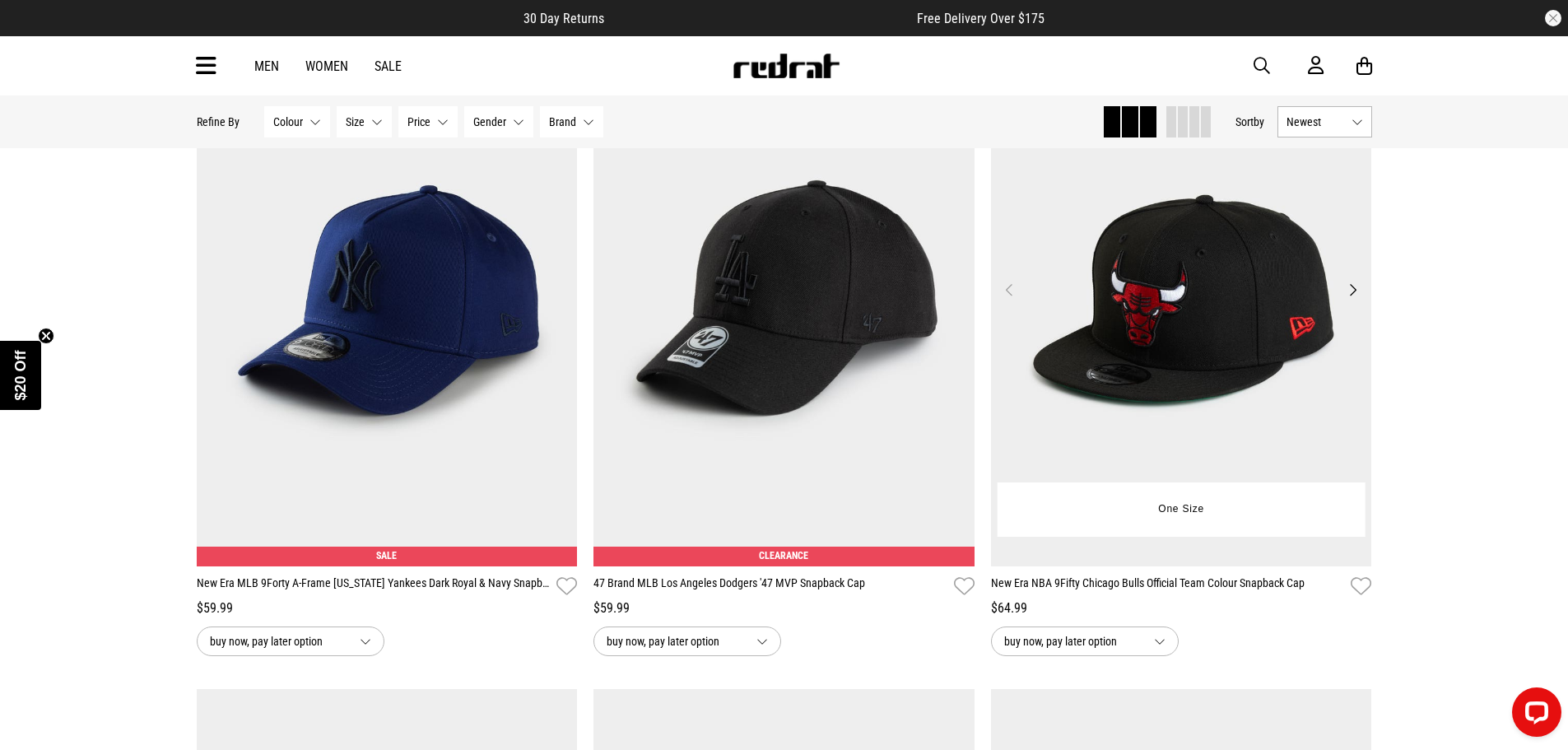
click at [1344, 299] on button "Next" at bounding box center [1353, 290] width 21 height 20
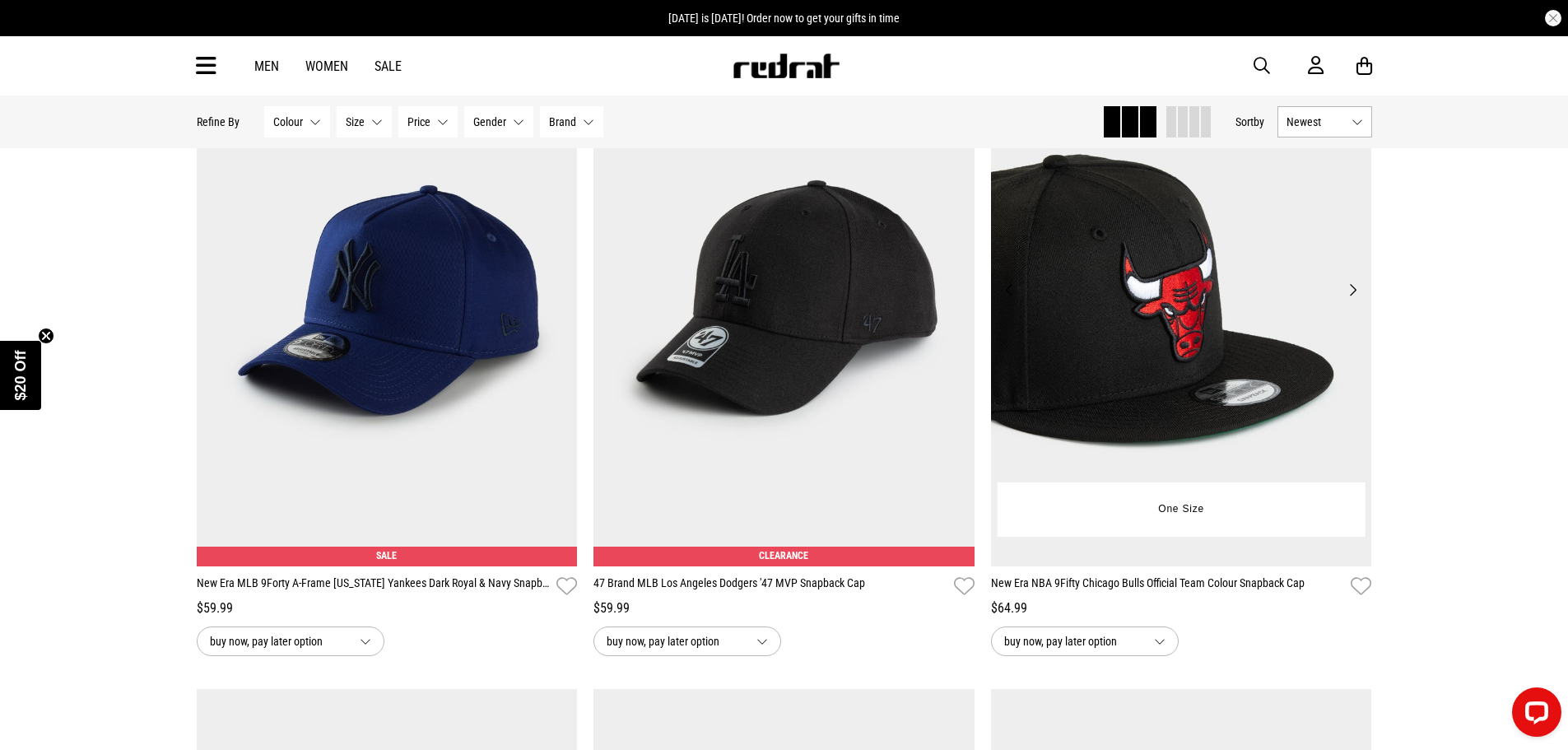
click at [1344, 299] on button "Next" at bounding box center [1353, 290] width 21 height 20
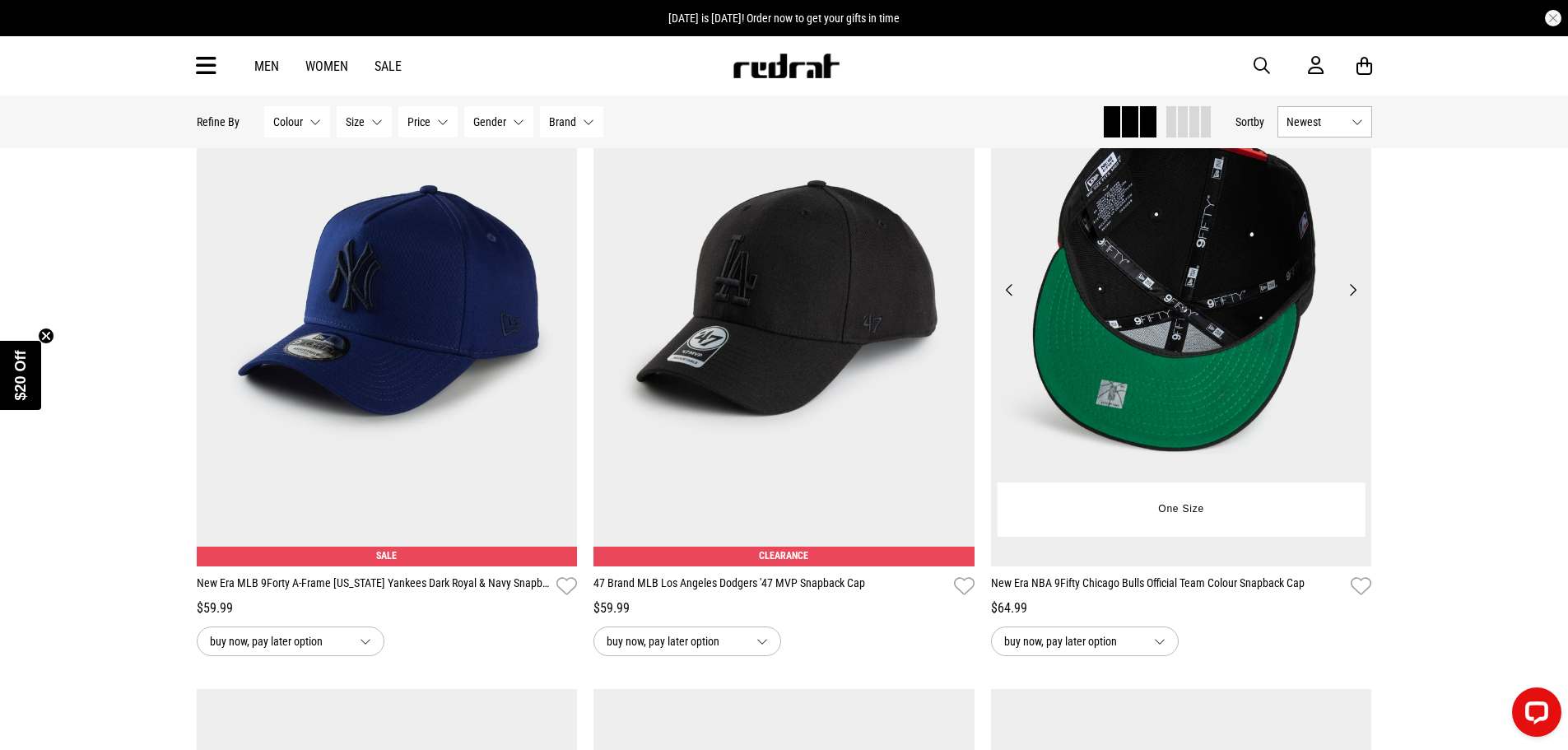
click at [1344, 299] on button "Next" at bounding box center [1353, 290] width 21 height 20
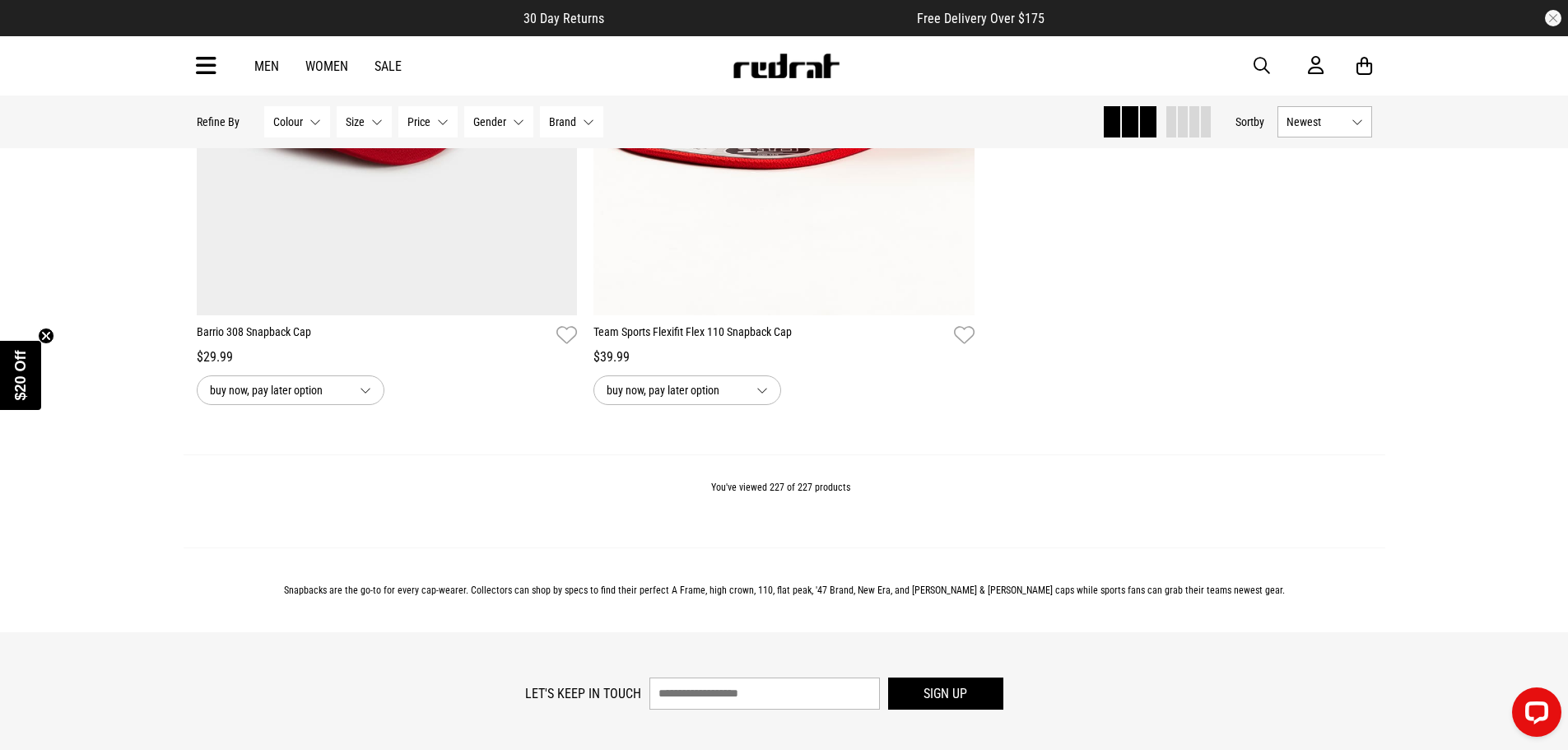
scroll to position [49738, 0]
